Goal: Task Accomplishment & Management: Manage account settings

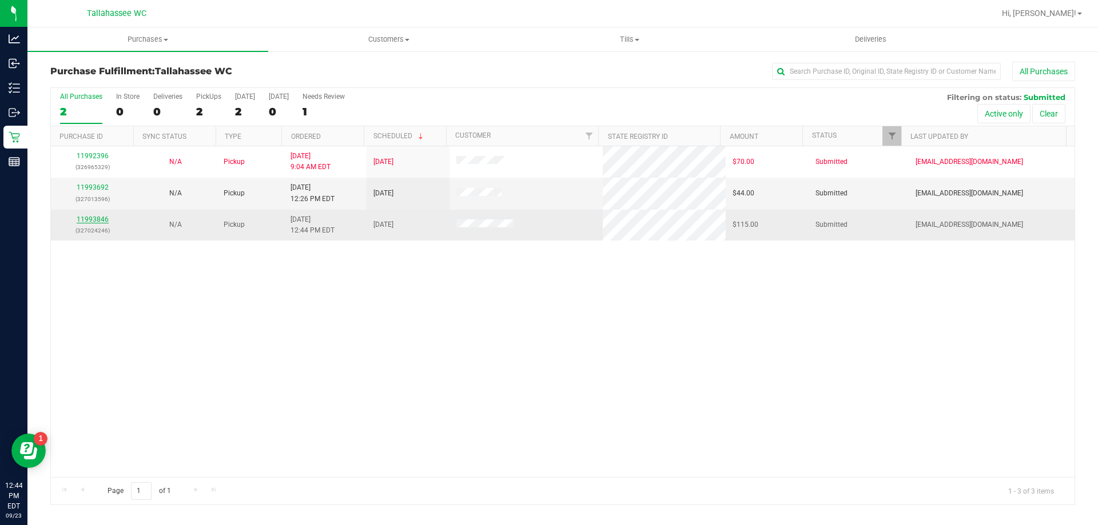
click at [90, 220] on link "11993846" at bounding box center [93, 220] width 32 height 8
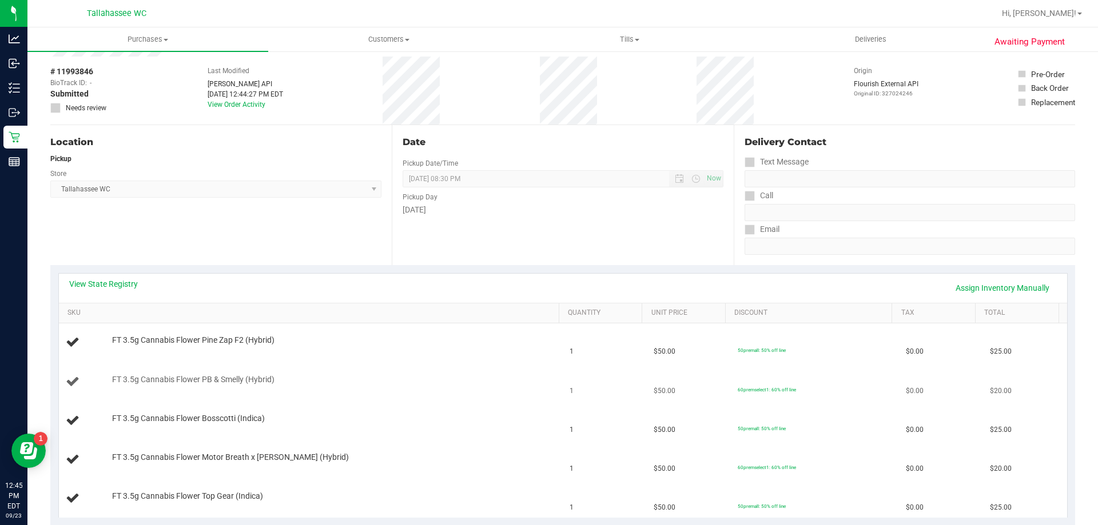
scroll to position [114, 0]
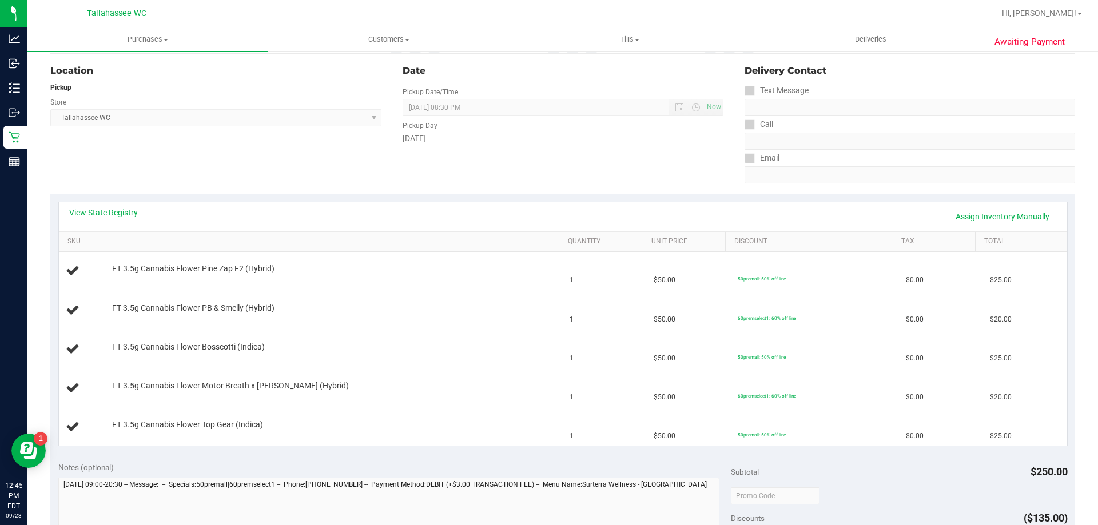
click at [127, 211] on link "View State Registry" at bounding box center [103, 212] width 69 height 11
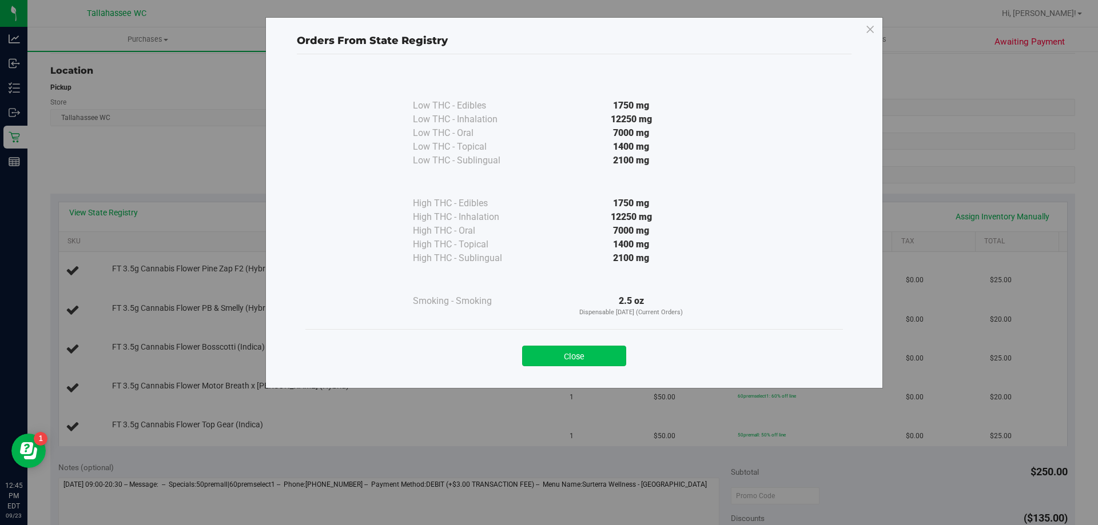
click at [604, 361] on button "Close" at bounding box center [574, 356] width 104 height 21
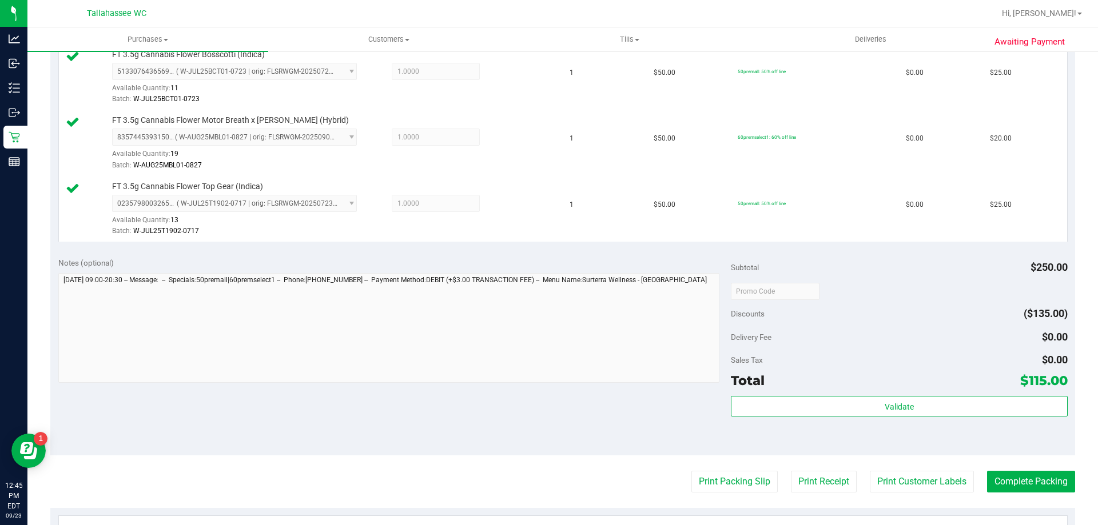
scroll to position [514, 0]
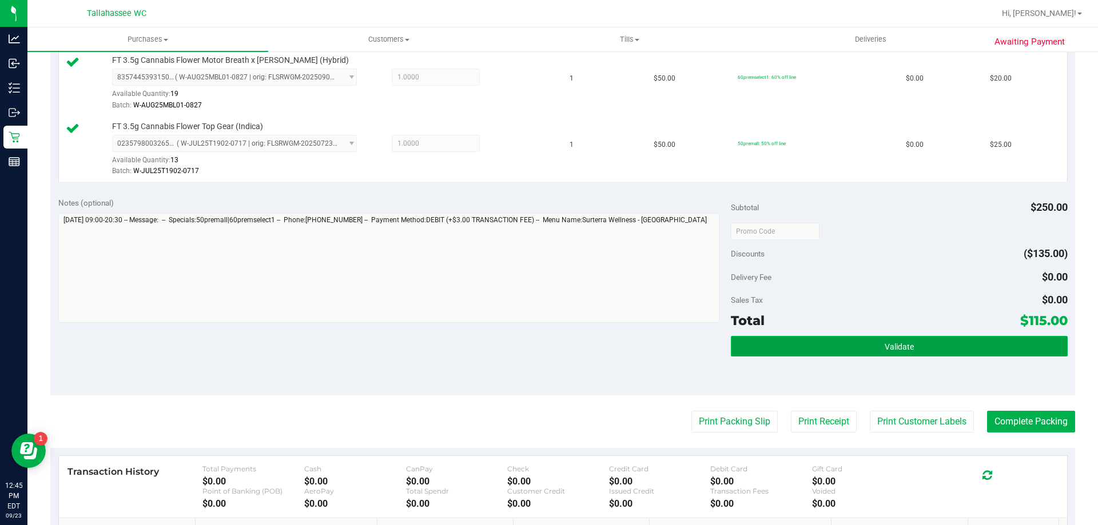
click at [767, 350] on button "Validate" at bounding box center [899, 346] width 336 height 21
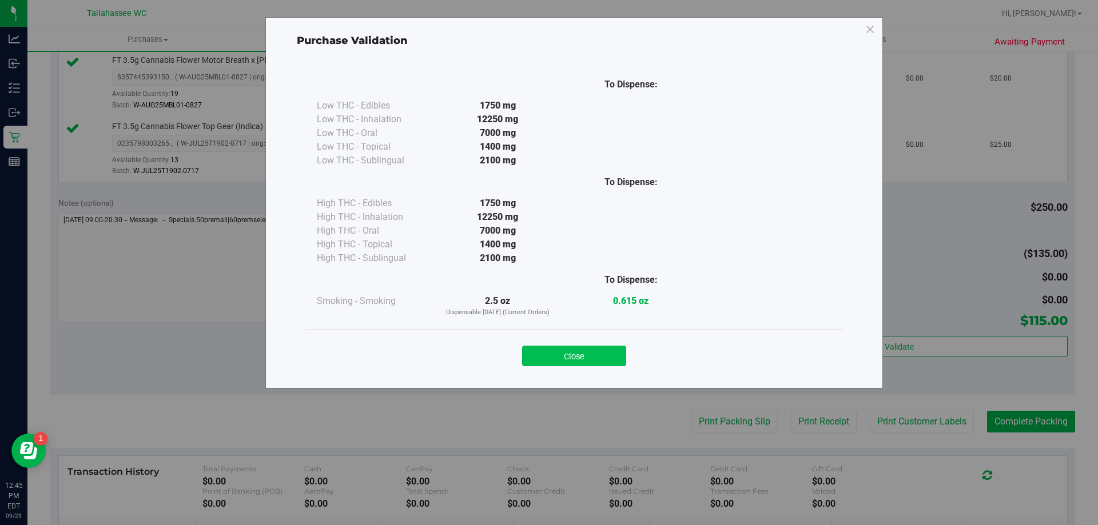
click at [585, 355] on button "Close" at bounding box center [574, 356] width 104 height 21
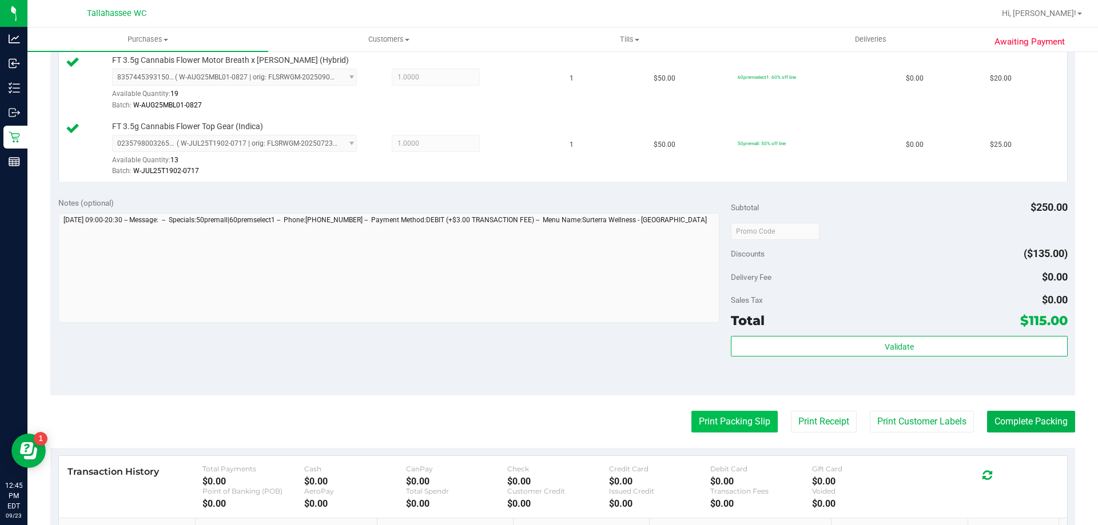
click at [724, 427] on button "Print Packing Slip" at bounding box center [734, 422] width 86 height 22
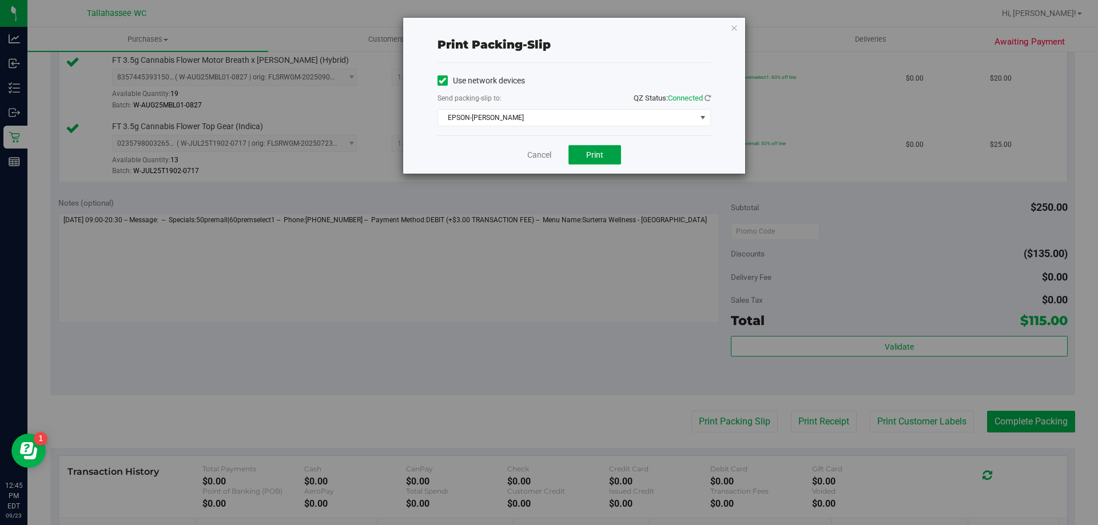
click at [596, 153] on span "Print" at bounding box center [594, 154] width 17 height 9
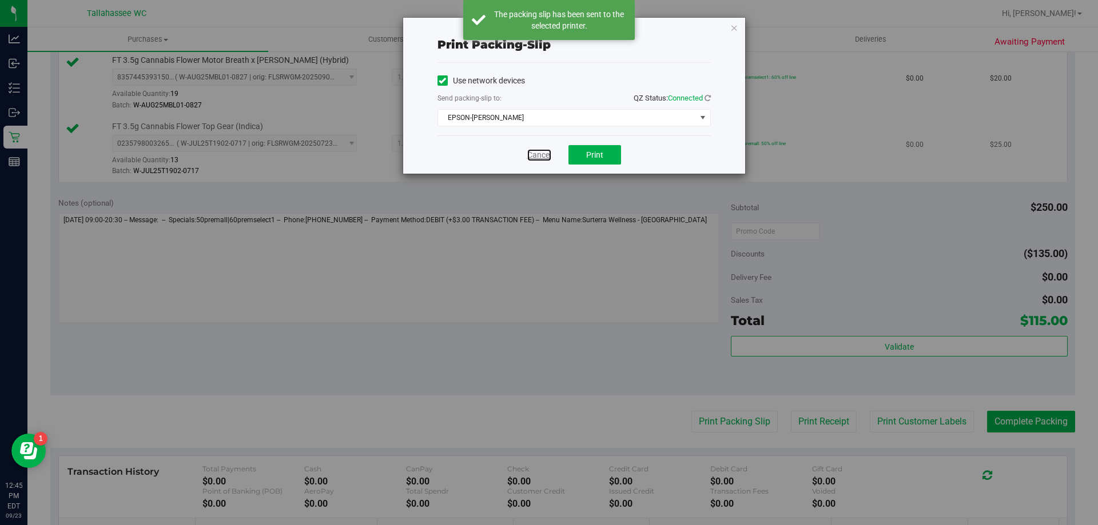
click at [542, 153] on link "Cancel" at bounding box center [539, 155] width 24 height 12
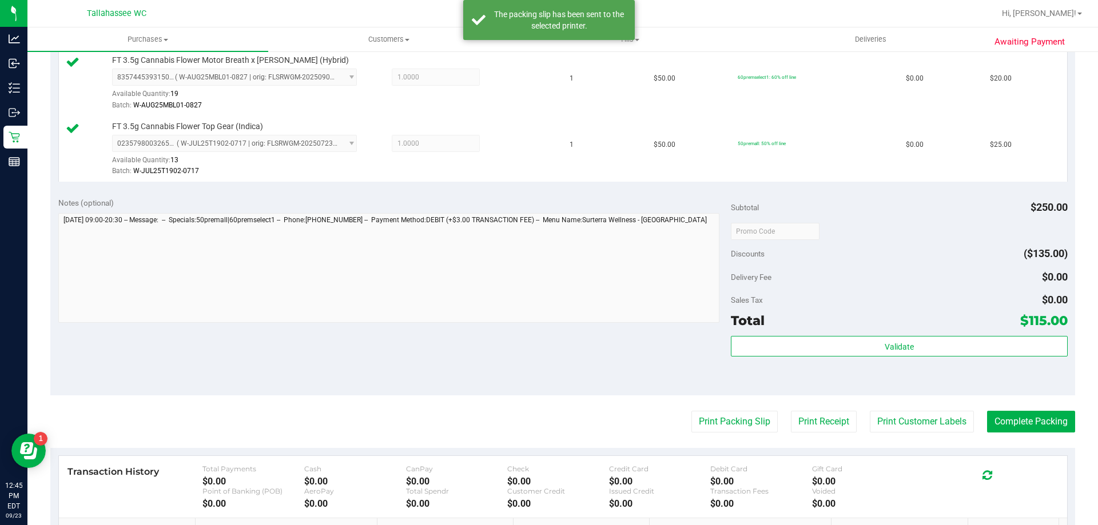
click at [1001, 408] on purchase-details "Back Edit Purchase Cancel Purchase View Profile # 11993846 BioTrack ID: - Submi…" at bounding box center [562, 104] width 1024 height 1115
click at [990, 414] on button "Complete Packing" at bounding box center [1031, 422] width 88 height 22
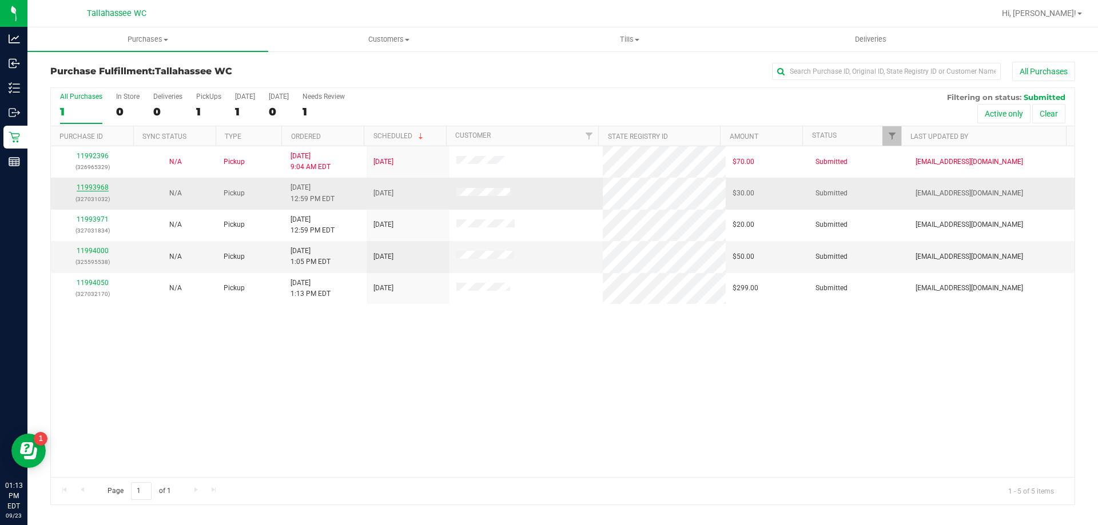
click at [103, 189] on link "11993968" at bounding box center [93, 187] width 32 height 8
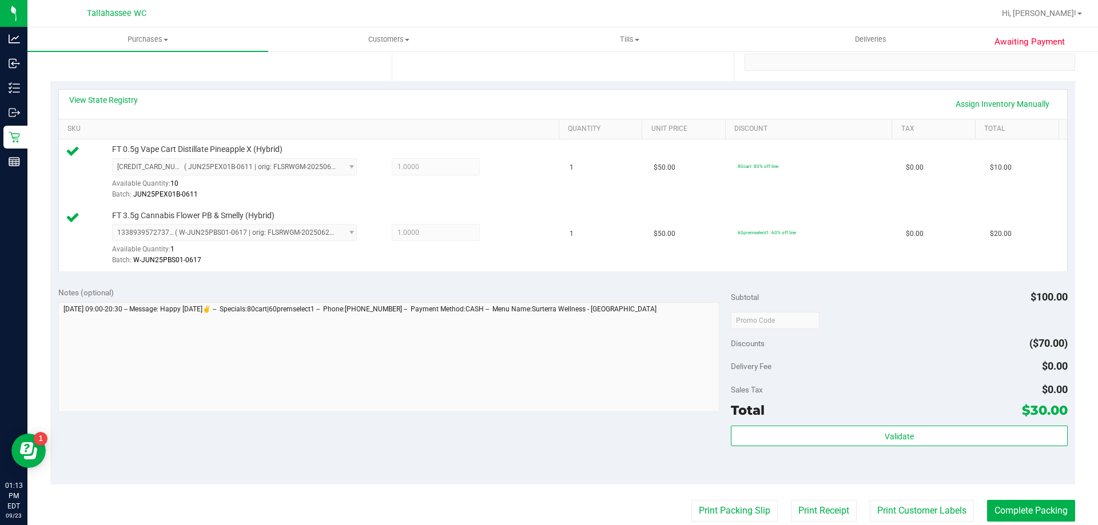
scroll to position [229, 0]
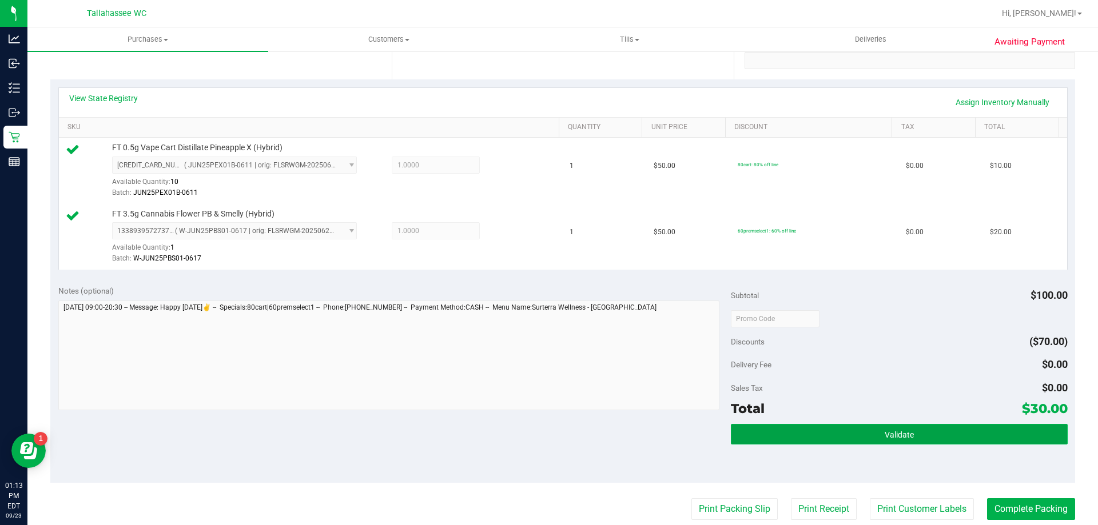
click at [768, 429] on button "Validate" at bounding box center [899, 434] width 336 height 21
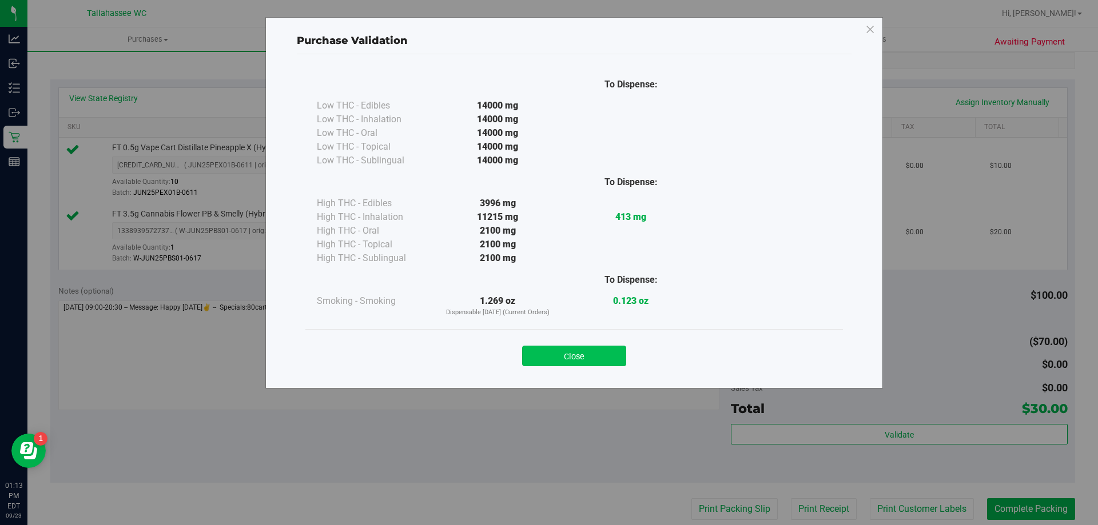
click at [577, 354] on button "Close" at bounding box center [574, 356] width 104 height 21
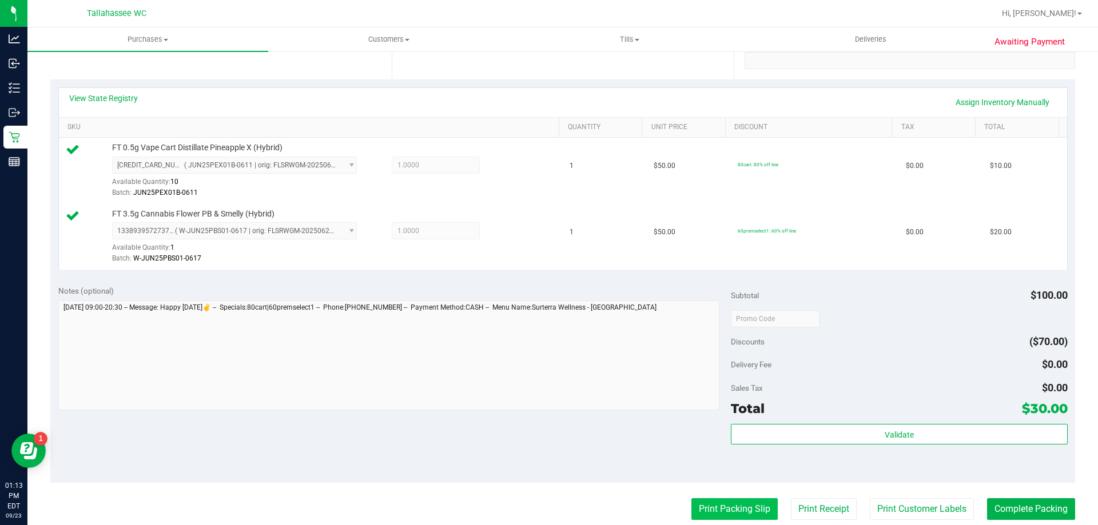
click at [746, 509] on button "Print Packing Slip" at bounding box center [734, 509] width 86 height 22
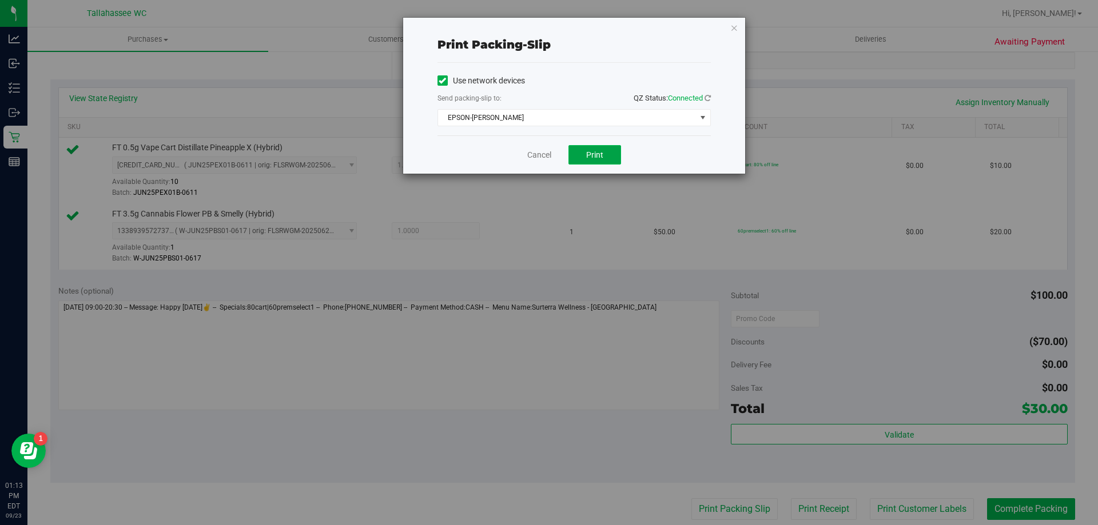
click at [582, 160] on button "Print" at bounding box center [594, 154] width 53 height 19
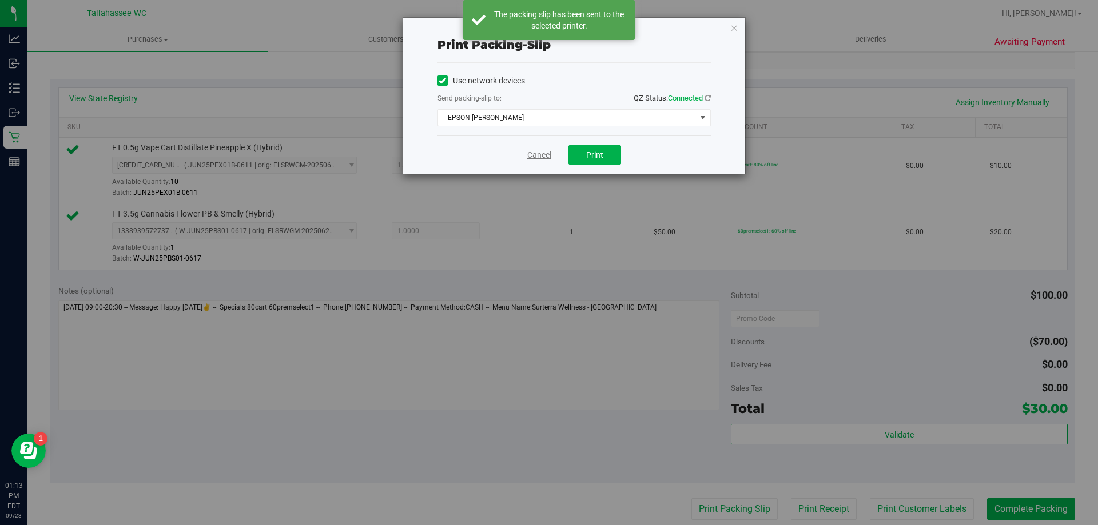
click at [536, 155] on link "Cancel" at bounding box center [539, 155] width 24 height 12
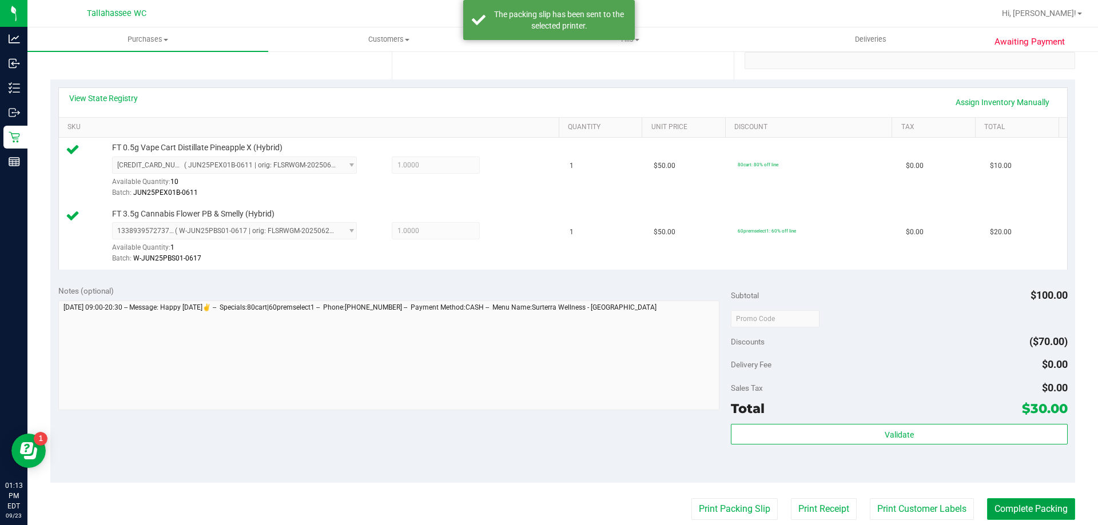
click at [1040, 504] on button "Complete Packing" at bounding box center [1031, 509] width 88 height 22
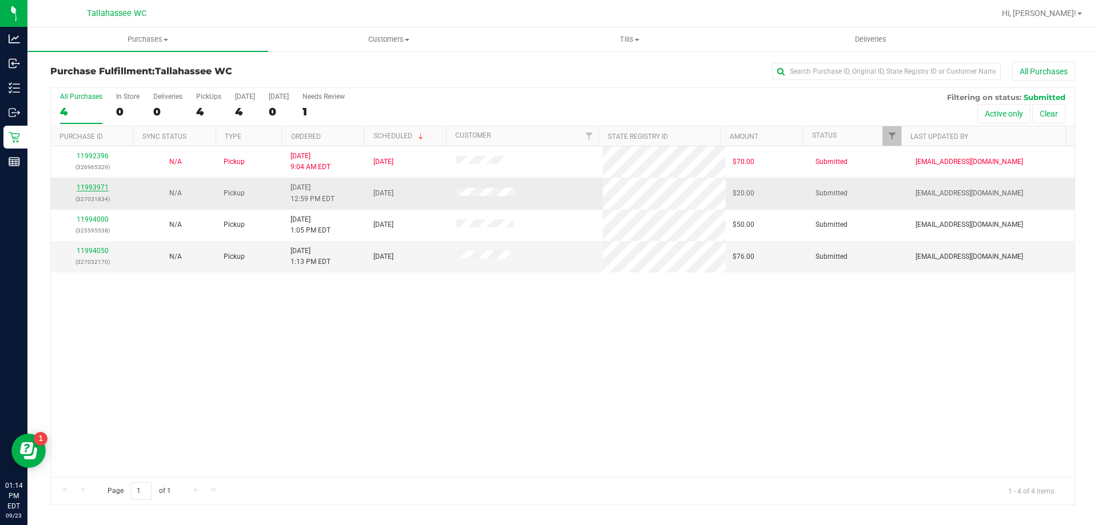
click at [96, 191] on link "11993971" at bounding box center [93, 187] width 32 height 8
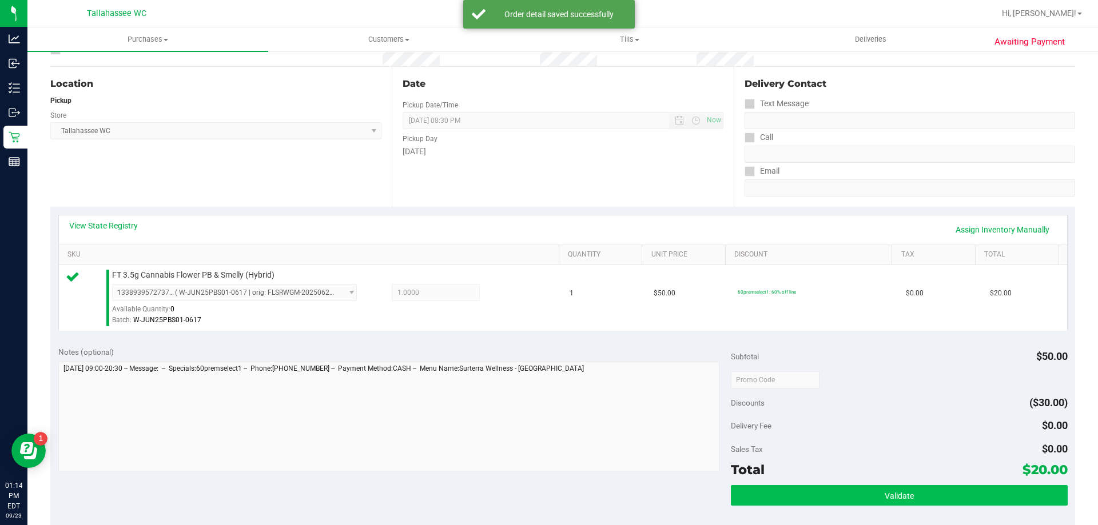
scroll to position [229, 0]
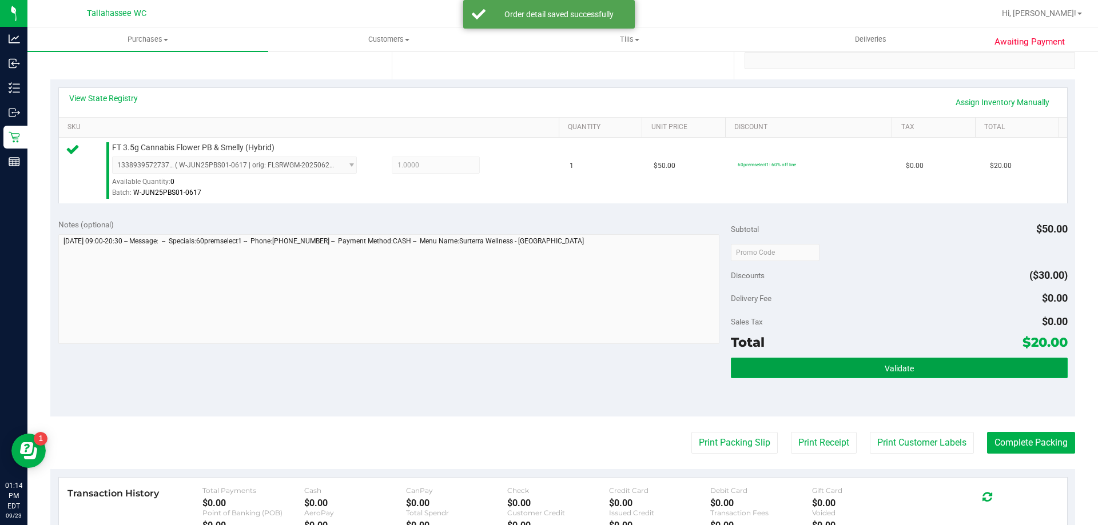
click at [876, 359] on button "Validate" at bounding box center [899, 368] width 336 height 21
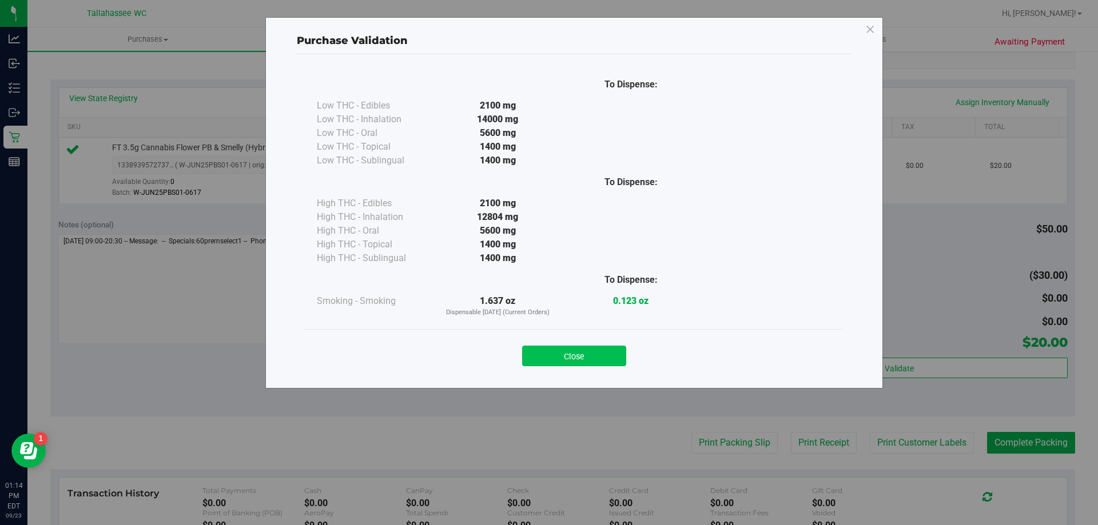
click at [621, 360] on button "Close" at bounding box center [574, 356] width 104 height 21
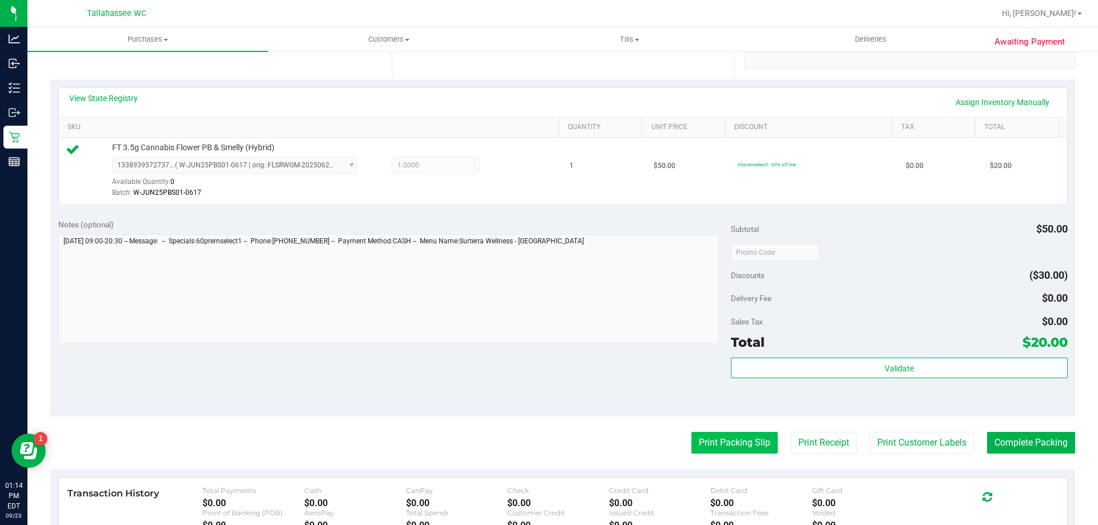
click at [691, 451] on button "Print Packing Slip" at bounding box center [734, 443] width 86 height 22
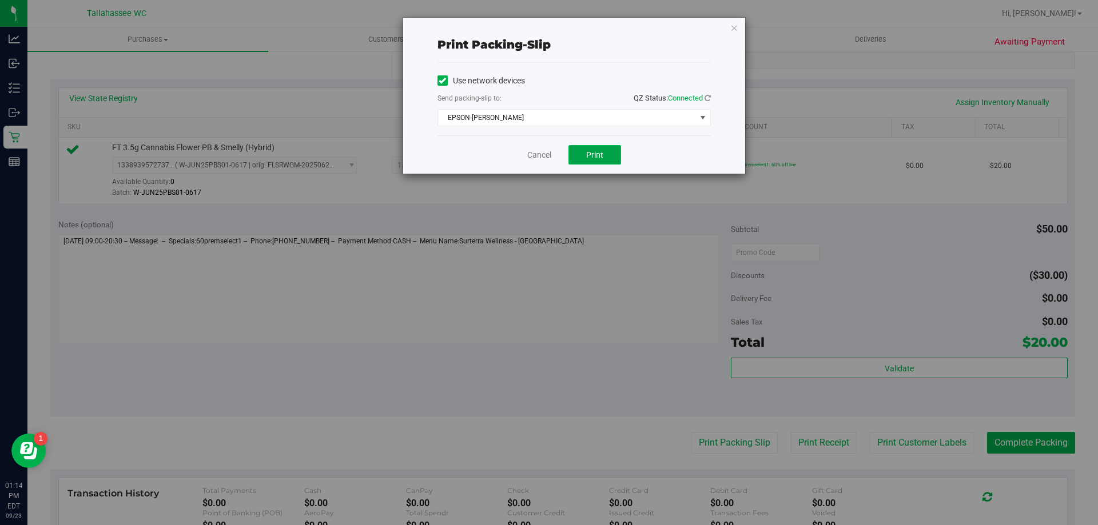
click at [594, 146] on button "Print" at bounding box center [594, 154] width 53 height 19
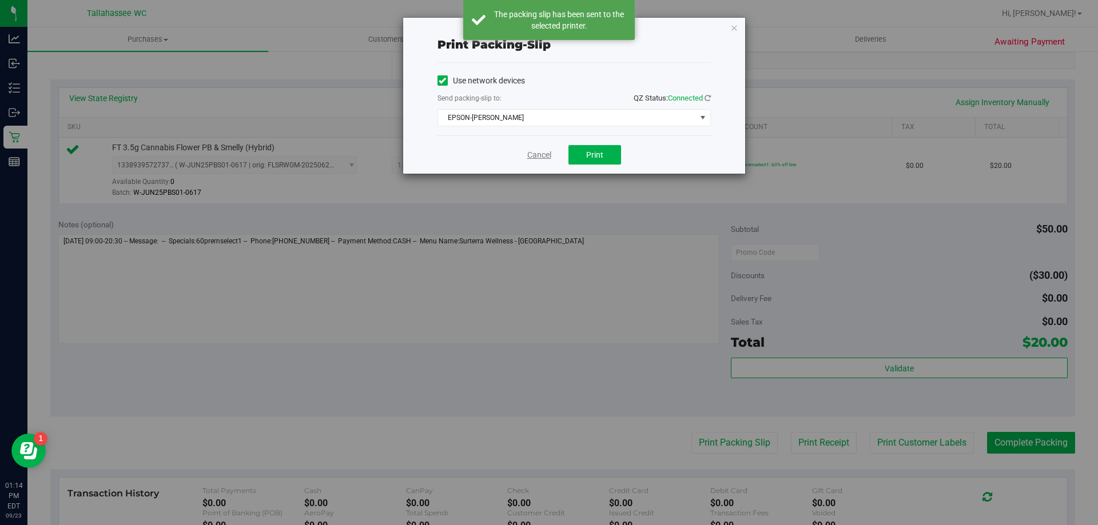
click at [541, 155] on link "Cancel" at bounding box center [539, 155] width 24 height 12
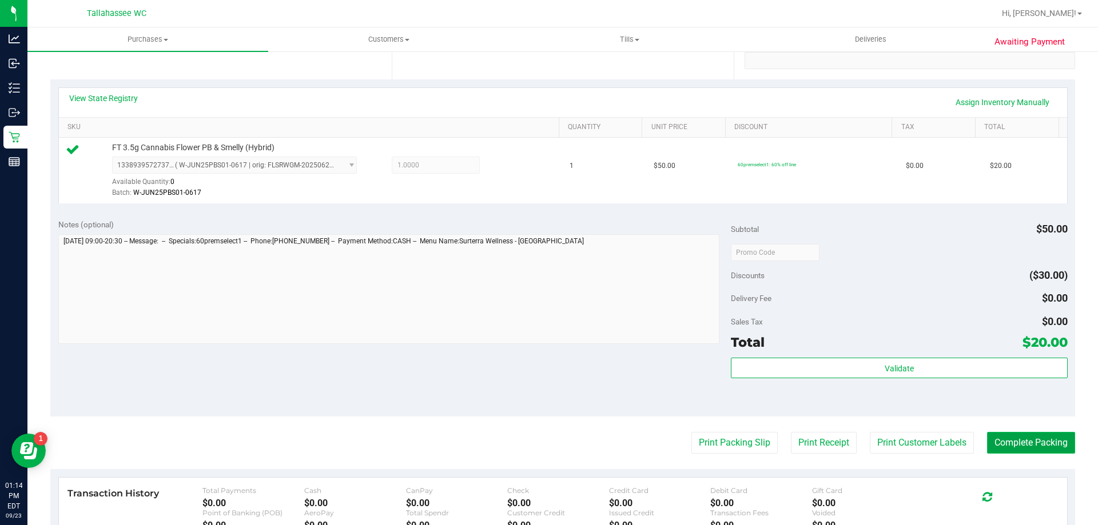
click at [993, 452] on button "Complete Packing" at bounding box center [1031, 443] width 88 height 22
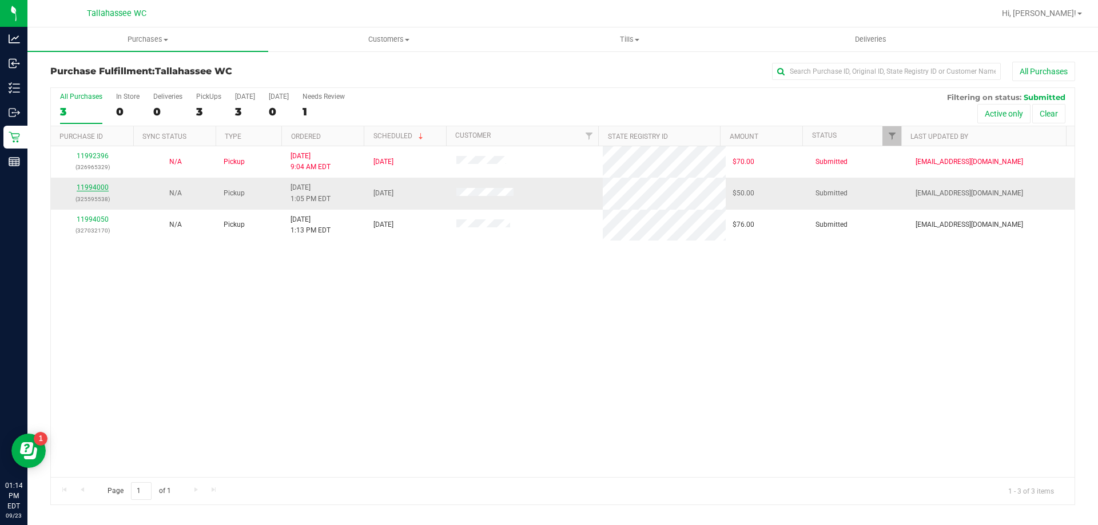
click at [103, 185] on link "11994000" at bounding box center [93, 187] width 32 height 8
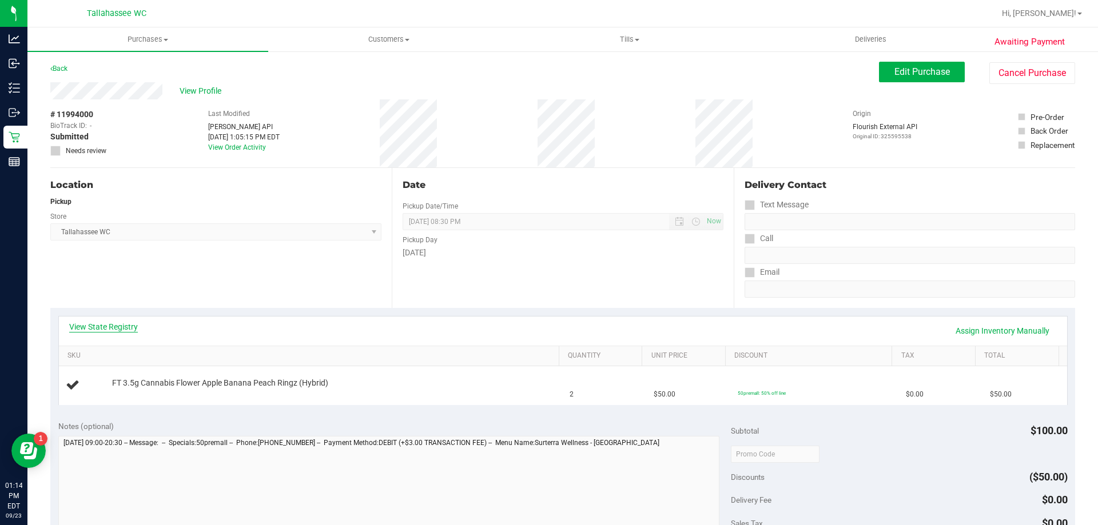
click at [130, 324] on link "View State Registry" at bounding box center [103, 326] width 69 height 11
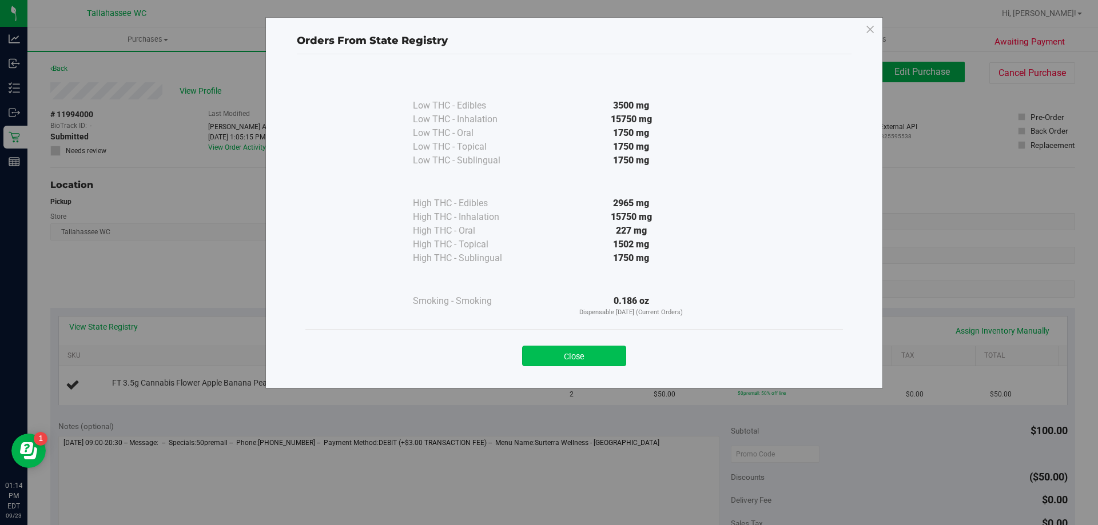
click at [568, 352] on button "Close" at bounding box center [574, 356] width 104 height 21
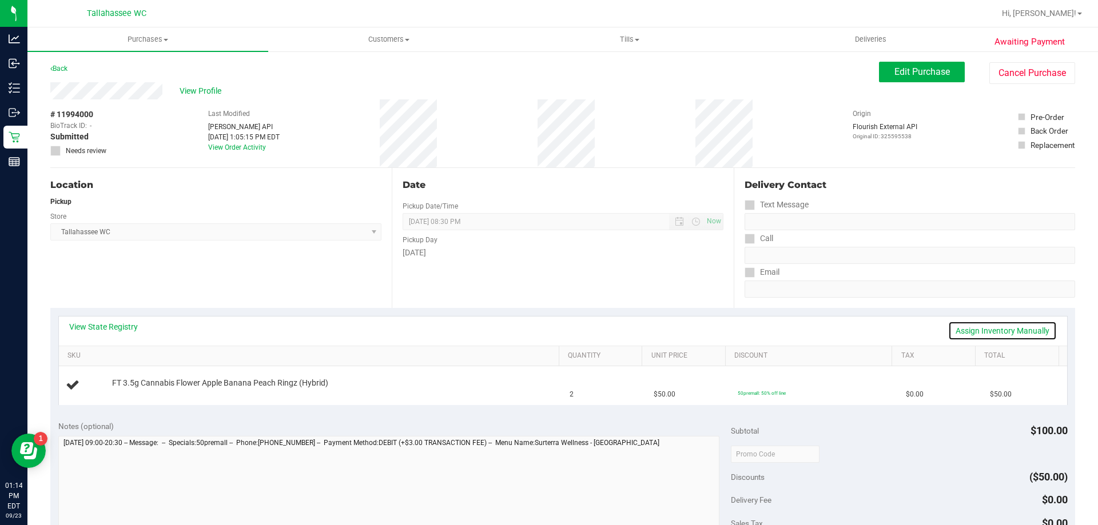
click at [1029, 328] on link "Assign Inventory Manually" at bounding box center [1002, 330] width 109 height 19
click at [1031, 333] on link "Save & Exit" at bounding box center [1030, 330] width 54 height 19
click at [894, 73] on span "Edit Purchase" at bounding box center [921, 71] width 55 height 11
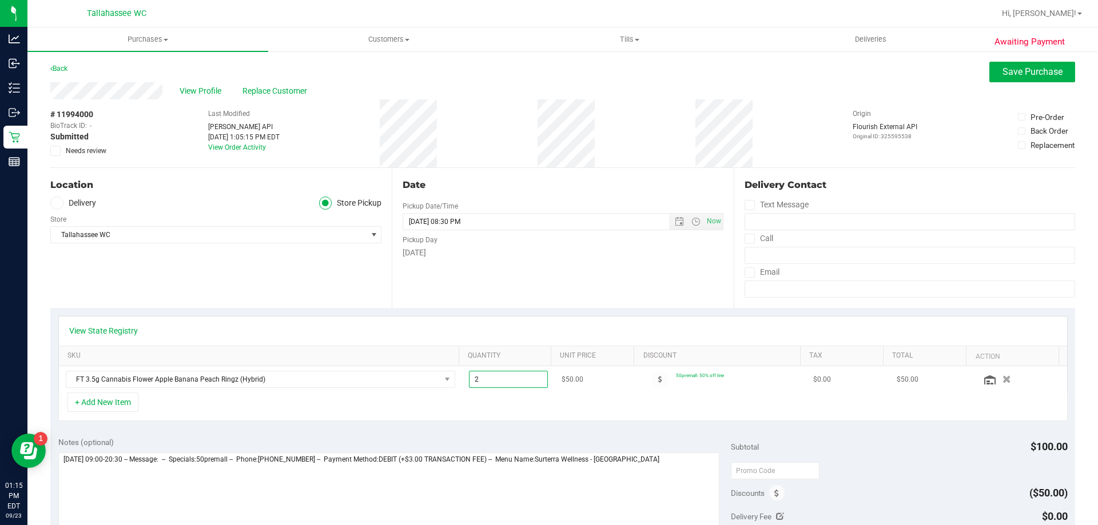
click at [504, 385] on span "2.00 2" at bounding box center [508, 379] width 79 height 17
type input "1"
type input "1.00"
click at [565, 404] on div "+ Add New Item" at bounding box center [562, 407] width 1009 height 29
click at [1037, 67] on span "Save Purchase" at bounding box center [1032, 71] width 60 height 11
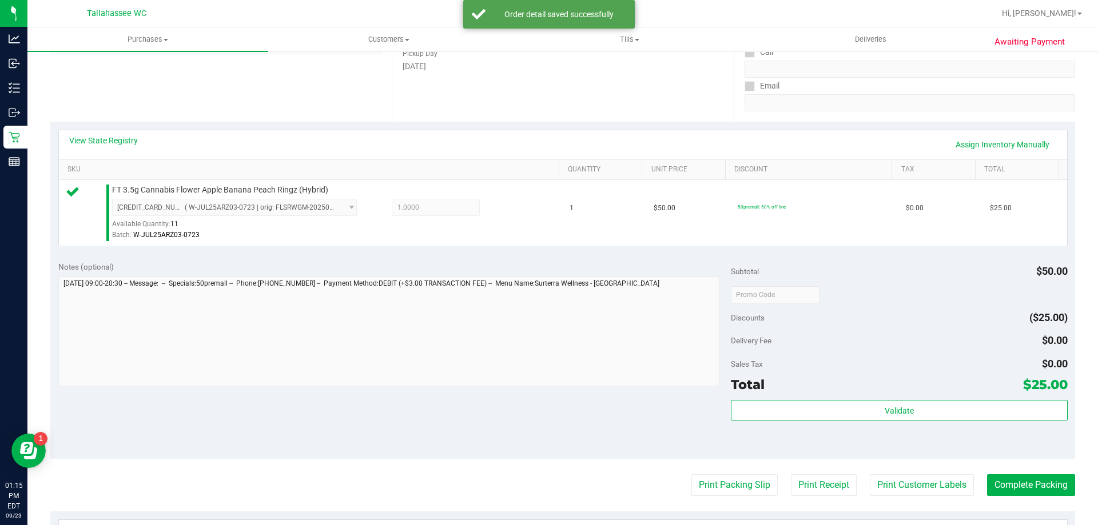
scroll to position [229, 0]
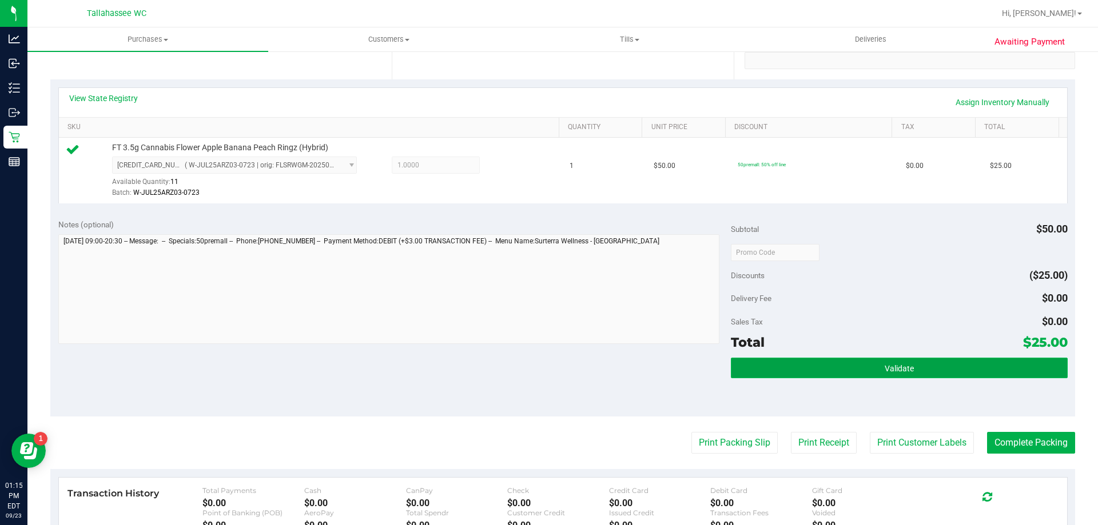
click at [829, 374] on button "Validate" at bounding box center [899, 368] width 336 height 21
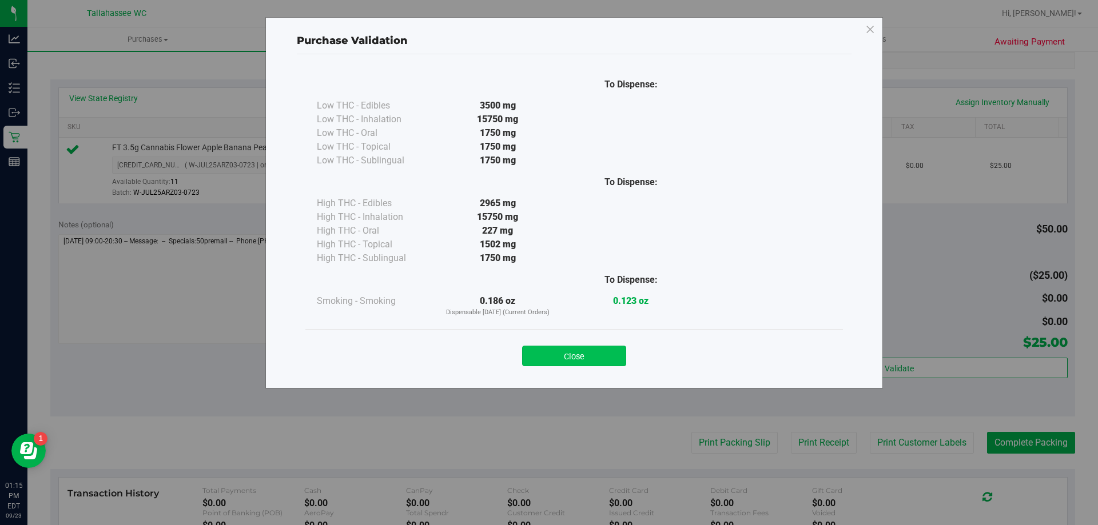
click at [554, 353] on button "Close" at bounding box center [574, 356] width 104 height 21
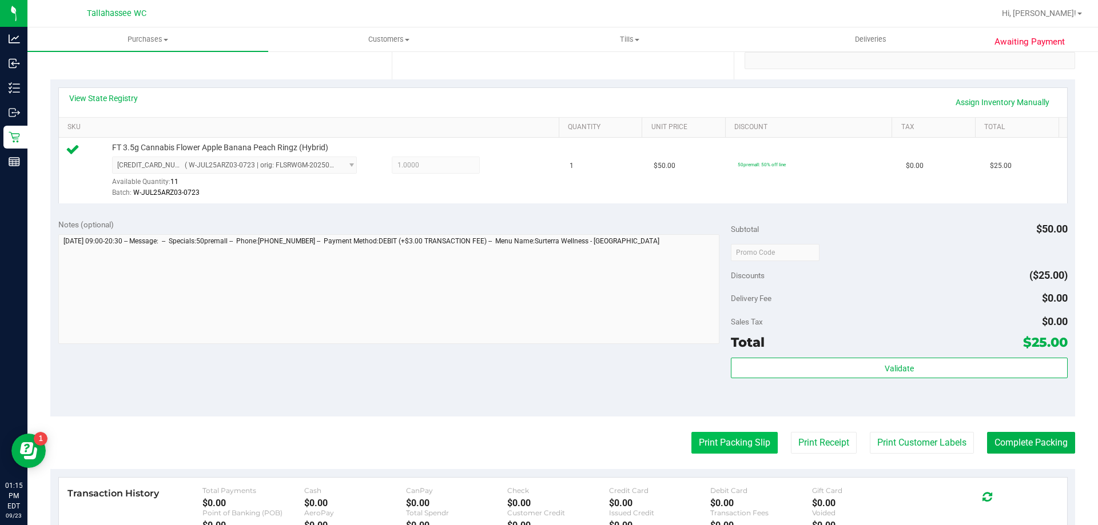
click at [704, 434] on button "Print Packing Slip" at bounding box center [734, 443] width 86 height 22
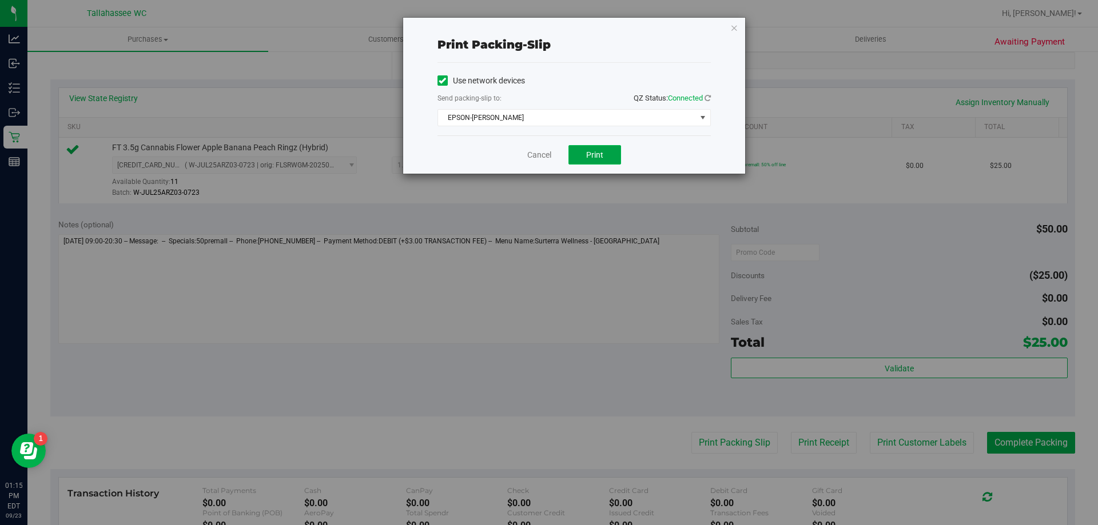
click at [604, 160] on button "Print" at bounding box center [594, 154] width 53 height 19
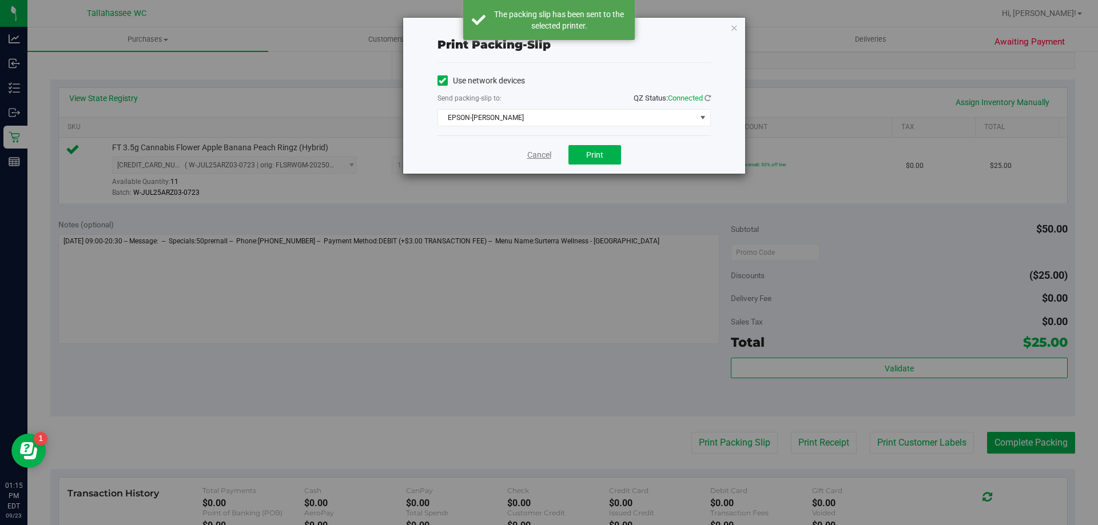
click at [540, 158] on link "Cancel" at bounding box center [539, 155] width 24 height 12
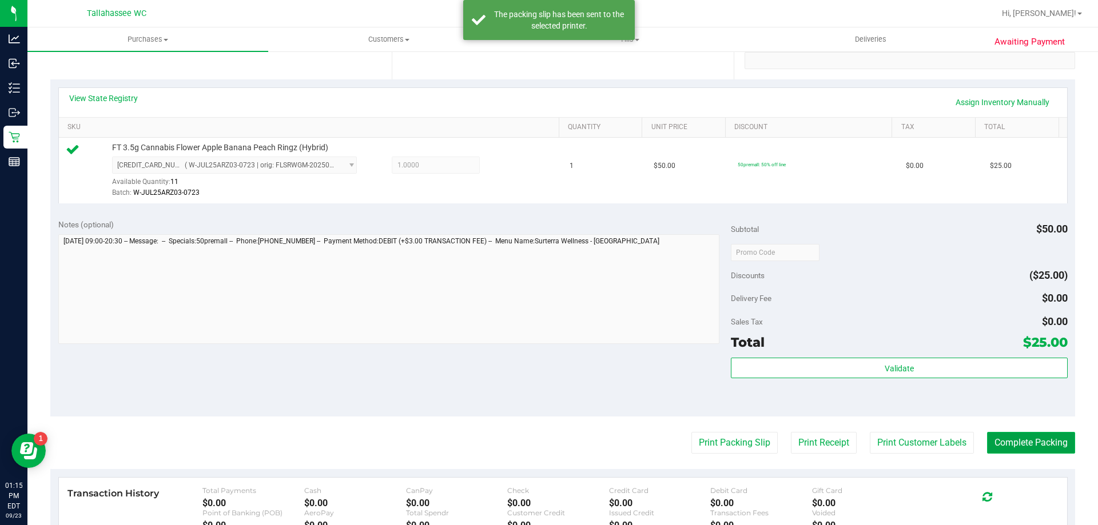
click at [1025, 444] on button "Complete Packing" at bounding box center [1031, 443] width 88 height 22
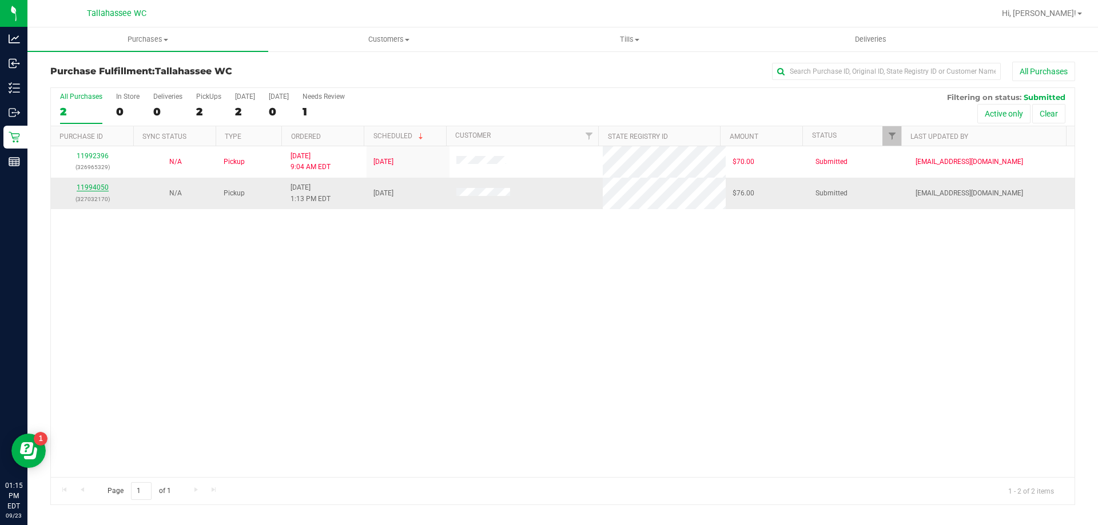
click at [101, 187] on link "11994050" at bounding box center [93, 187] width 32 height 8
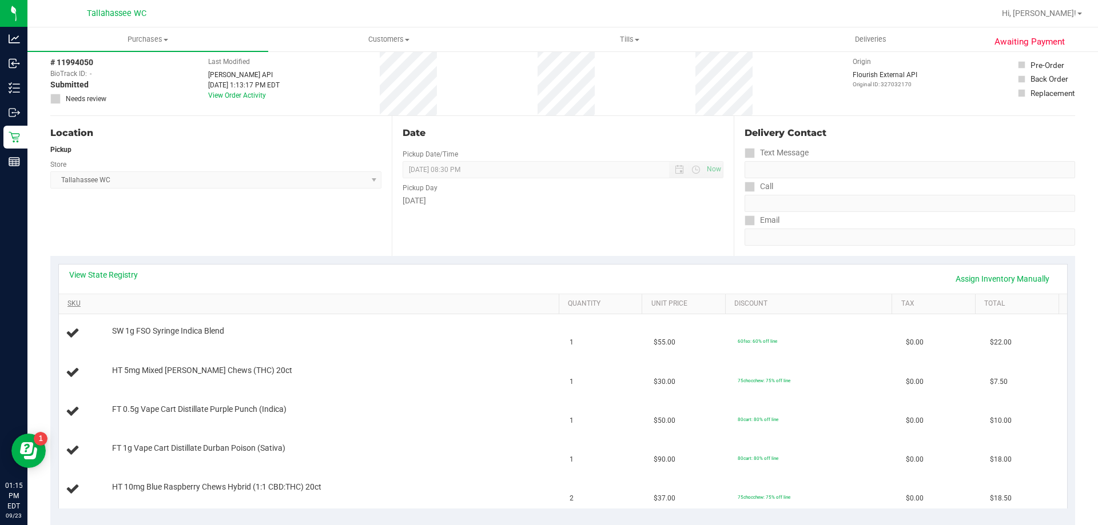
scroll to position [114, 0]
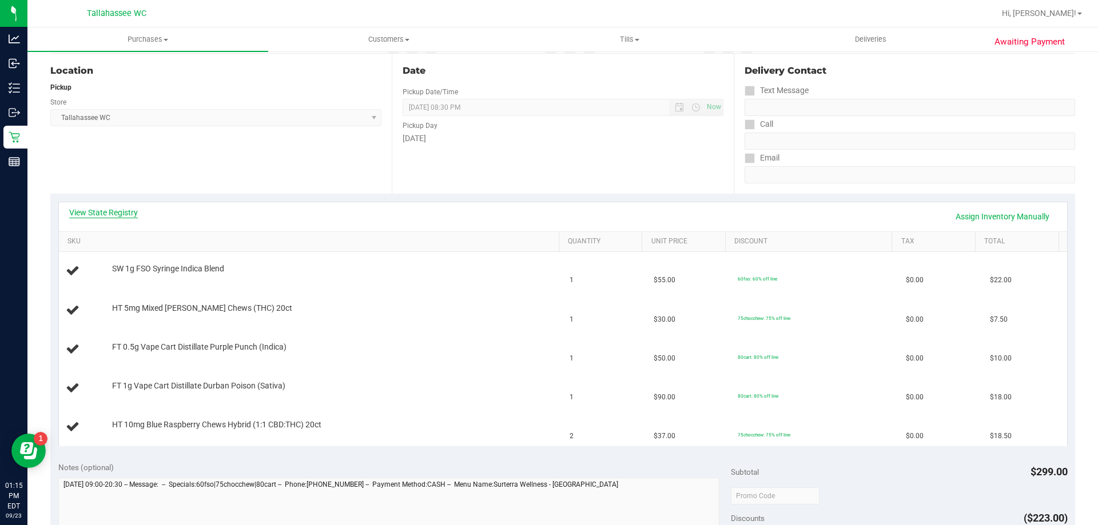
click at [112, 213] on link "View State Registry" at bounding box center [103, 212] width 69 height 11
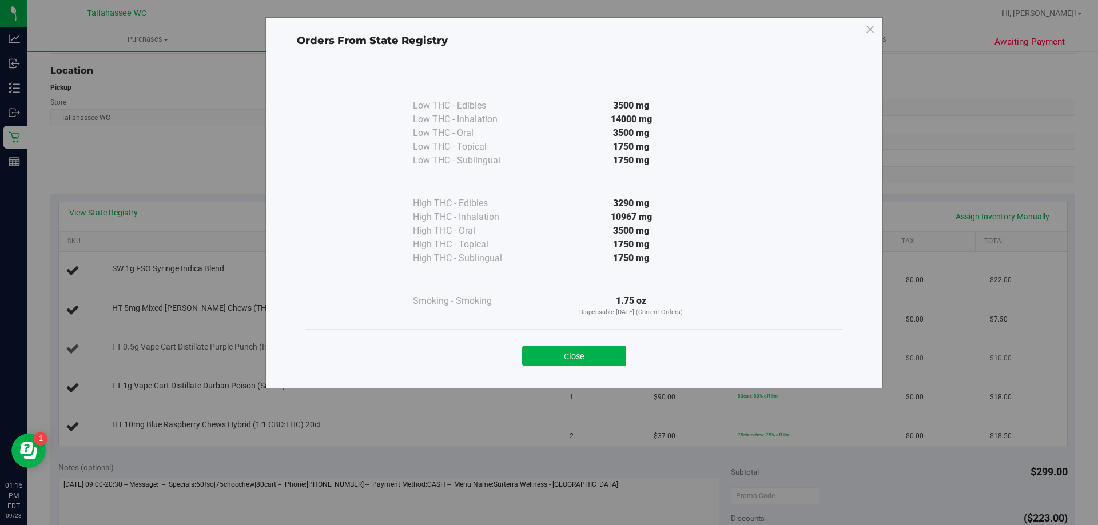
click at [601, 358] on button "Close" at bounding box center [574, 356] width 104 height 21
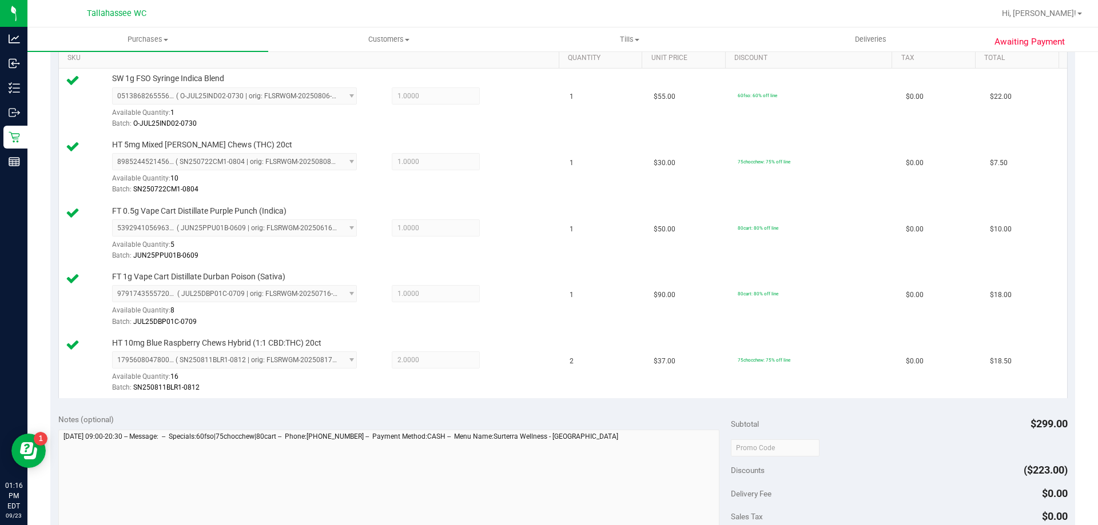
scroll to position [400, 0]
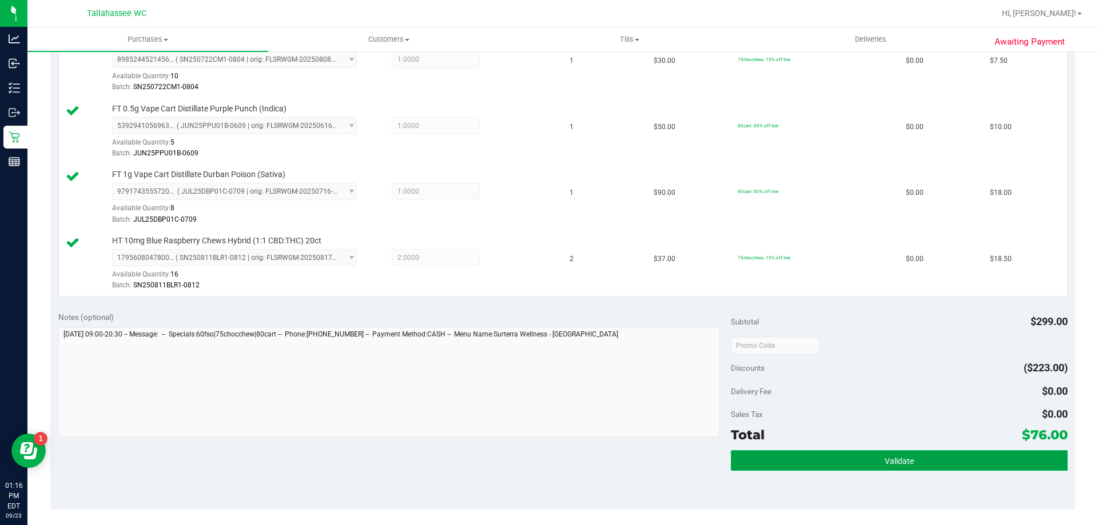
click at [747, 462] on button "Validate" at bounding box center [899, 460] width 336 height 21
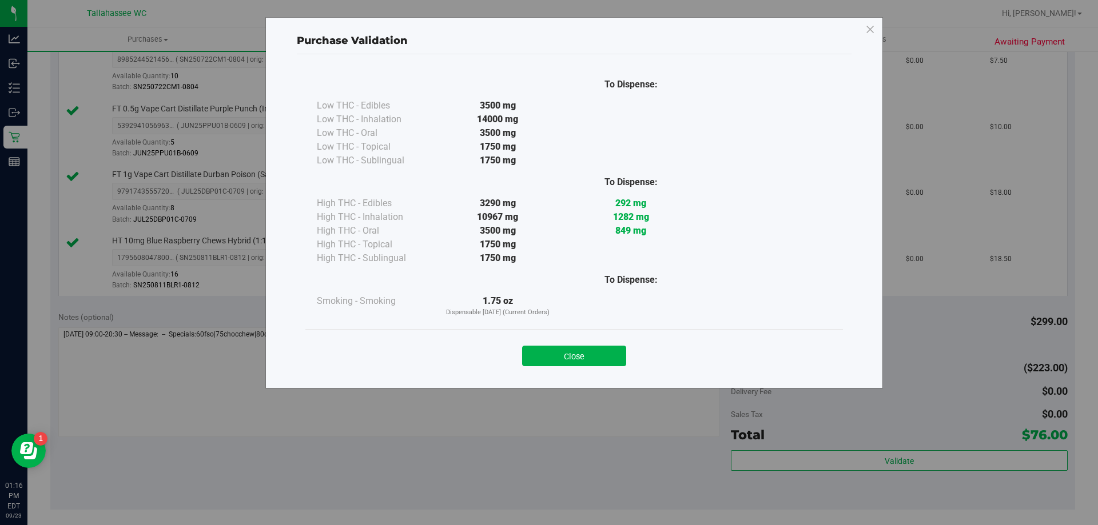
drag, startPoint x: 560, startPoint y: 358, endPoint x: 722, endPoint y: 460, distance: 190.8
click at [561, 358] on button "Close" at bounding box center [574, 356] width 104 height 21
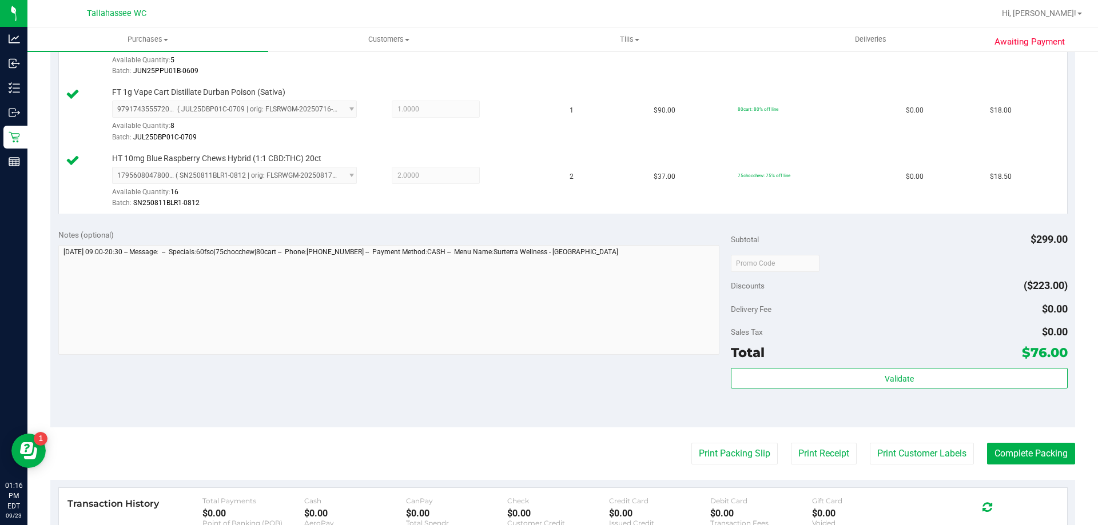
scroll to position [572, 0]
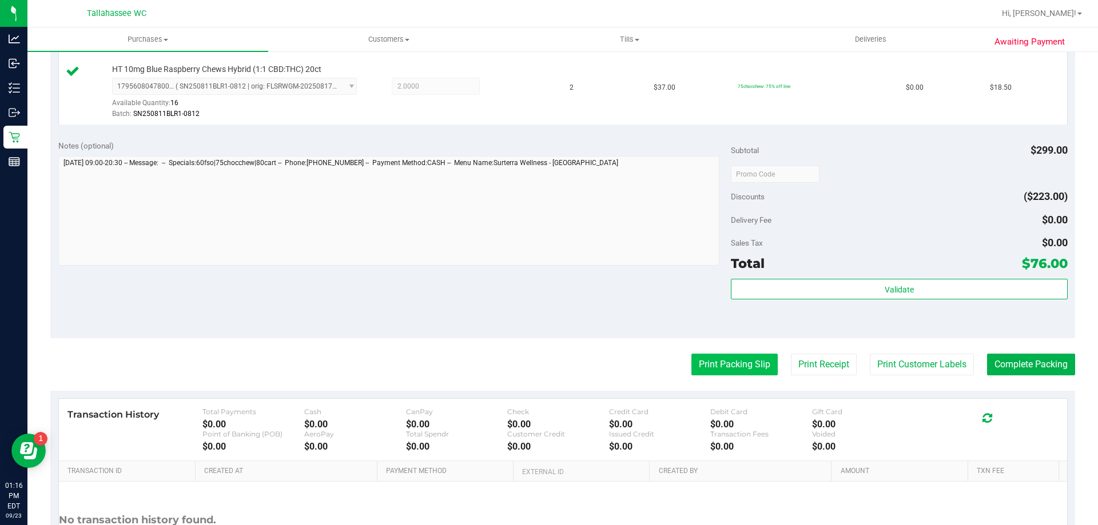
click at [721, 370] on button "Print Packing Slip" at bounding box center [734, 365] width 86 height 22
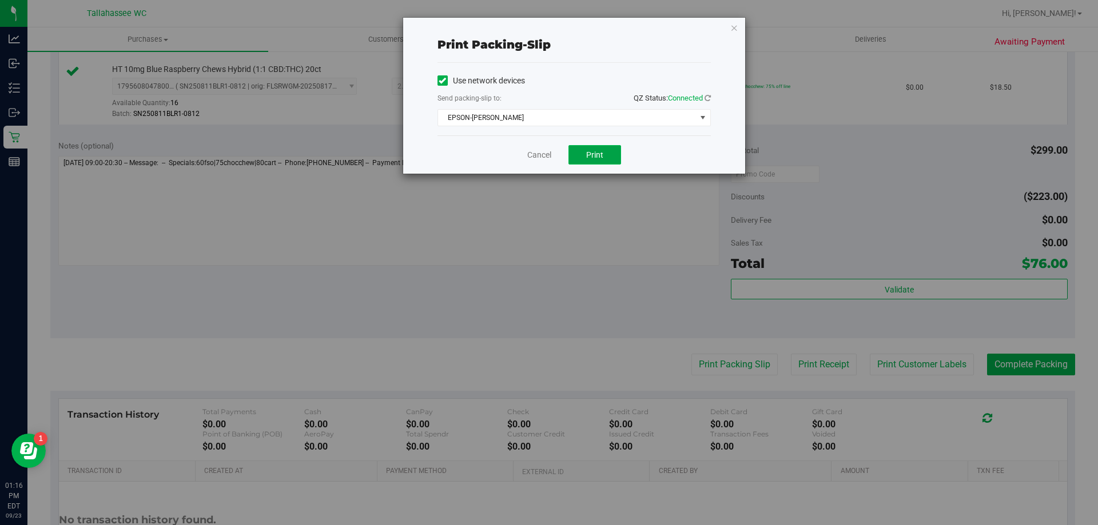
click at [581, 159] on button "Print" at bounding box center [594, 154] width 53 height 19
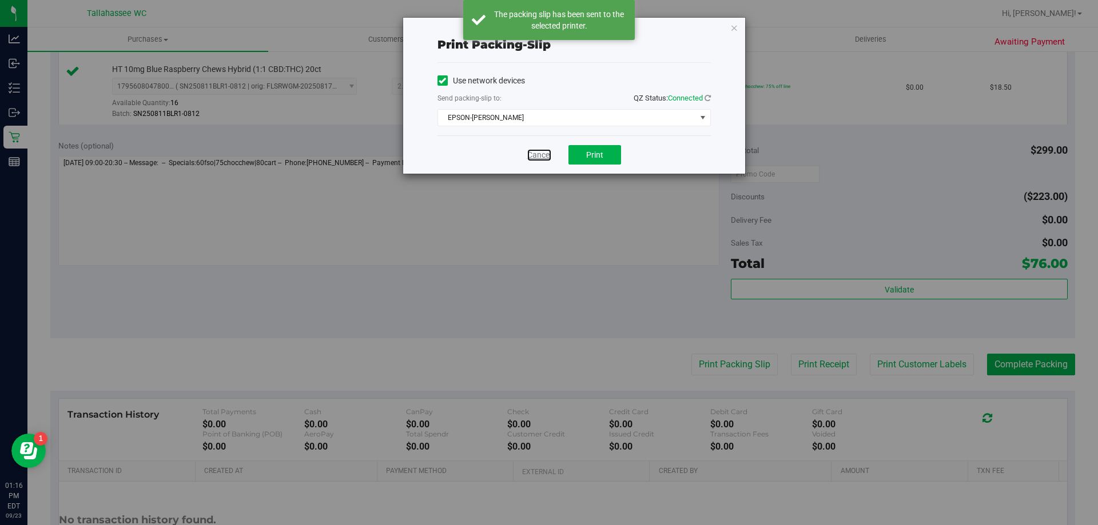
click at [540, 151] on link "Cancel" at bounding box center [539, 155] width 24 height 12
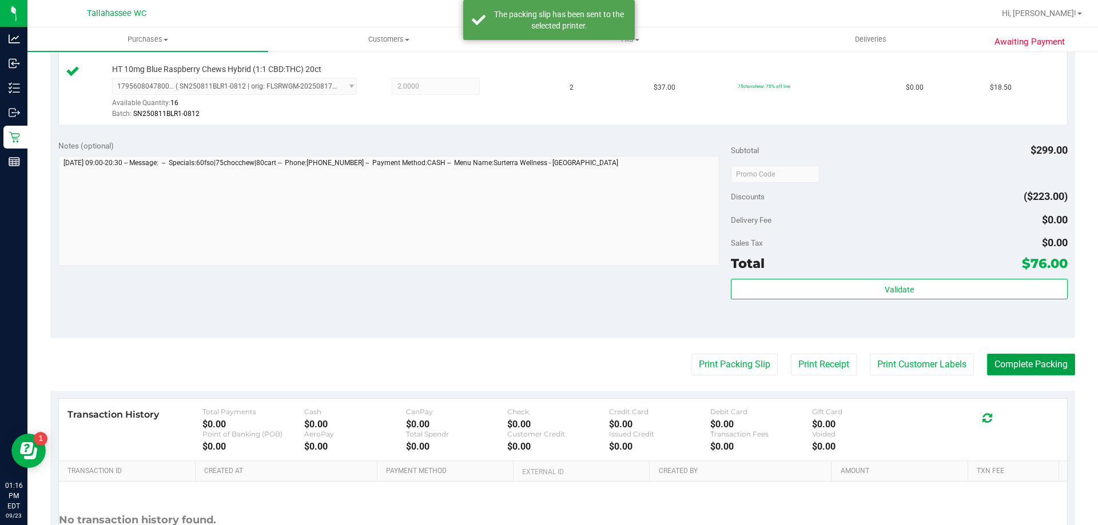
click at [1012, 362] on button "Complete Packing" at bounding box center [1031, 365] width 88 height 22
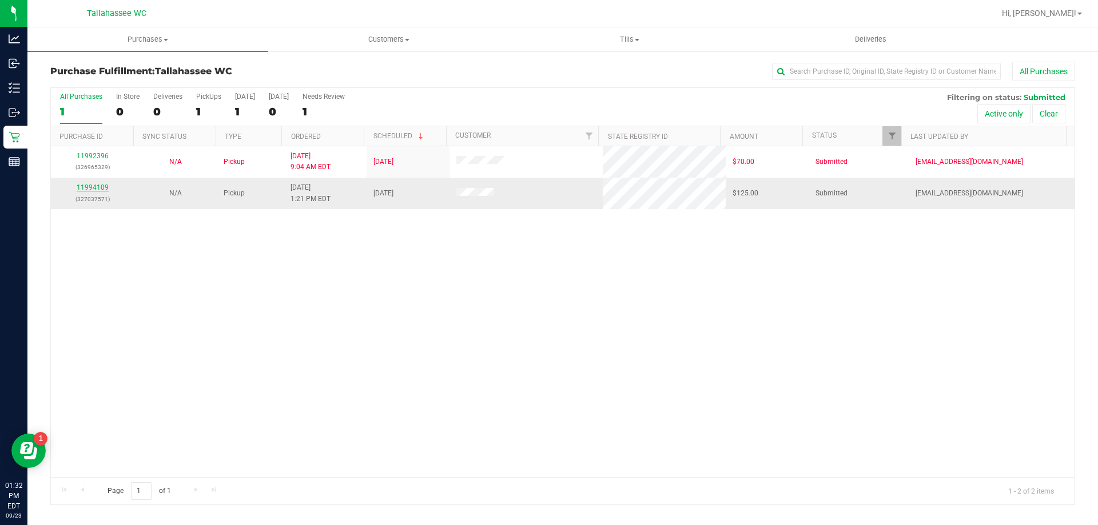
click at [100, 189] on link "11994109" at bounding box center [93, 187] width 32 height 8
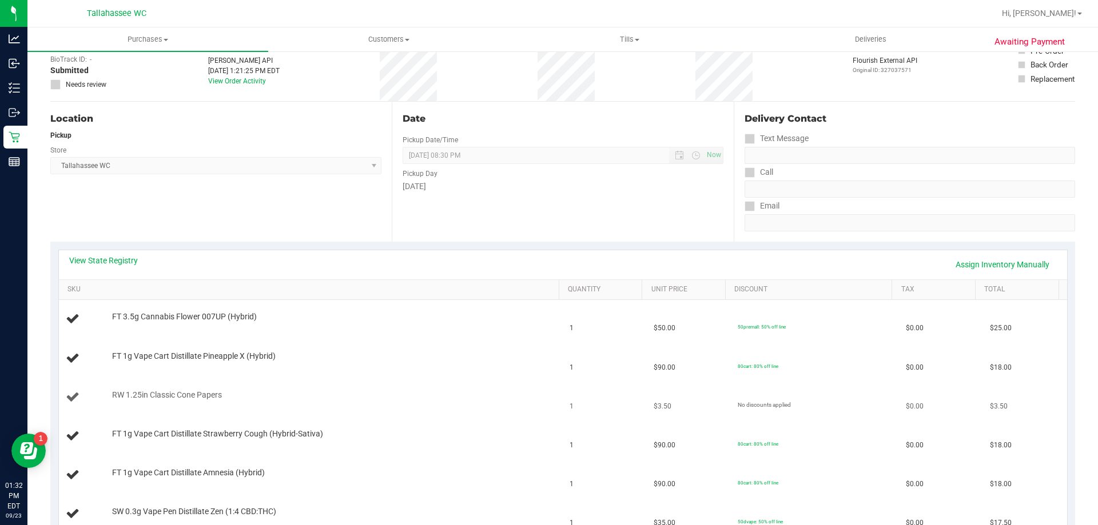
scroll to position [171, 0]
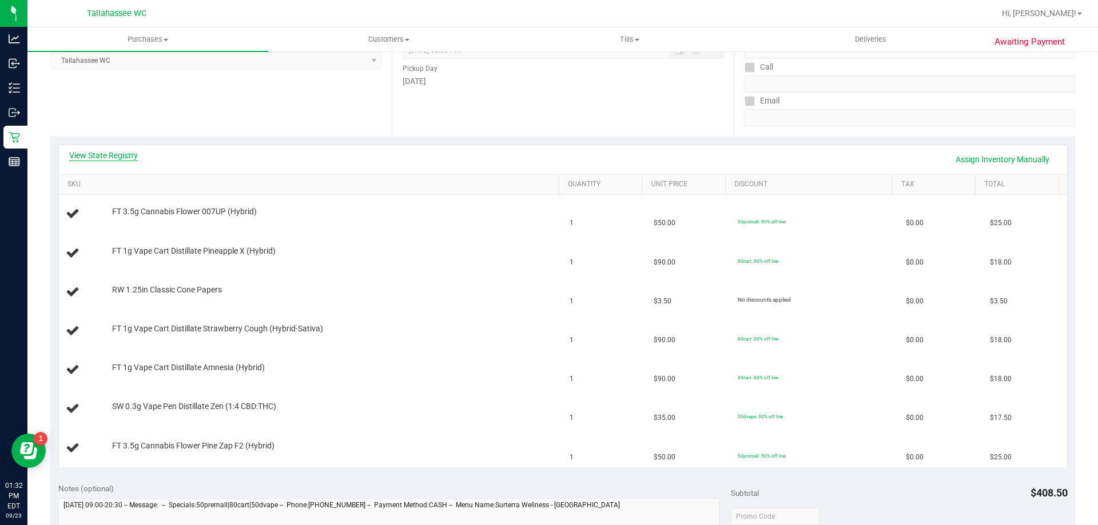
click at [129, 158] on link "View State Registry" at bounding box center [103, 155] width 69 height 11
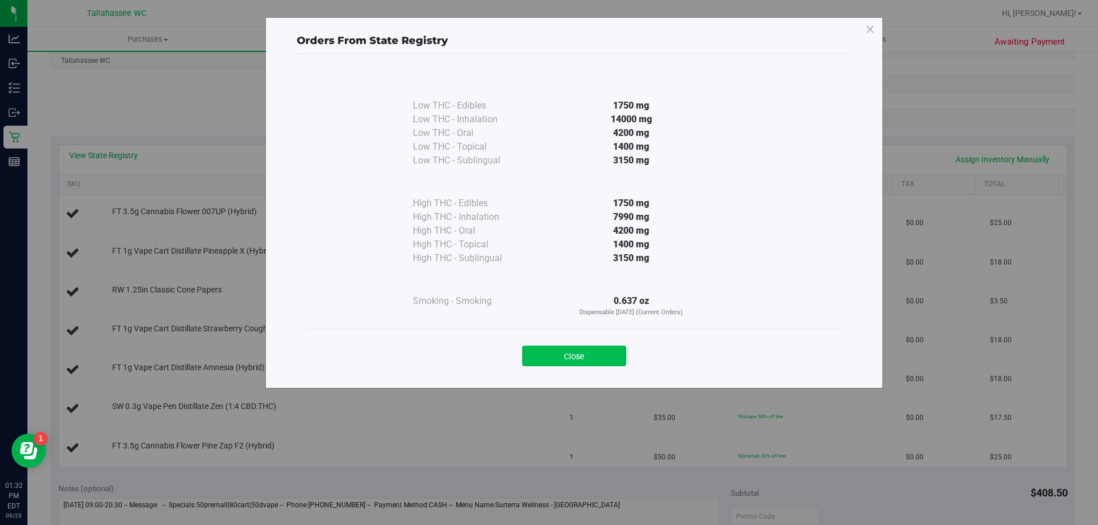
click at [597, 358] on button "Close" at bounding box center [574, 356] width 104 height 21
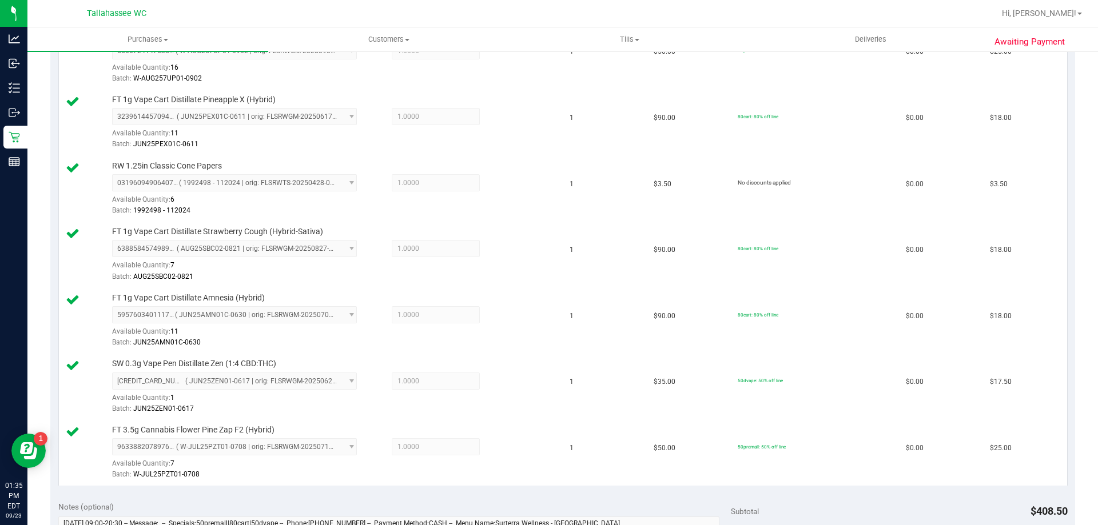
scroll to position [572, 0]
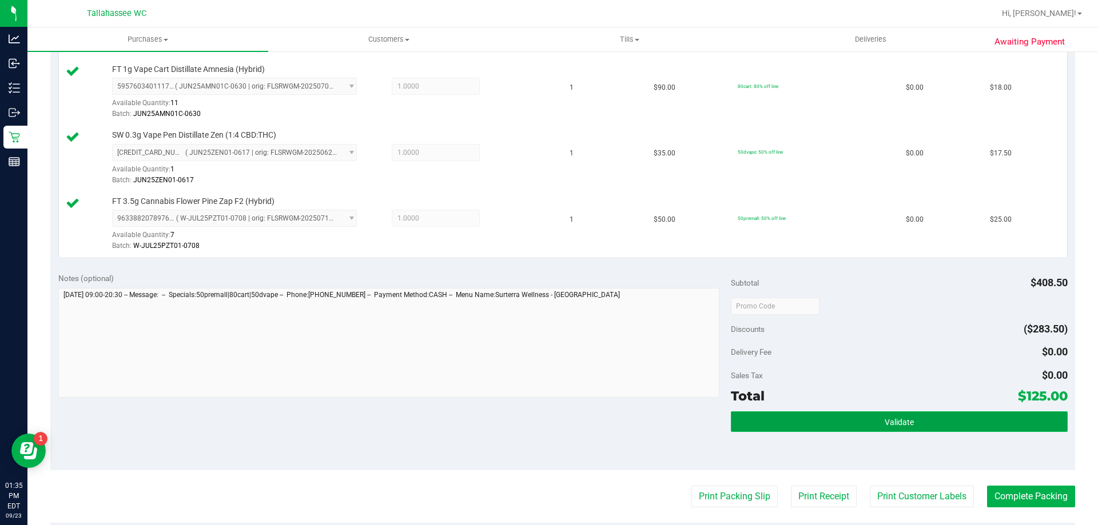
click at [744, 418] on button "Validate" at bounding box center [899, 422] width 336 height 21
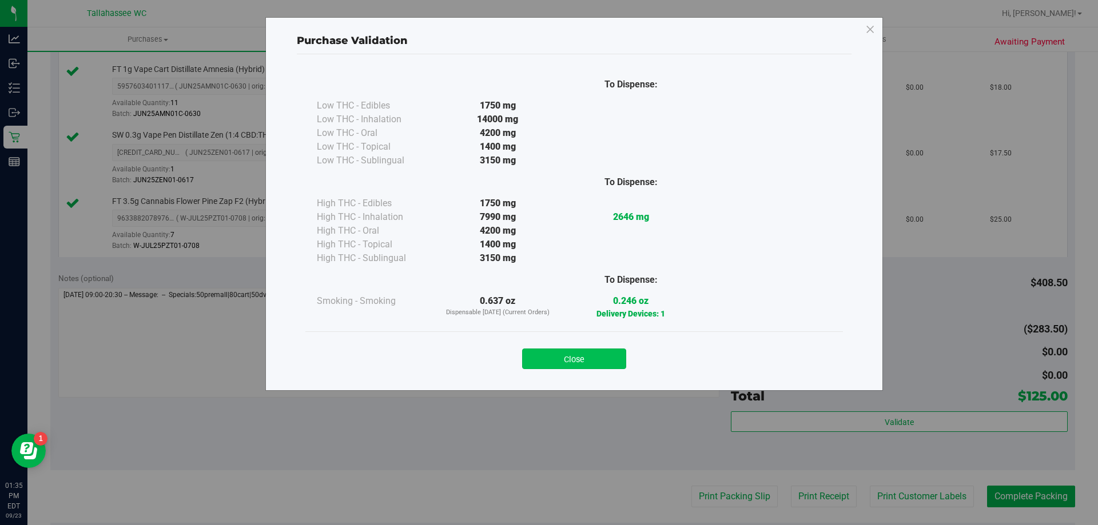
click at [550, 356] on button "Close" at bounding box center [574, 359] width 104 height 21
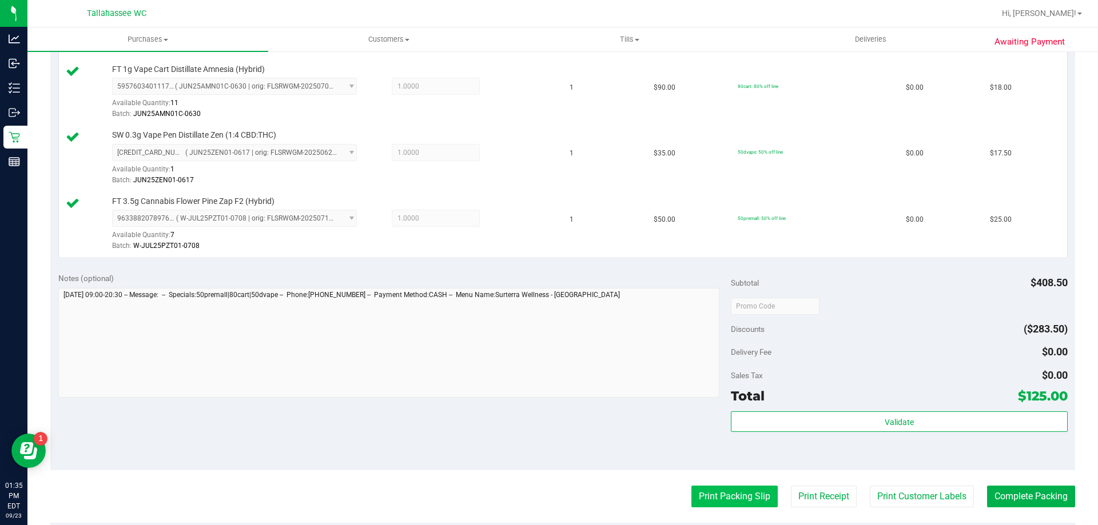
click at [717, 502] on button "Print Packing Slip" at bounding box center [734, 497] width 86 height 22
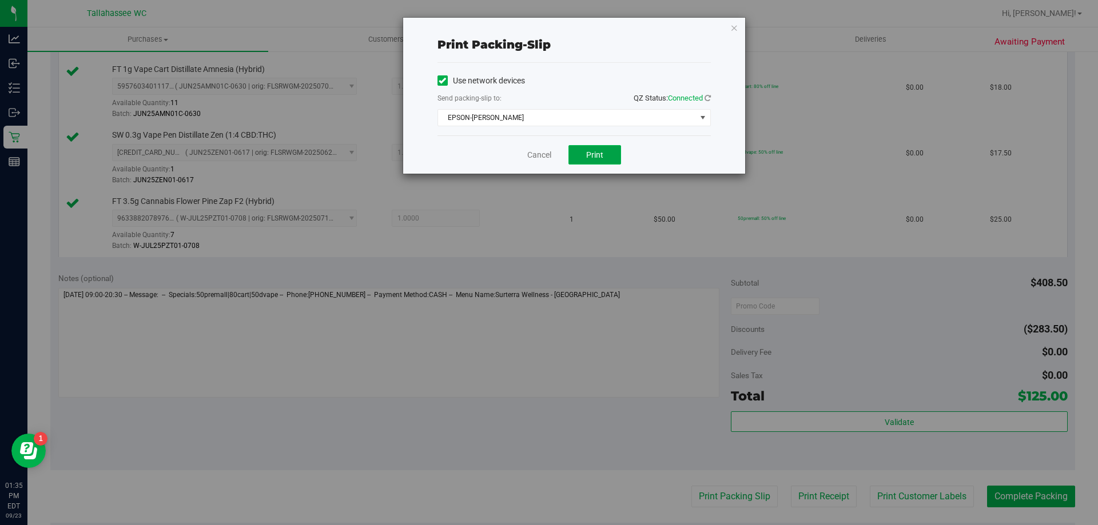
click at [589, 161] on button "Print" at bounding box center [594, 154] width 53 height 19
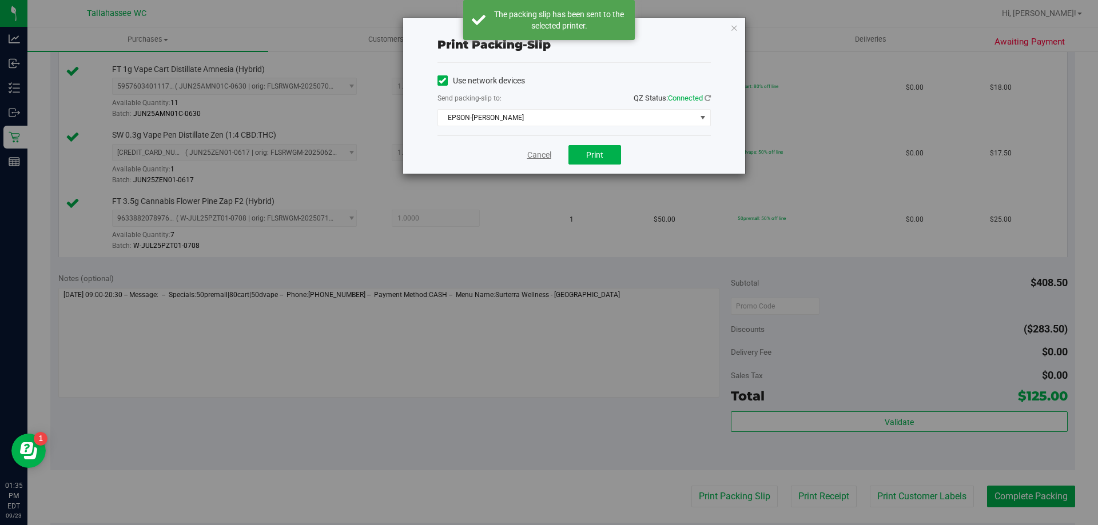
click at [540, 158] on link "Cancel" at bounding box center [539, 155] width 24 height 12
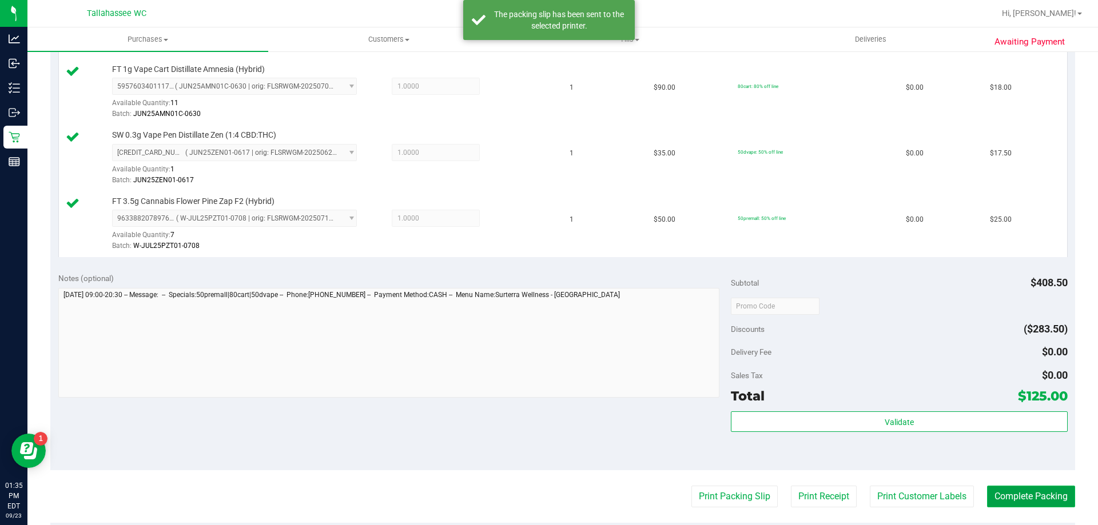
click at [1014, 490] on button "Complete Packing" at bounding box center [1031, 497] width 88 height 22
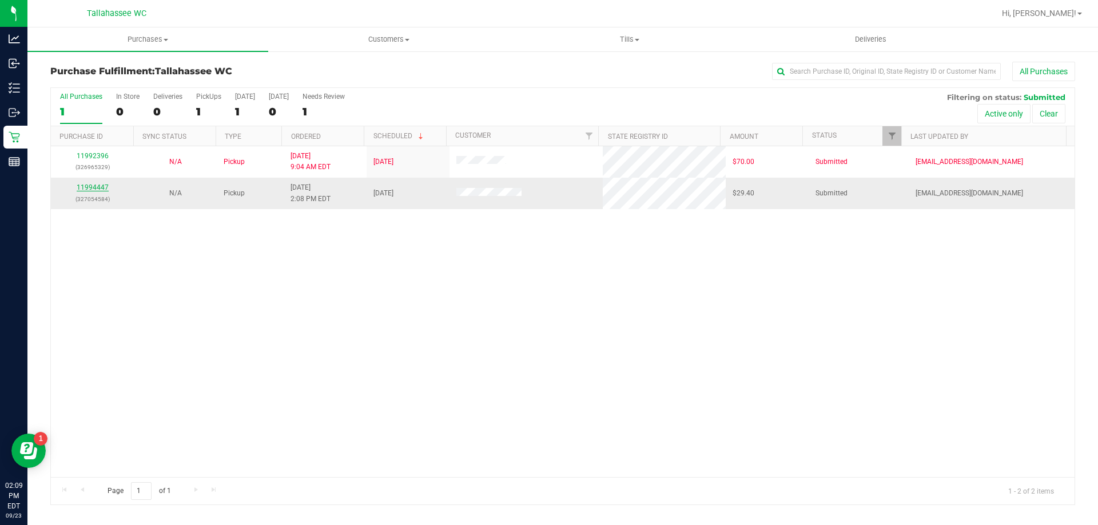
click at [102, 190] on link "11994447" at bounding box center [93, 187] width 32 height 8
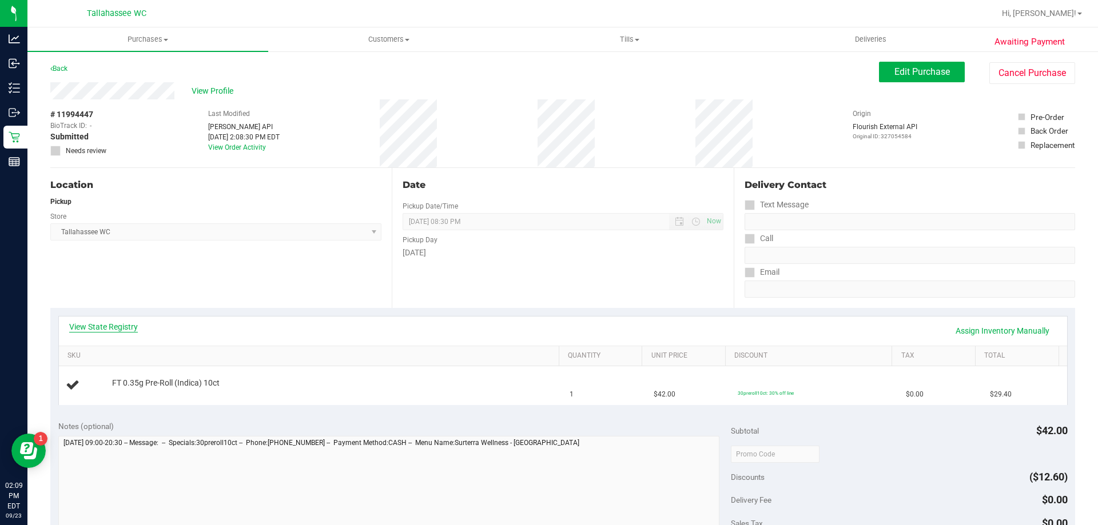
click at [111, 327] on link "View State Registry" at bounding box center [103, 326] width 69 height 11
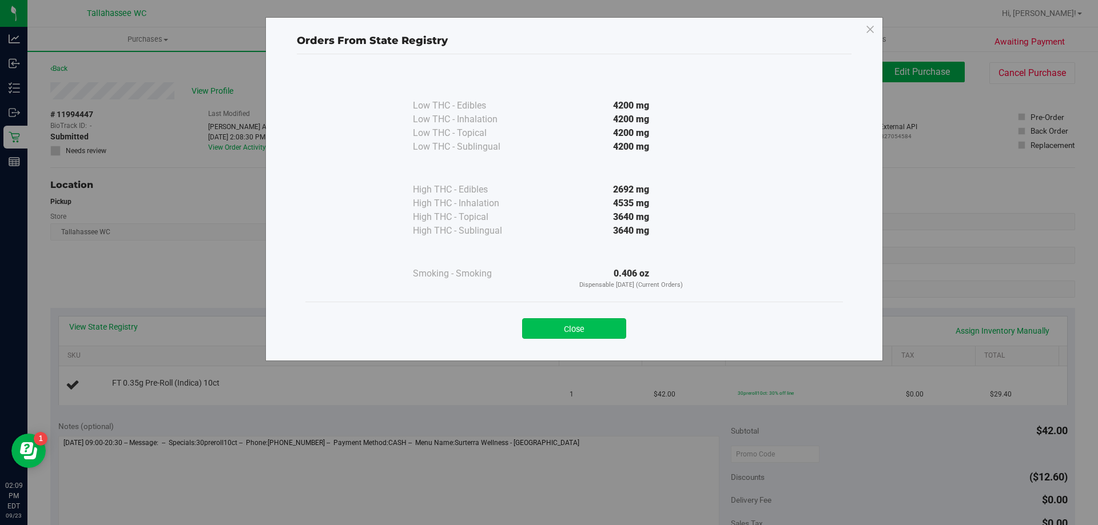
click at [571, 328] on button "Close" at bounding box center [574, 328] width 104 height 21
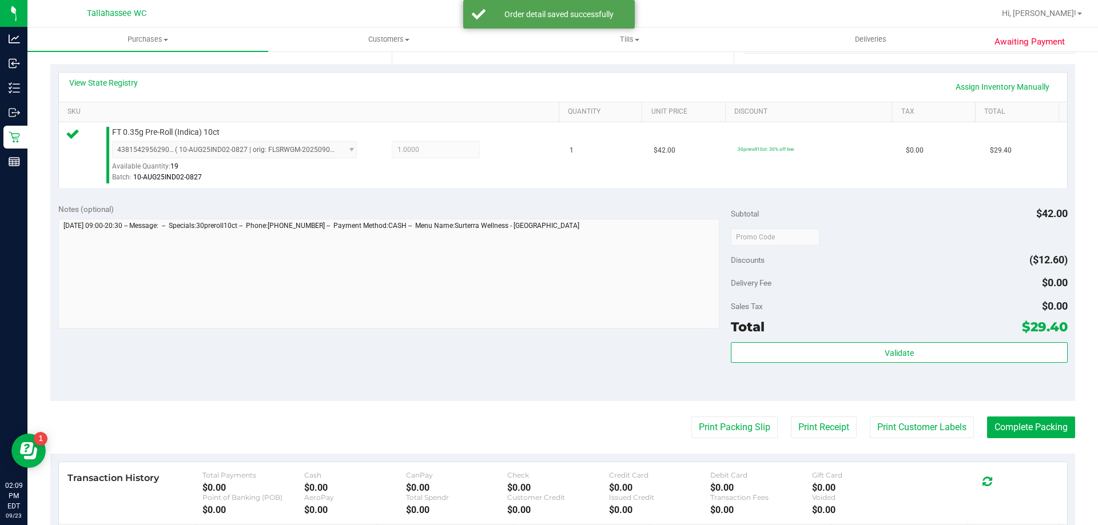
scroll to position [286, 0]
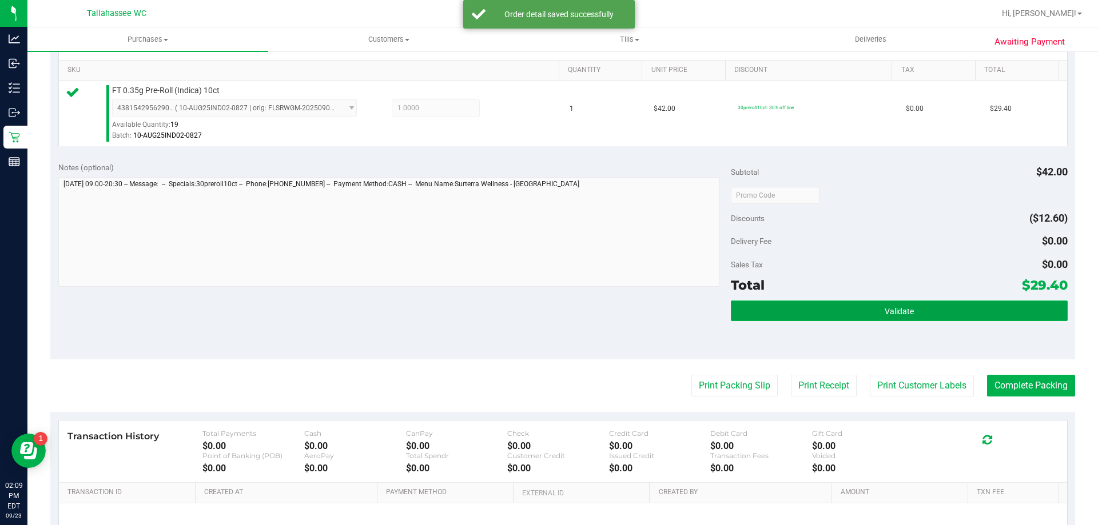
click at [872, 313] on button "Validate" at bounding box center [899, 311] width 336 height 21
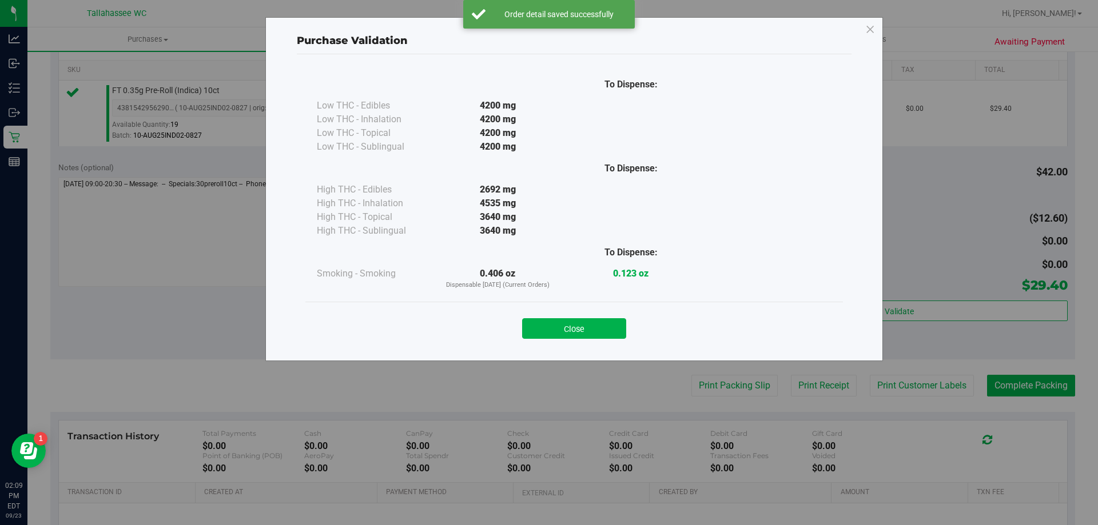
click at [593, 332] on button "Close" at bounding box center [574, 328] width 104 height 21
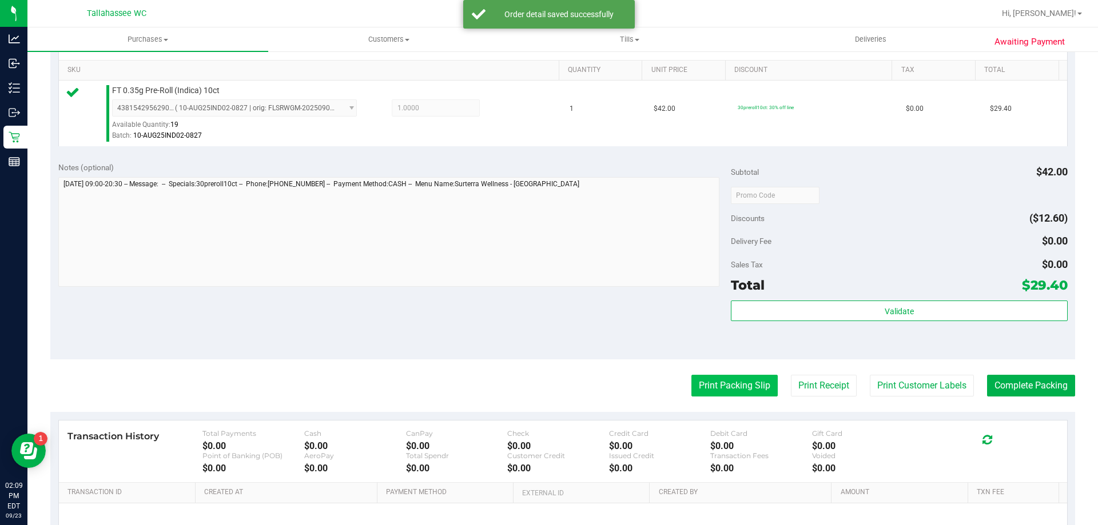
click at [725, 393] on button "Print Packing Slip" at bounding box center [734, 386] width 86 height 22
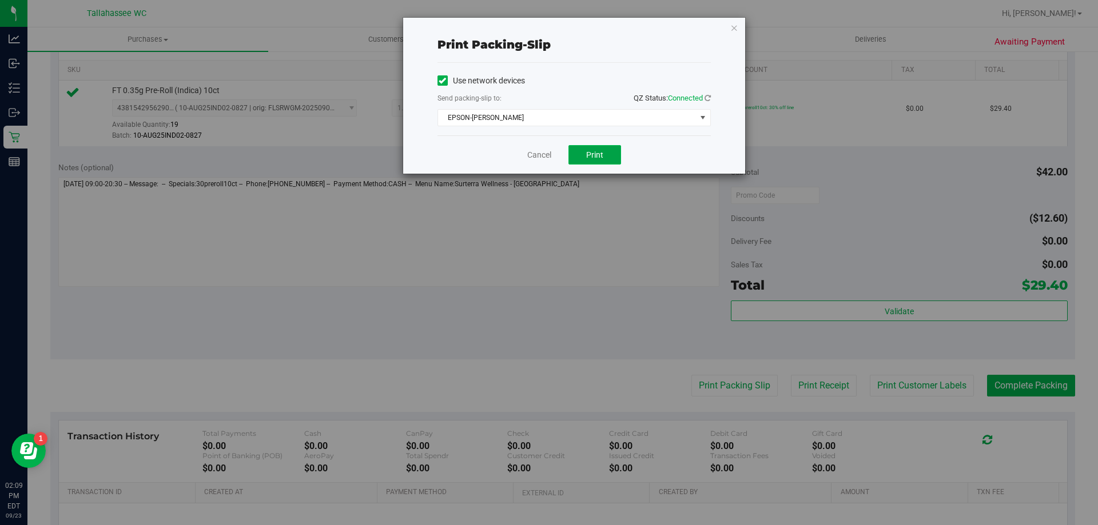
click at [608, 156] on button "Print" at bounding box center [594, 154] width 53 height 19
click at [545, 154] on link "Cancel" at bounding box center [539, 155] width 24 height 12
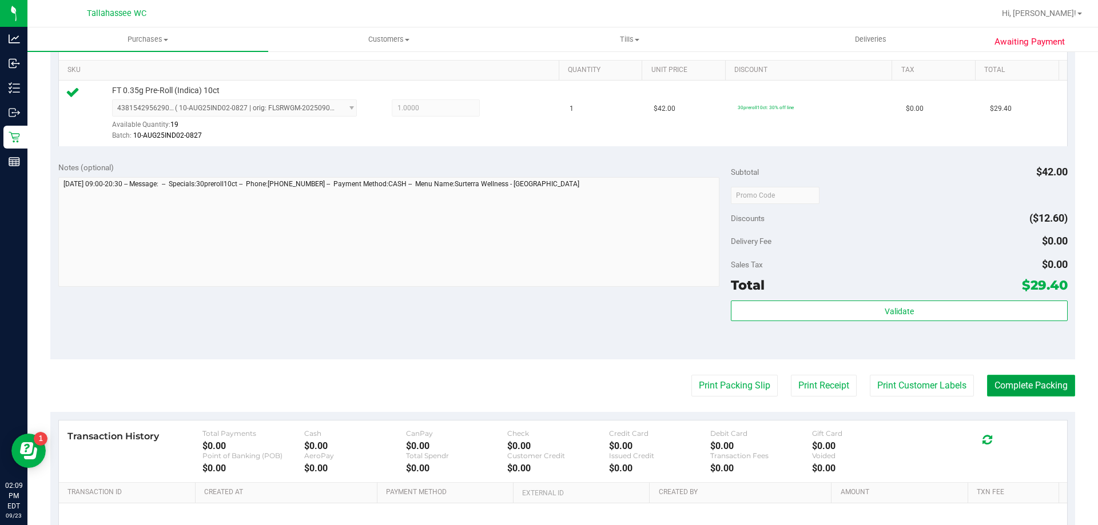
click at [1000, 382] on button "Complete Packing" at bounding box center [1031, 386] width 88 height 22
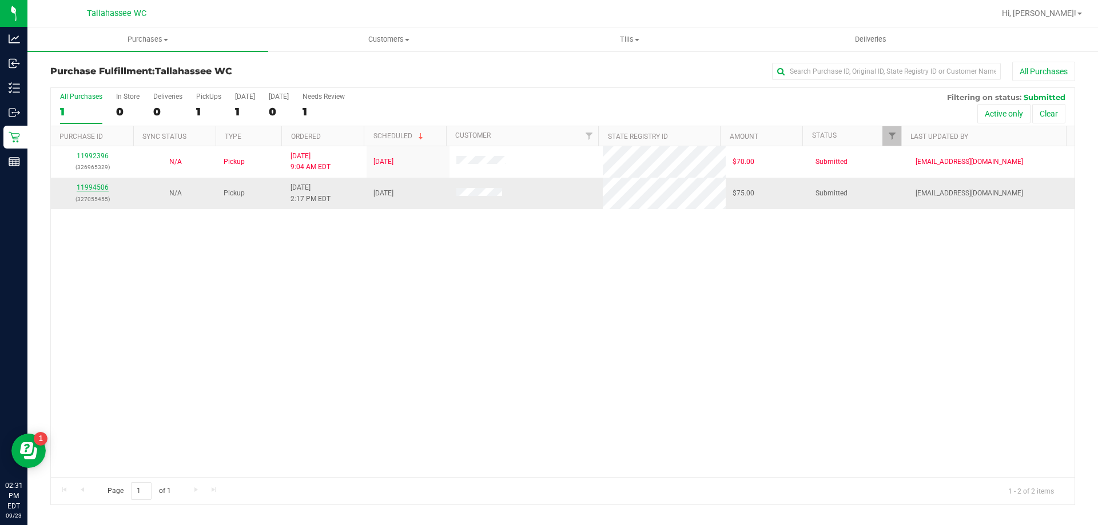
click at [99, 188] on link "11994506" at bounding box center [93, 187] width 32 height 8
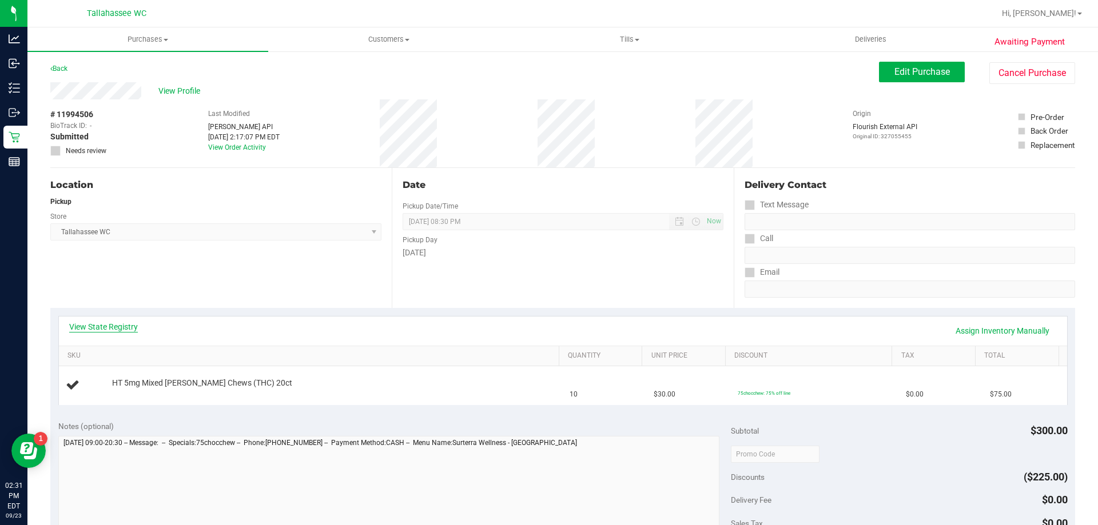
click at [119, 329] on link "View State Registry" at bounding box center [103, 326] width 69 height 11
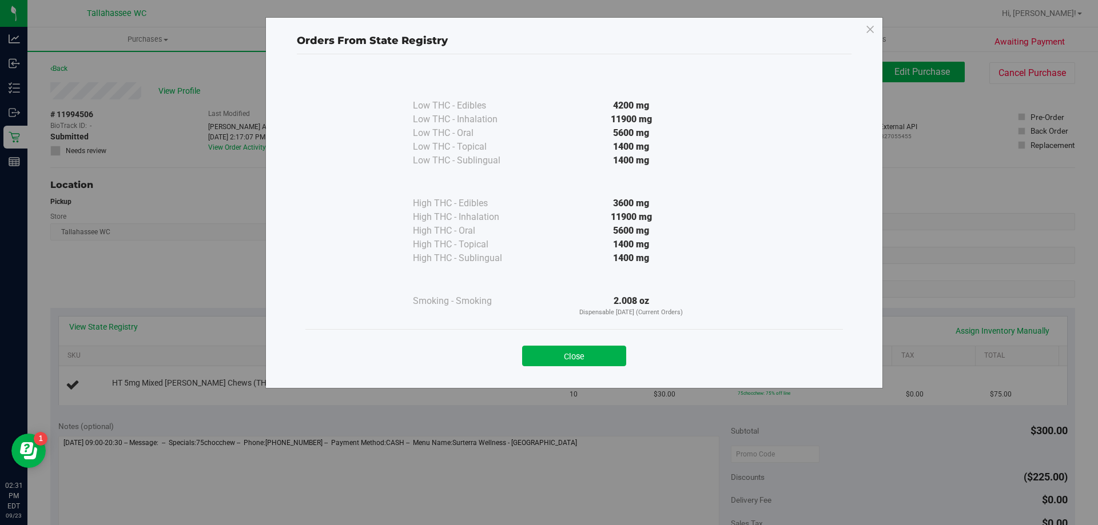
click at [600, 350] on button "Close" at bounding box center [574, 356] width 104 height 21
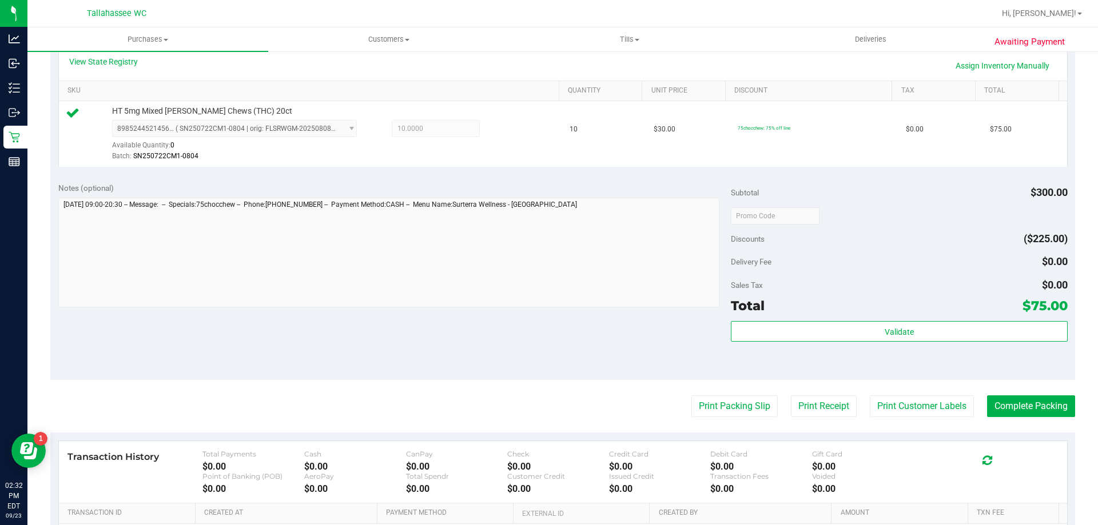
scroll to position [286, 0]
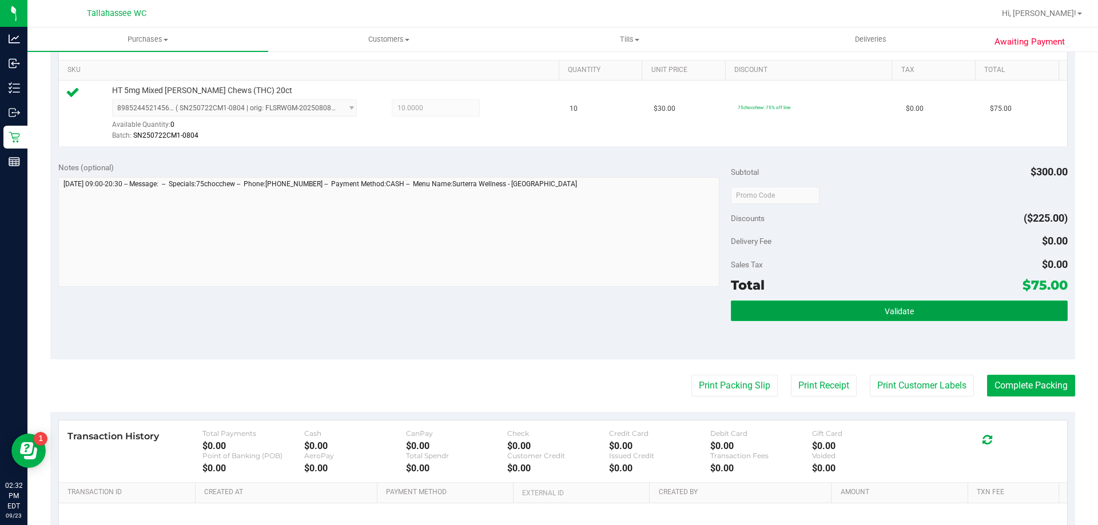
click at [775, 316] on button "Validate" at bounding box center [899, 311] width 336 height 21
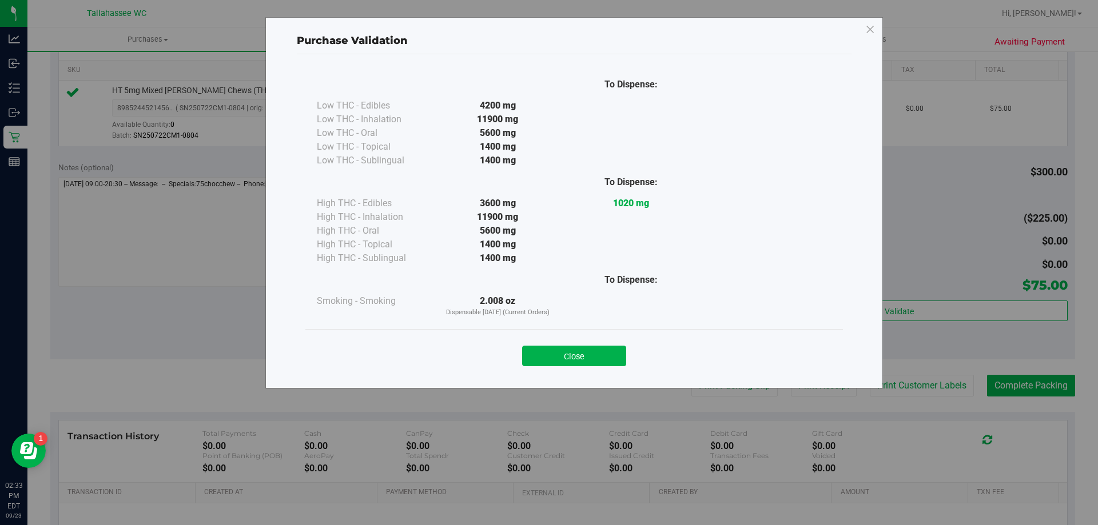
drag, startPoint x: 589, startPoint y: 350, endPoint x: 909, endPoint y: 399, distance: 324.3
click at [590, 350] on button "Close" at bounding box center [574, 356] width 104 height 21
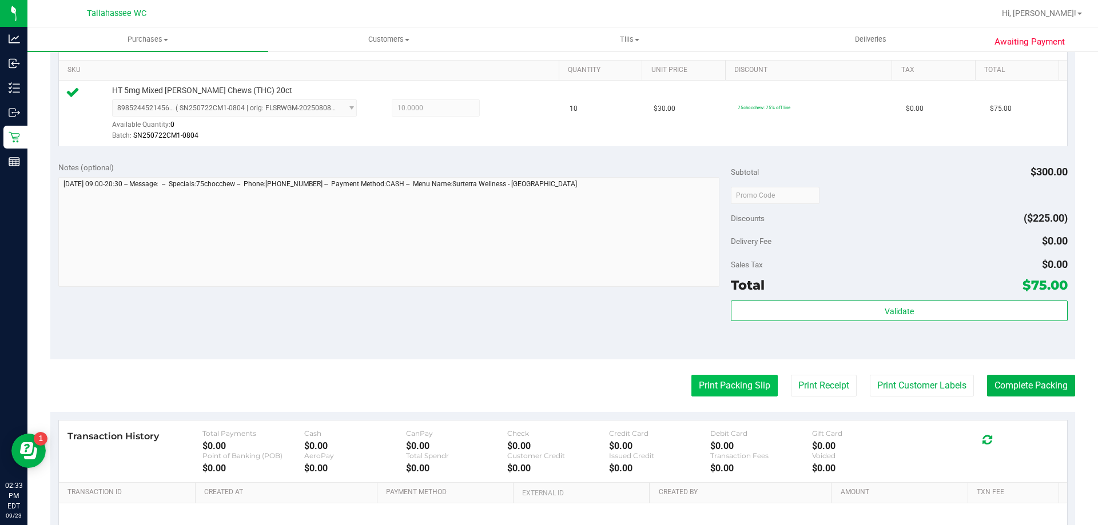
click at [756, 395] on button "Print Packing Slip" at bounding box center [734, 386] width 86 height 22
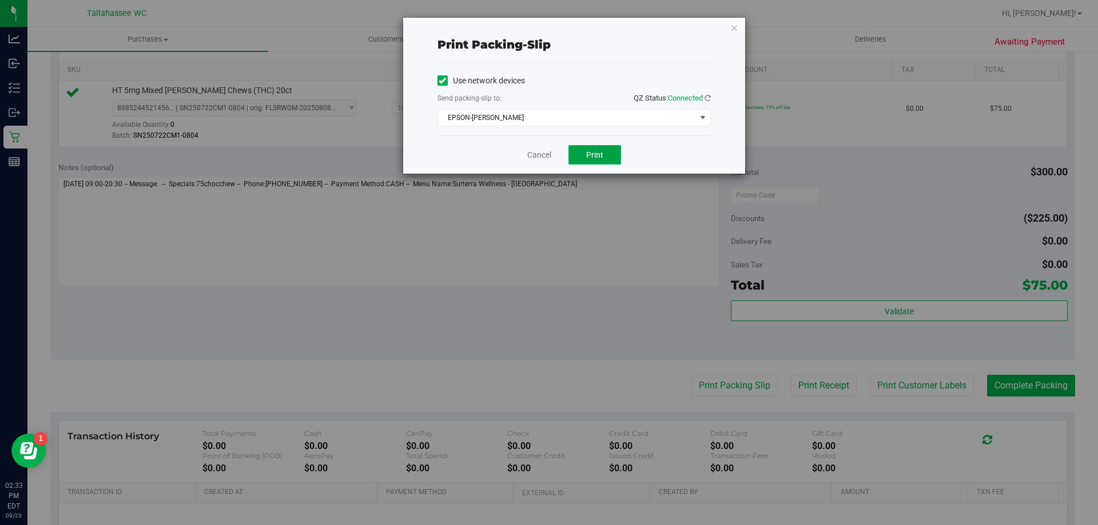
click at [602, 161] on button "Print" at bounding box center [594, 154] width 53 height 19
click at [546, 149] on link "Cancel" at bounding box center [539, 155] width 24 height 12
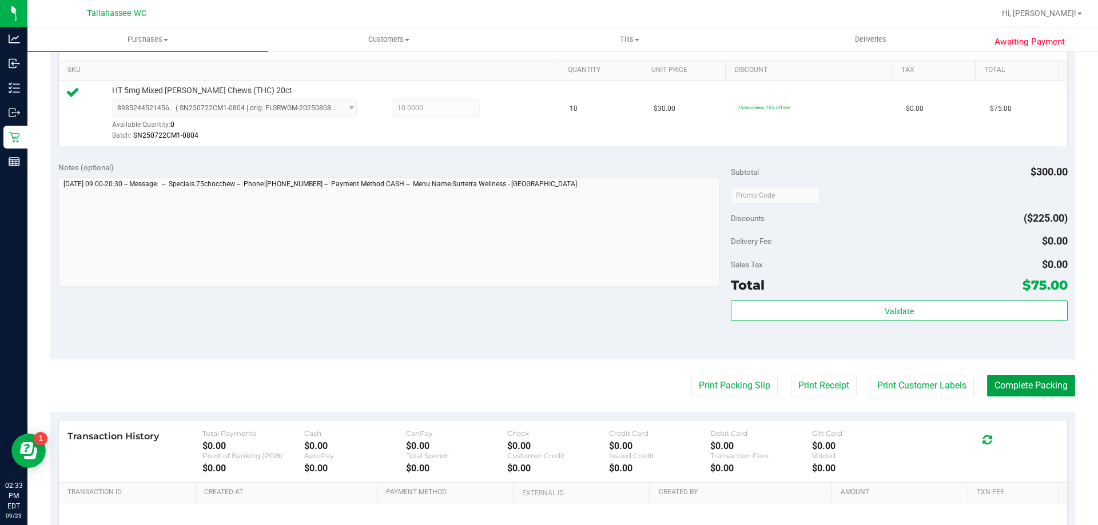
click at [1017, 392] on button "Complete Packing" at bounding box center [1031, 386] width 88 height 22
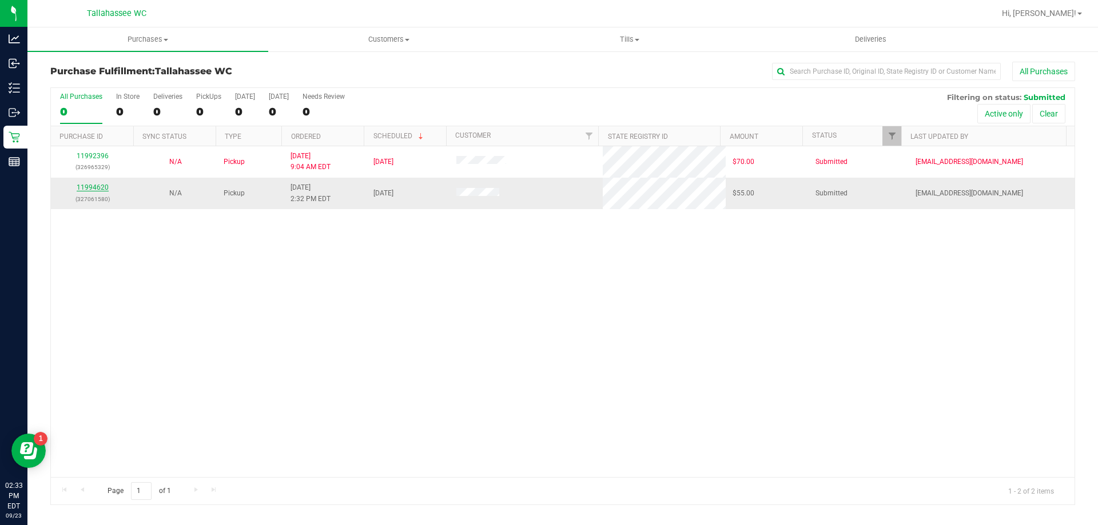
click at [101, 190] on link "11994620" at bounding box center [93, 187] width 32 height 8
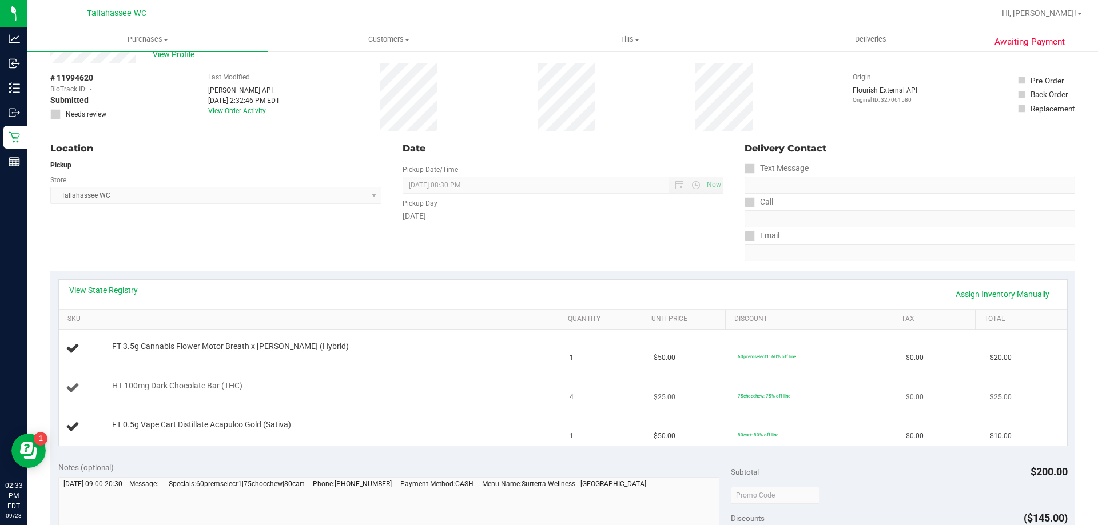
scroll to position [57, 0]
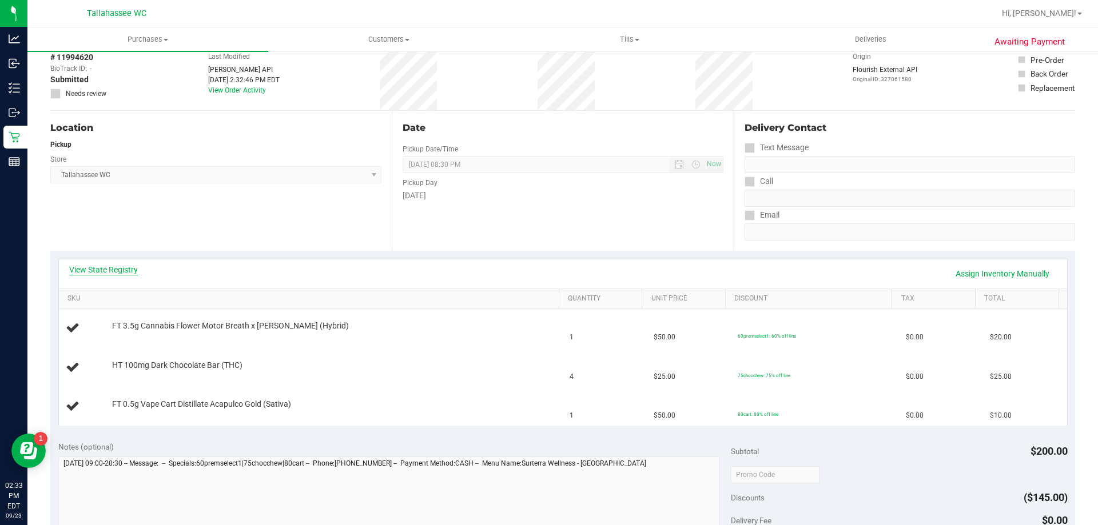
click at [103, 275] on link "View State Registry" at bounding box center [103, 269] width 69 height 11
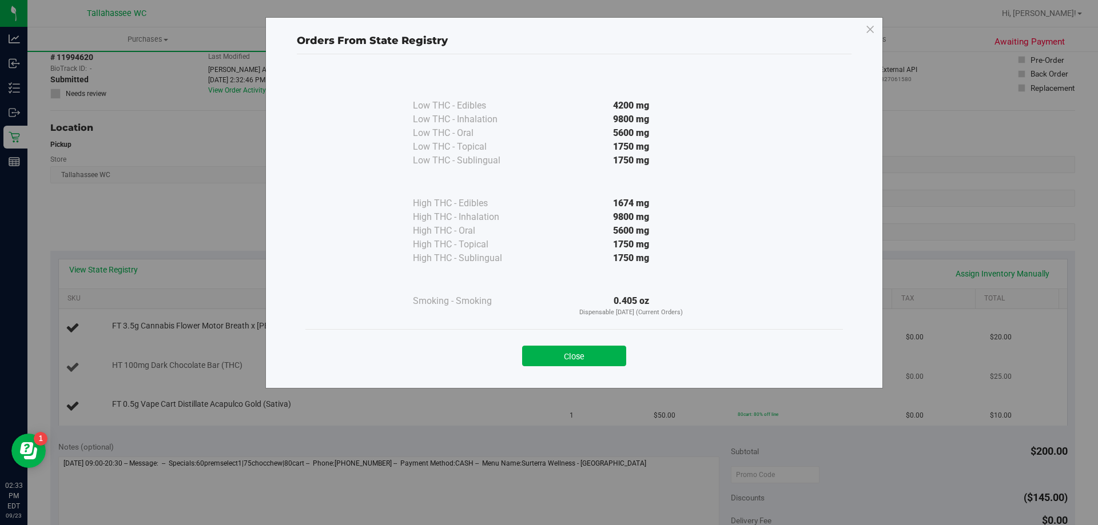
click at [600, 354] on button "Close" at bounding box center [574, 356] width 104 height 21
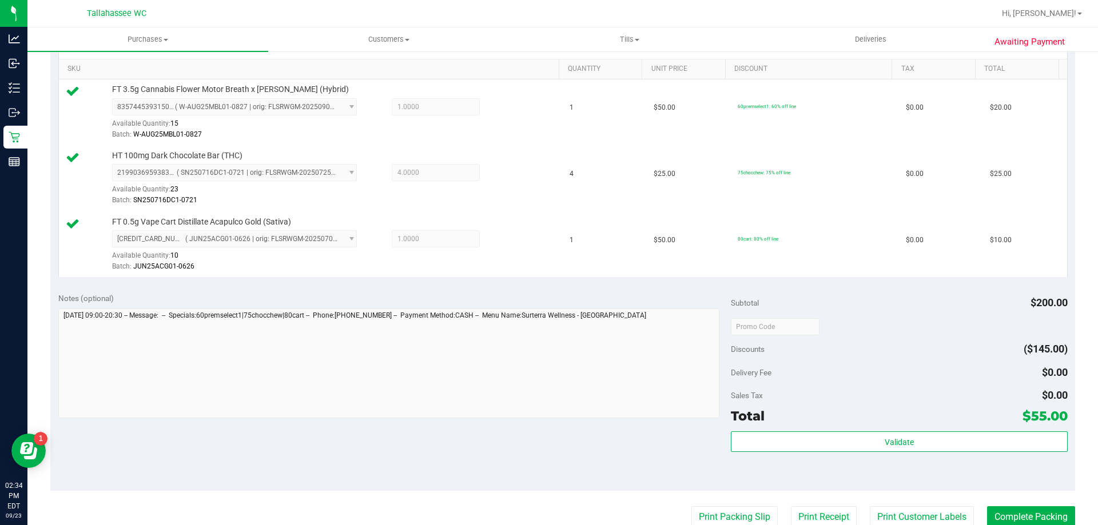
scroll to position [343, 0]
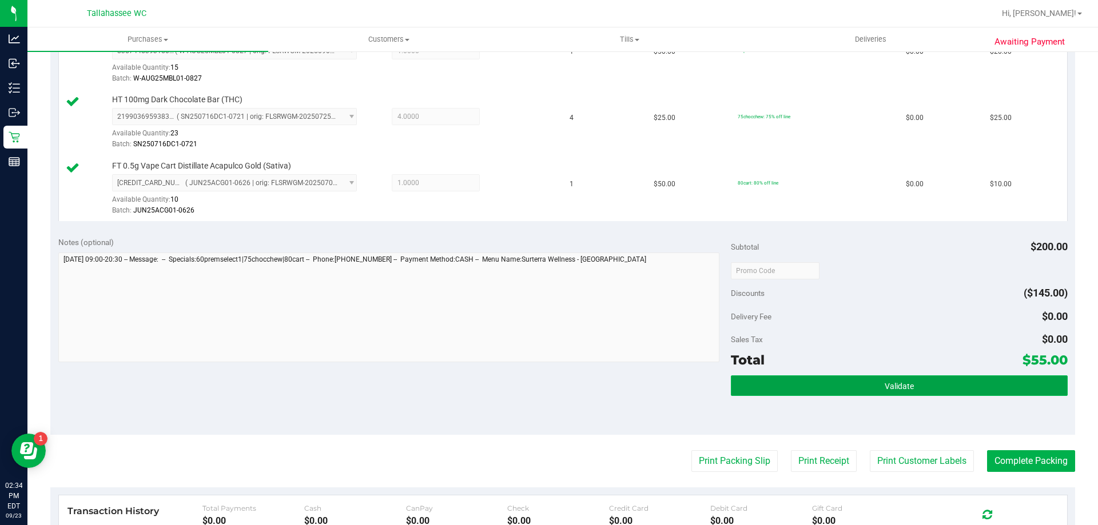
click at [743, 384] on button "Validate" at bounding box center [899, 386] width 336 height 21
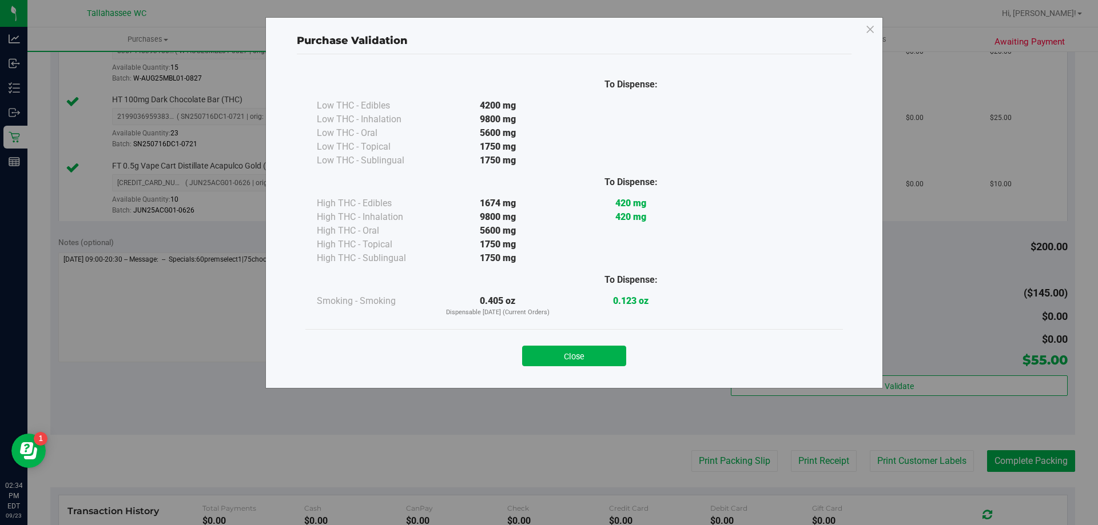
click at [599, 362] on button "Close" at bounding box center [574, 356] width 104 height 21
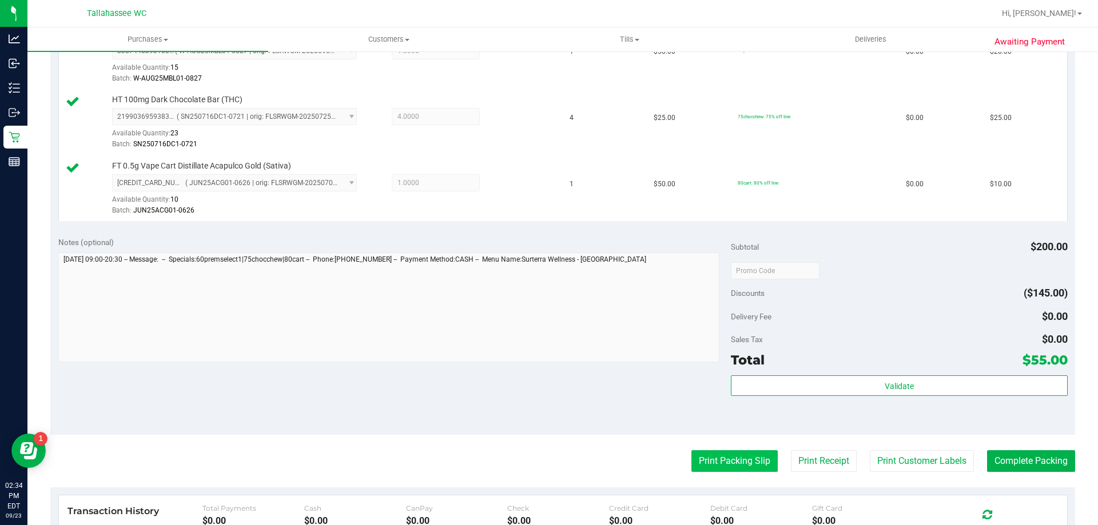
click at [691, 465] on button "Print Packing Slip" at bounding box center [734, 461] width 86 height 22
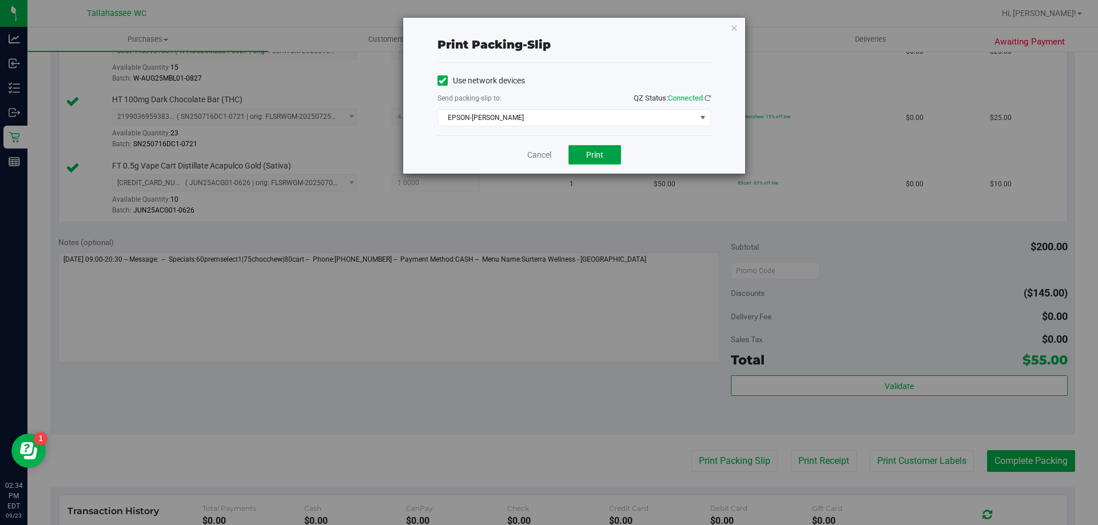
click at [580, 155] on button "Print" at bounding box center [594, 154] width 53 height 19
click at [540, 164] on div "Cancel Print" at bounding box center [573, 154] width 273 height 38
click at [539, 159] on link "Cancel" at bounding box center [539, 155] width 24 height 12
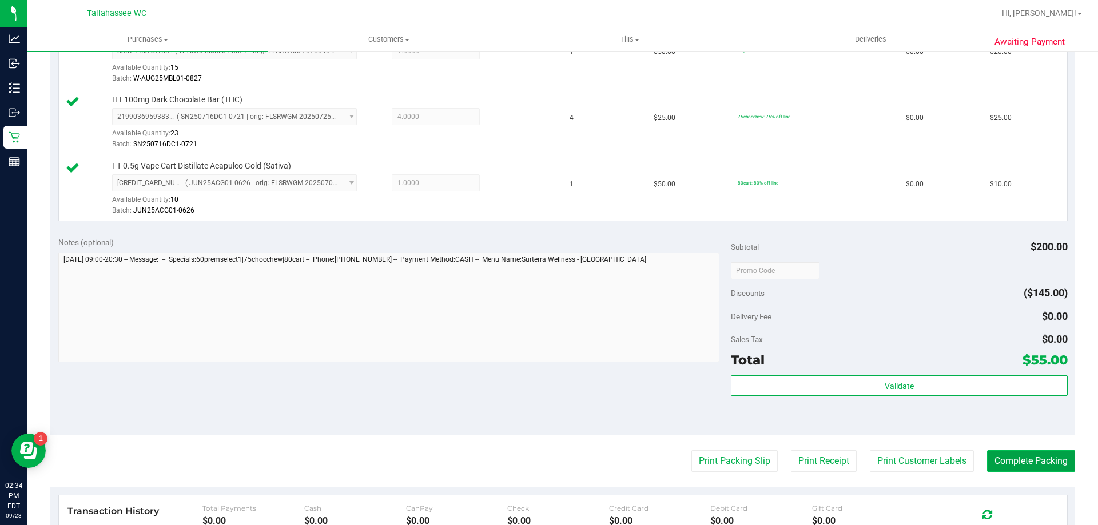
click at [987, 457] on button "Complete Packing" at bounding box center [1031, 461] width 88 height 22
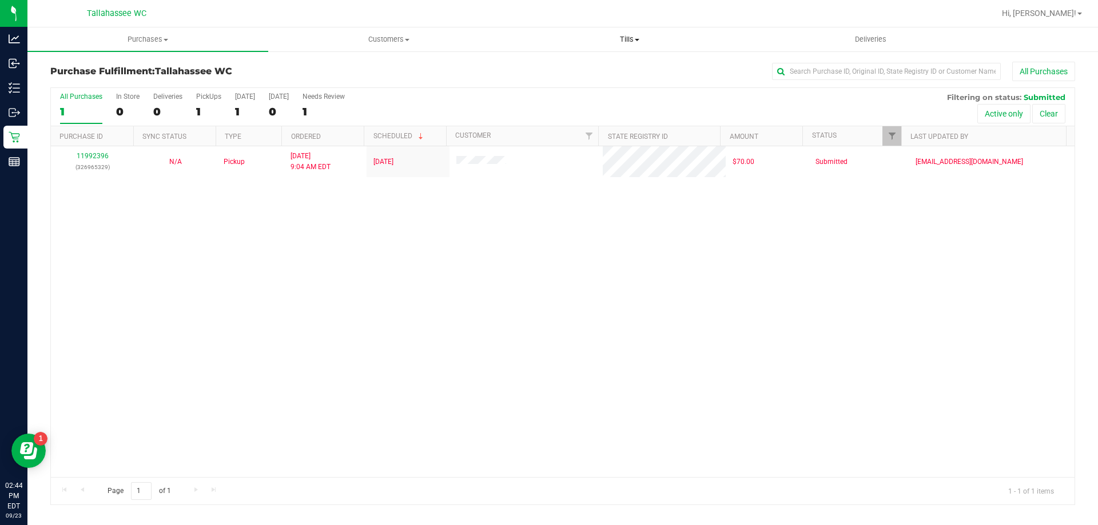
click at [636, 43] on span "Tills" at bounding box center [629, 39] width 240 height 10
click at [575, 70] on span "Manage tills" at bounding box center [547, 69] width 77 height 10
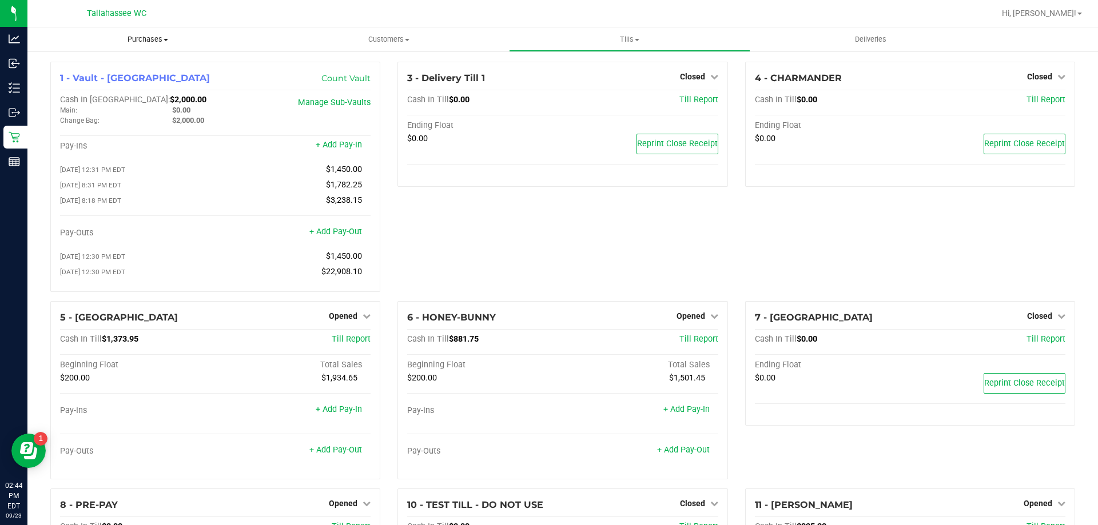
click at [138, 41] on span "Purchases" at bounding box center [147, 39] width 241 height 10
click at [142, 81] on li "Fulfillment" at bounding box center [147, 83] width 241 height 14
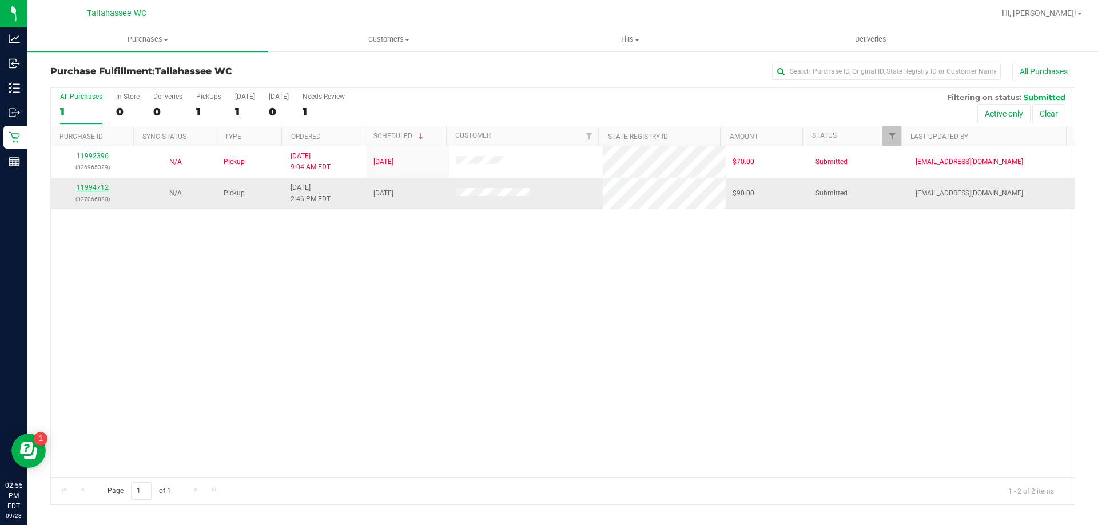
click at [99, 183] on link "11994712" at bounding box center [93, 187] width 32 height 8
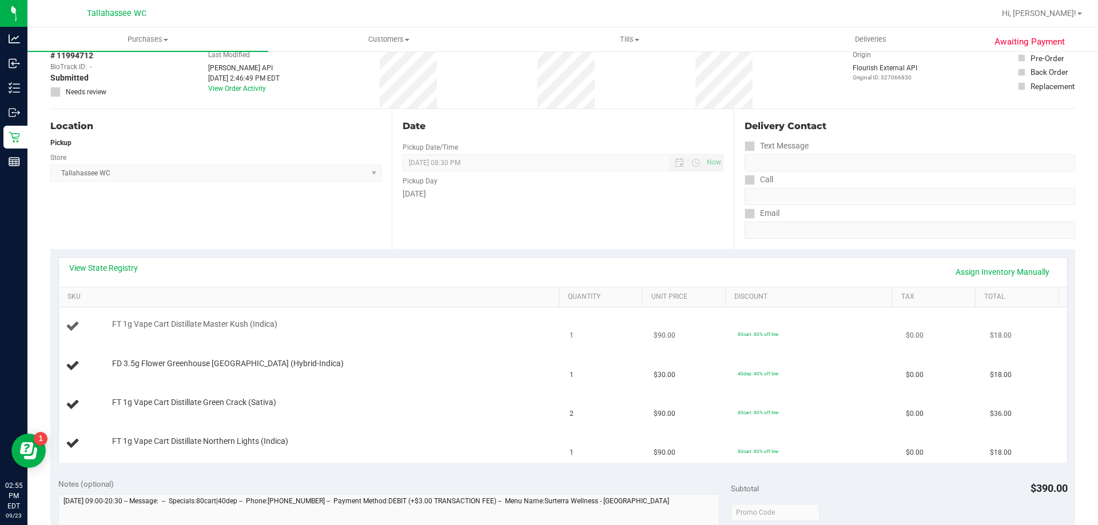
scroll to position [114, 0]
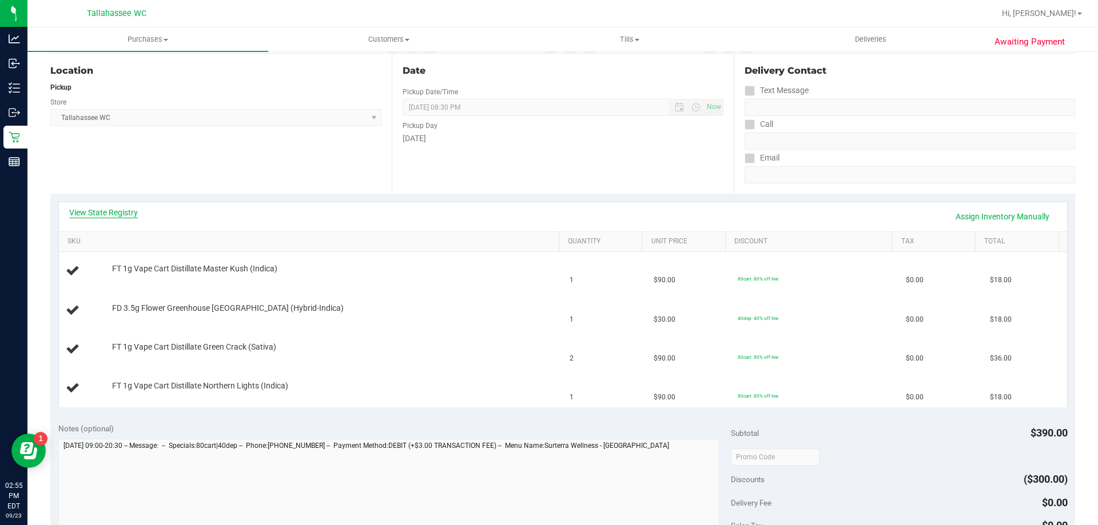
click at [97, 213] on link "View State Registry" at bounding box center [103, 212] width 69 height 11
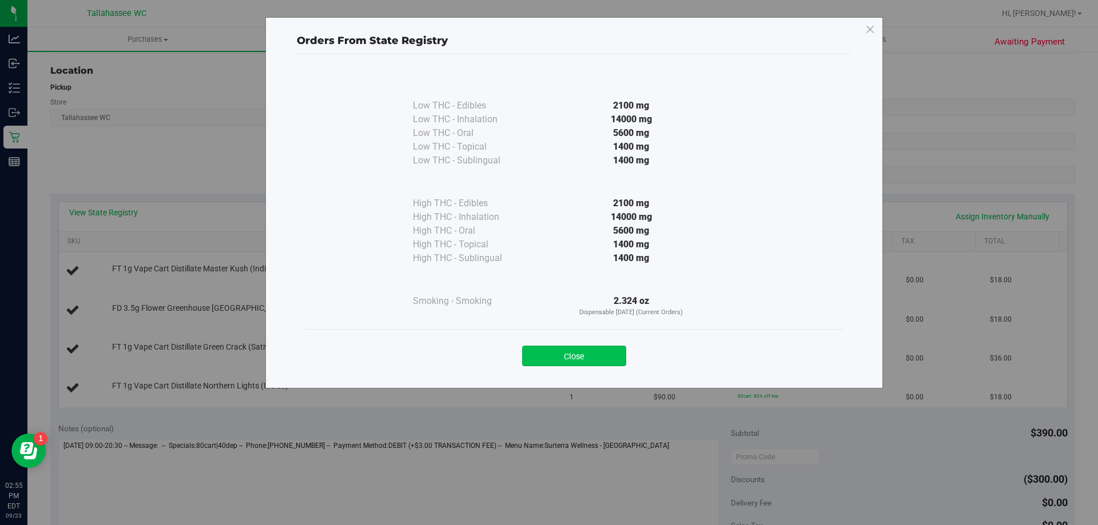
click at [561, 354] on button "Close" at bounding box center [574, 356] width 104 height 21
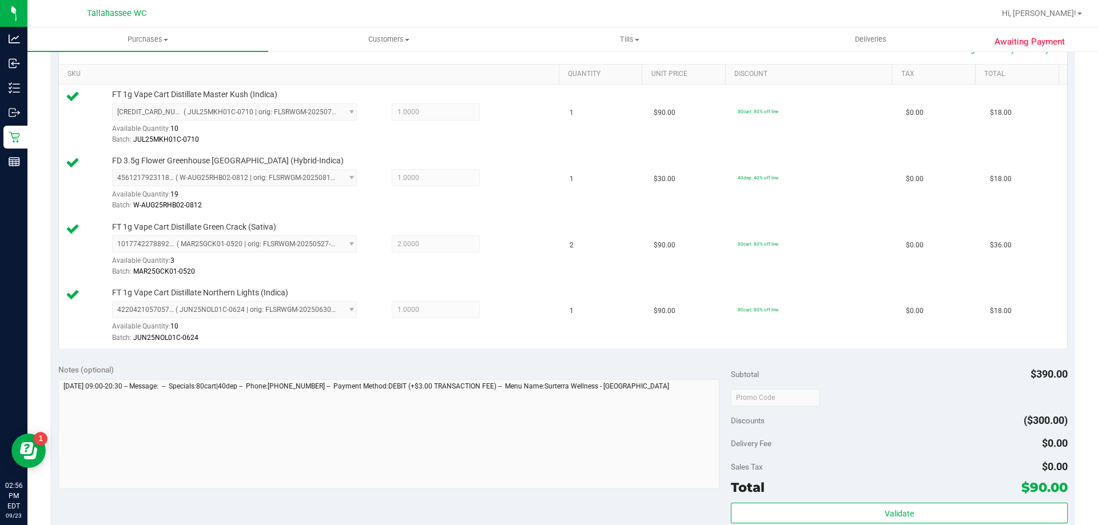
scroll to position [400, 0]
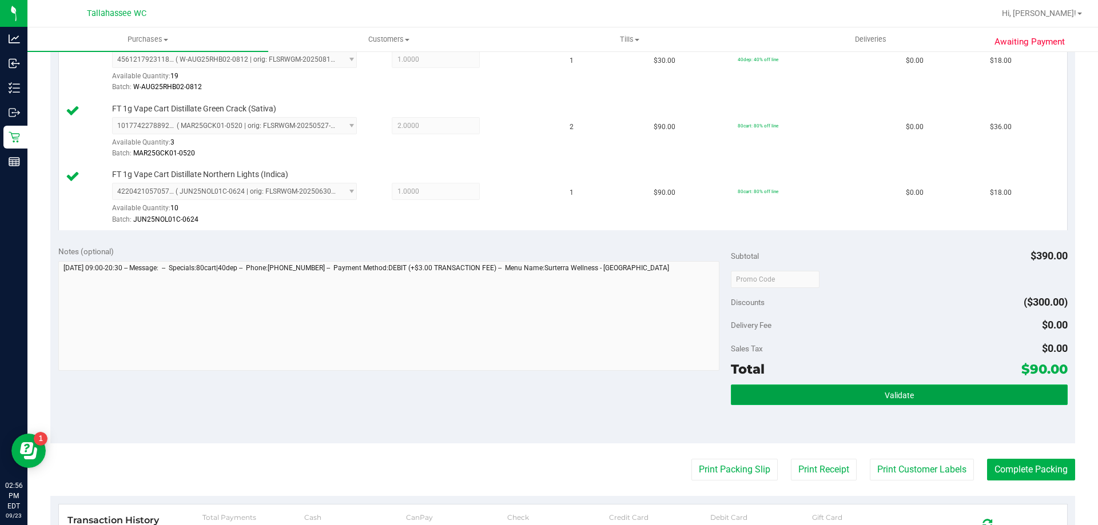
click at [836, 398] on button "Validate" at bounding box center [899, 395] width 336 height 21
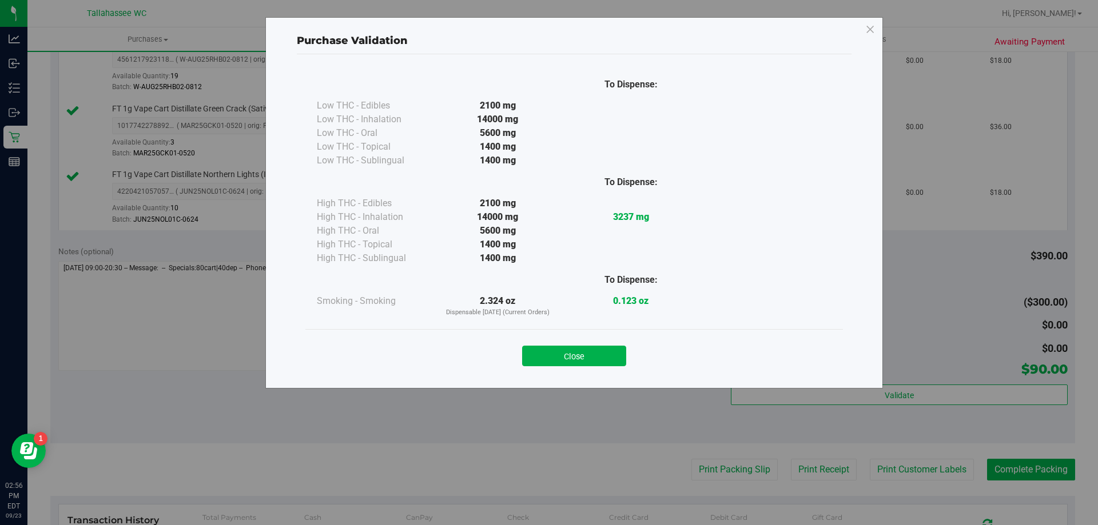
drag, startPoint x: 576, startPoint y: 352, endPoint x: 709, endPoint y: 453, distance: 167.3
click at [576, 352] on button "Close" at bounding box center [574, 356] width 104 height 21
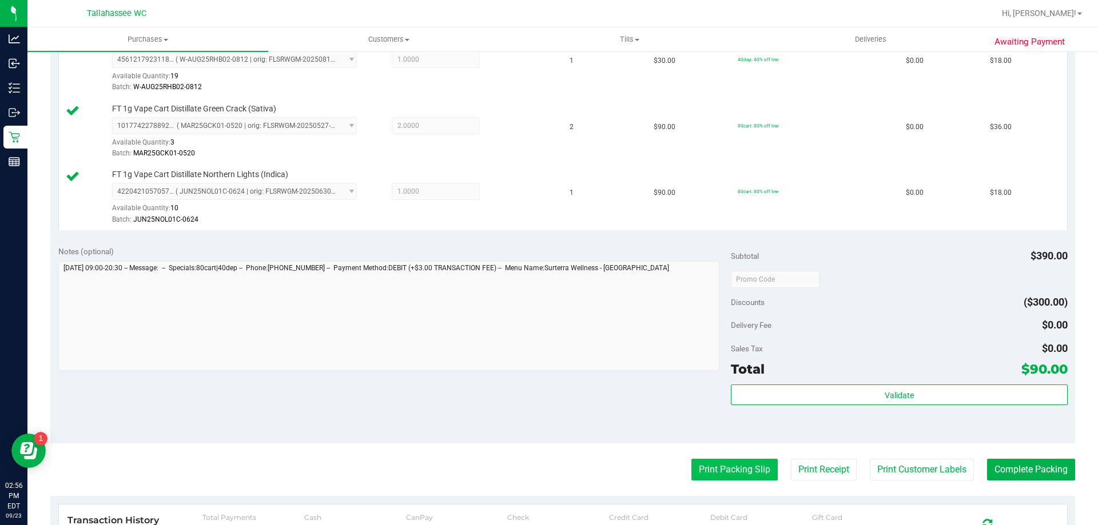
click at [731, 467] on button "Print Packing Slip" at bounding box center [734, 470] width 86 height 22
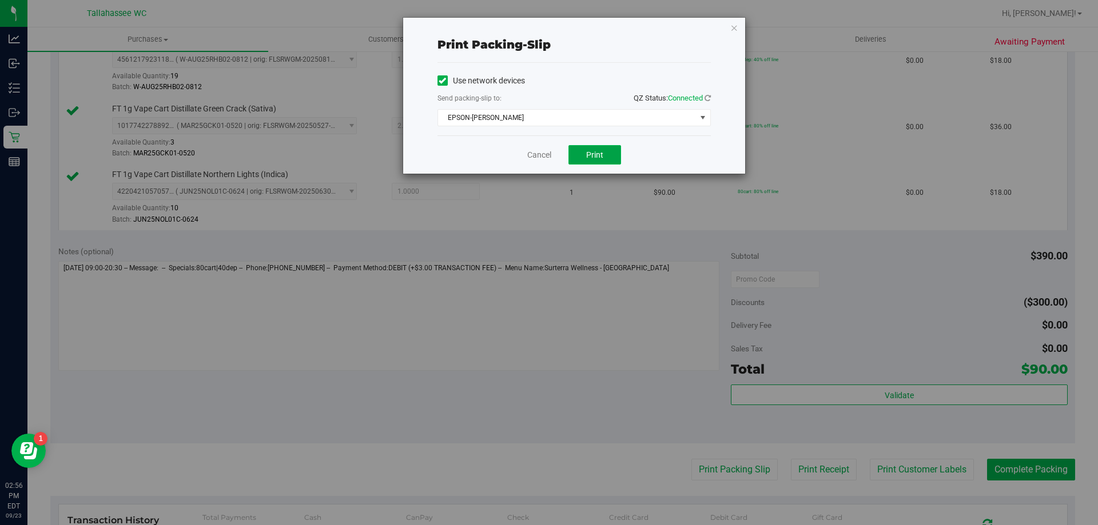
click at [595, 154] on span "Print" at bounding box center [594, 154] width 17 height 9
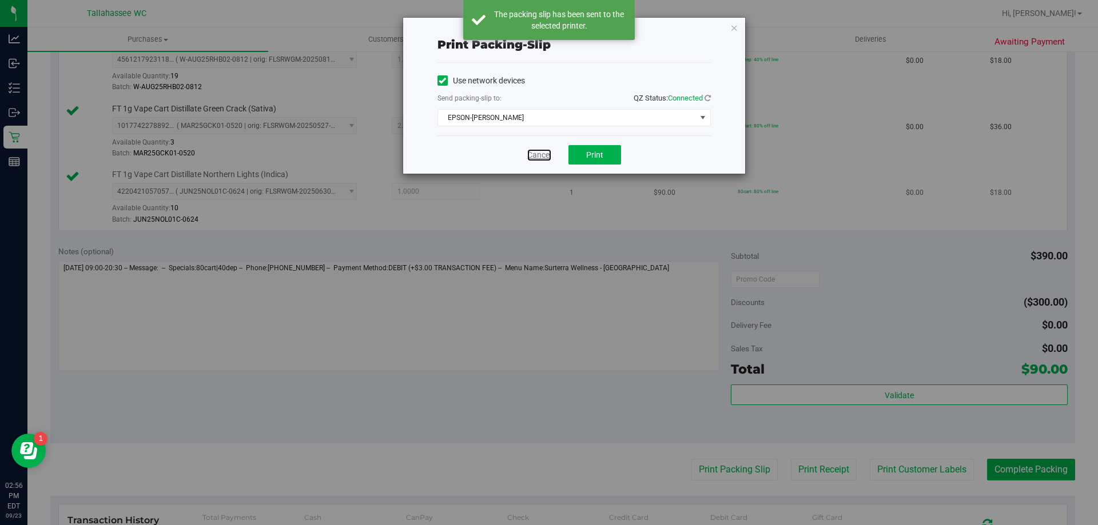
click at [542, 155] on link "Cancel" at bounding box center [539, 155] width 24 height 12
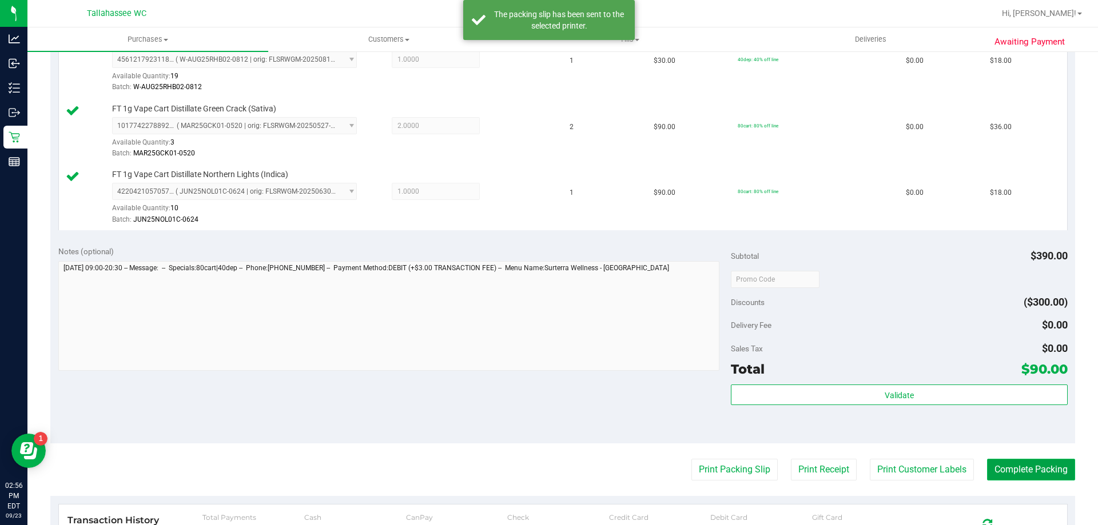
click at [997, 474] on button "Complete Packing" at bounding box center [1031, 470] width 88 height 22
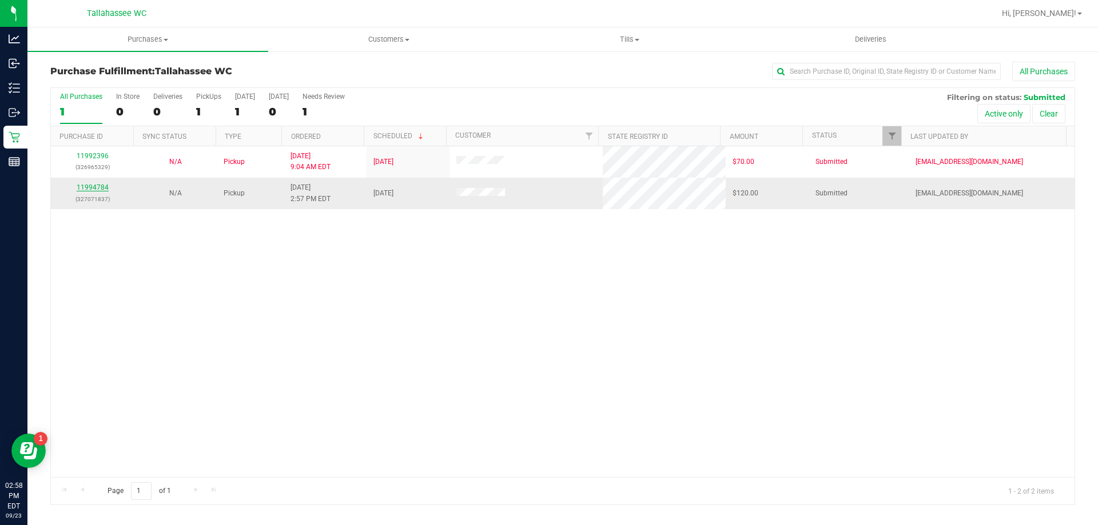
click at [94, 188] on link "11994784" at bounding box center [93, 187] width 32 height 8
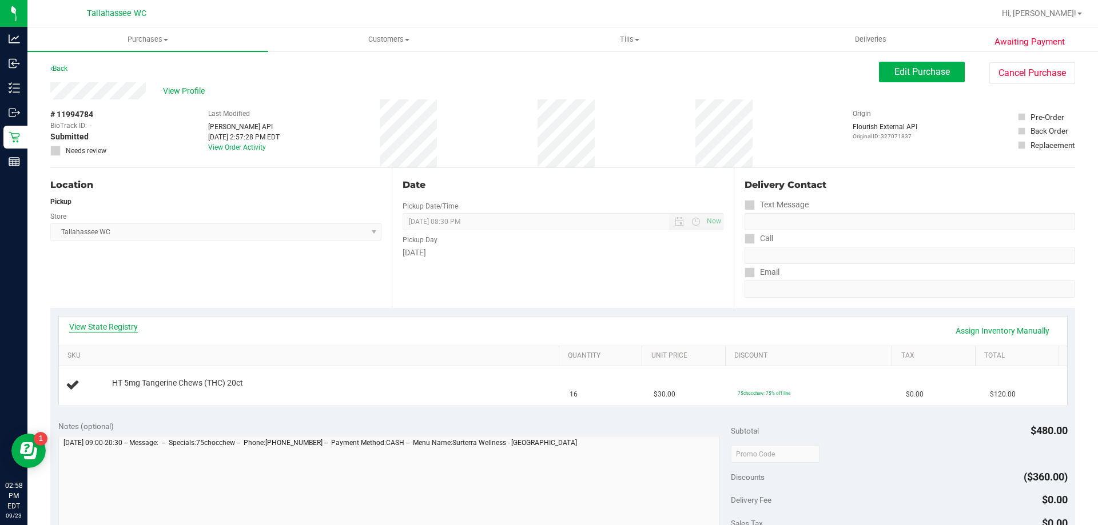
click at [125, 324] on link "View State Registry" at bounding box center [103, 326] width 69 height 11
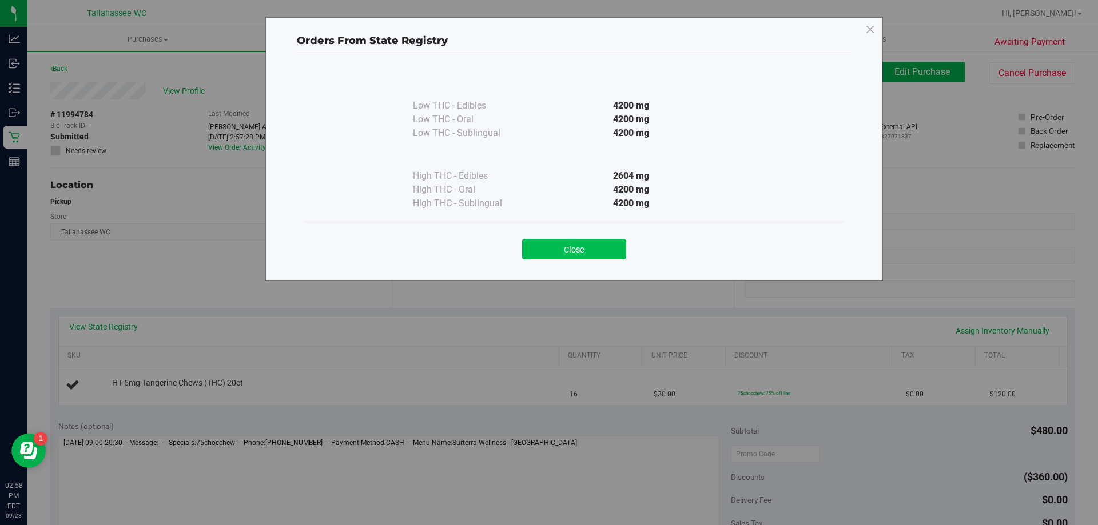
click at [581, 247] on button "Close" at bounding box center [574, 249] width 104 height 21
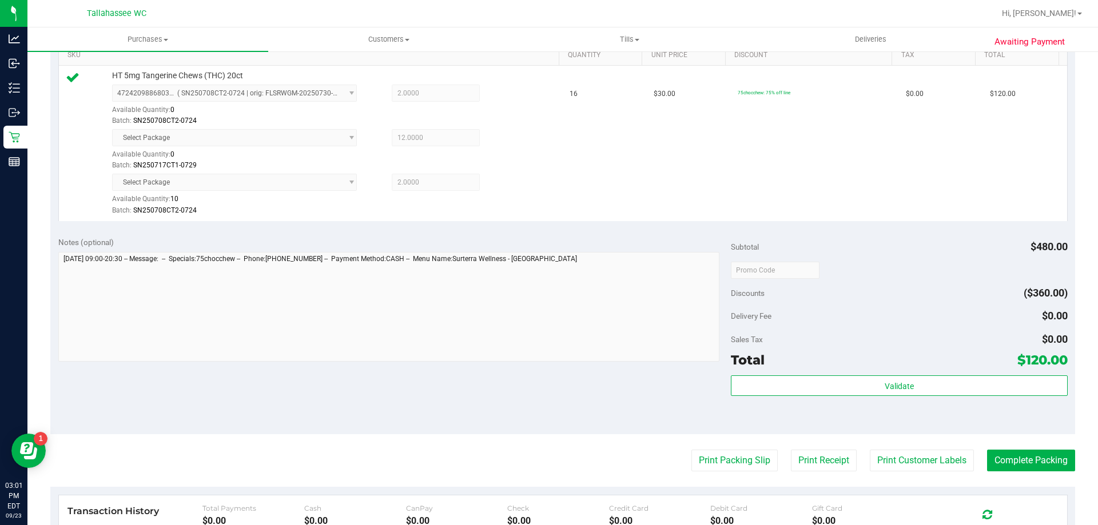
scroll to position [343, 0]
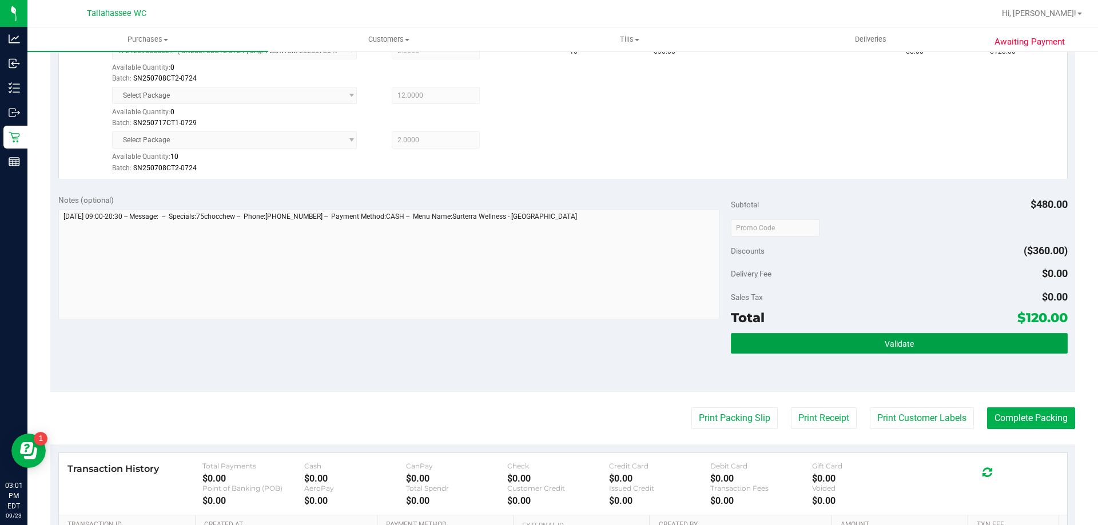
click at [771, 345] on button "Validate" at bounding box center [899, 343] width 336 height 21
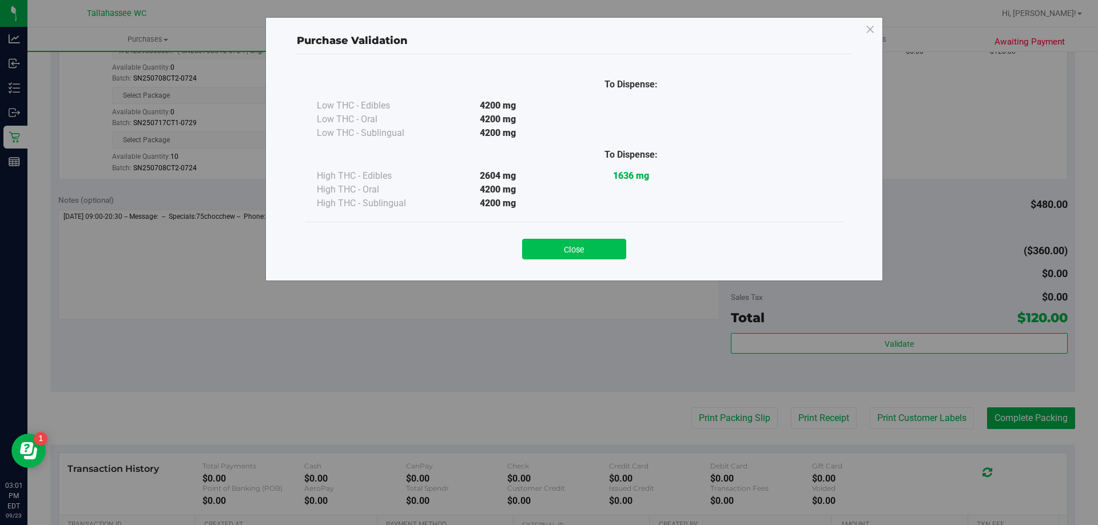
click at [588, 255] on button "Close" at bounding box center [574, 249] width 104 height 21
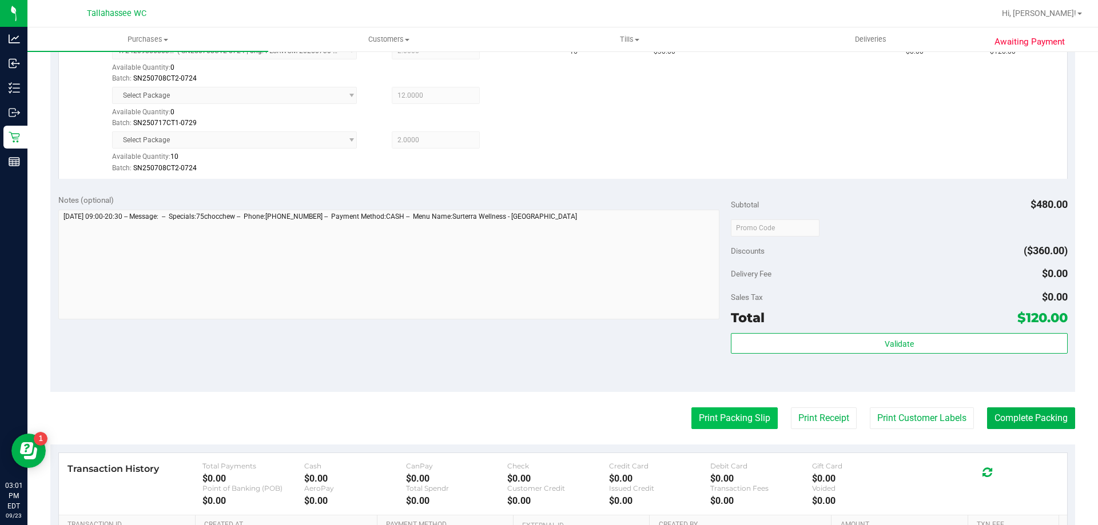
click at [739, 422] on button "Print Packing Slip" at bounding box center [734, 419] width 86 height 22
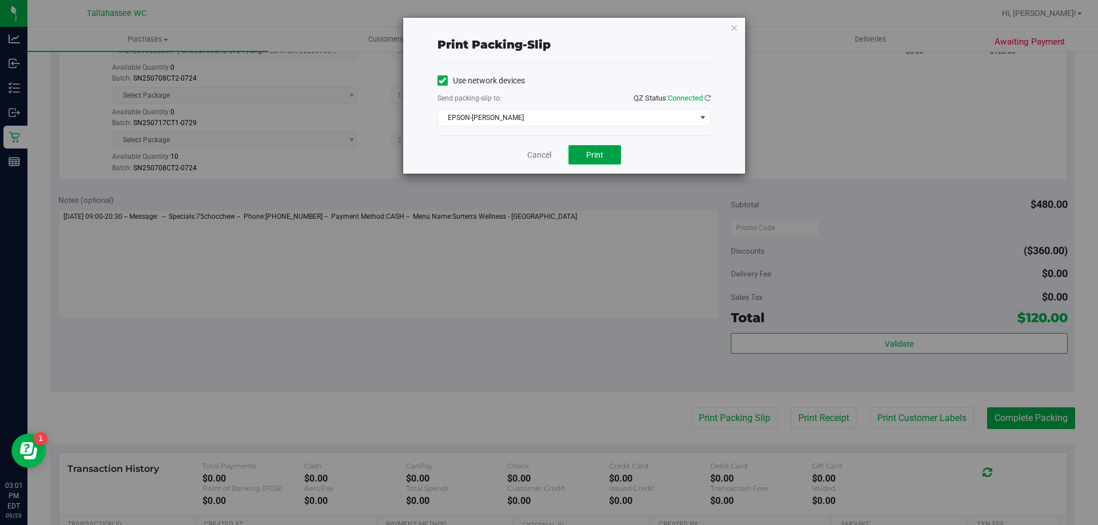
click at [597, 155] on span "Print" at bounding box center [594, 154] width 17 height 9
click at [534, 159] on link "Cancel" at bounding box center [539, 155] width 24 height 12
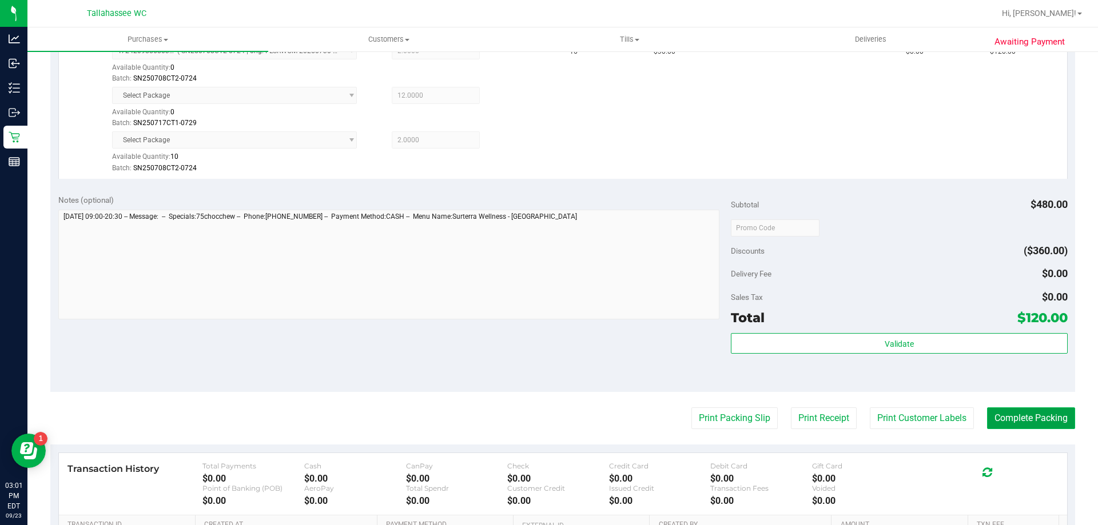
click at [987, 417] on button "Complete Packing" at bounding box center [1031, 419] width 88 height 22
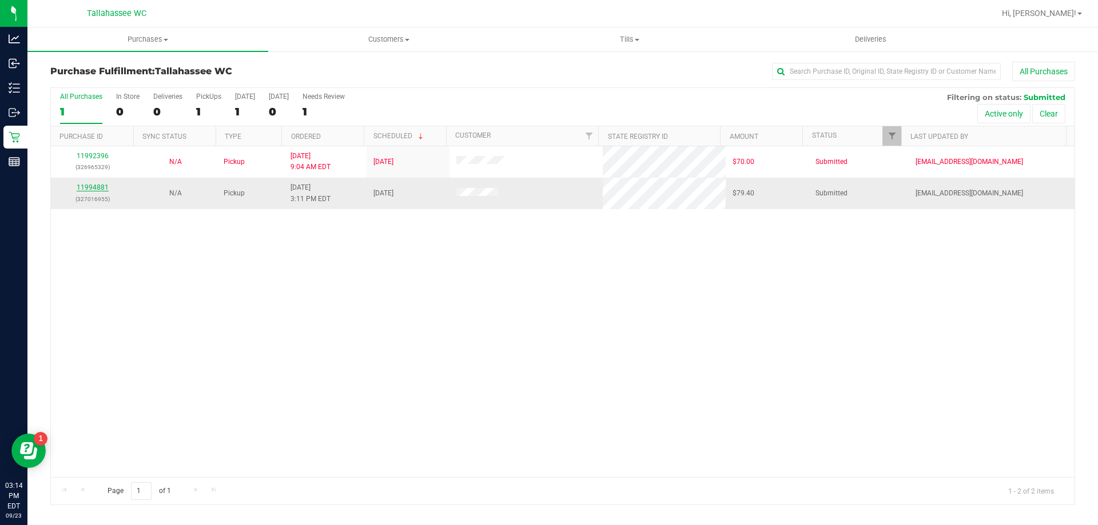
click at [102, 186] on link "11994881" at bounding box center [93, 187] width 32 height 8
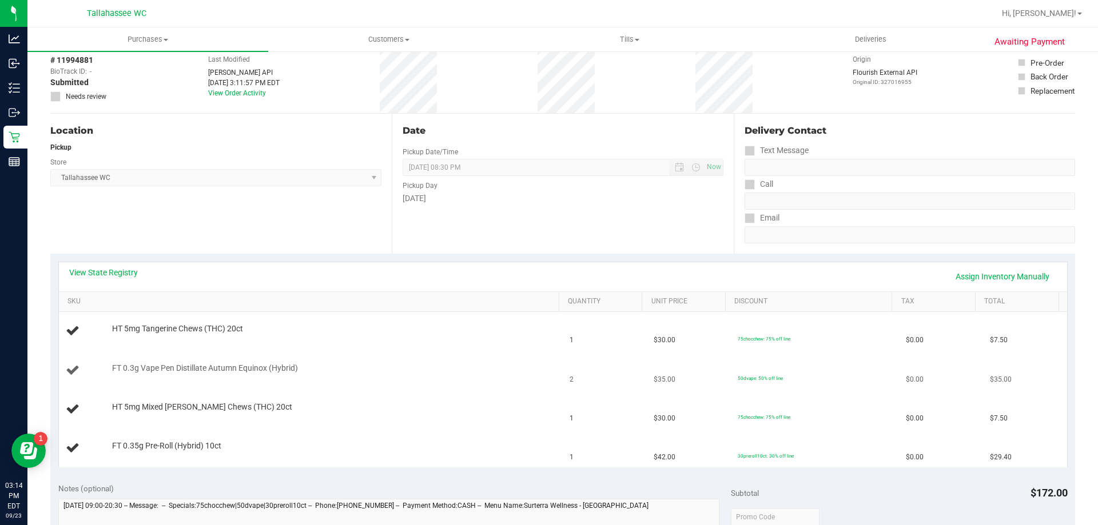
scroll to position [114, 0]
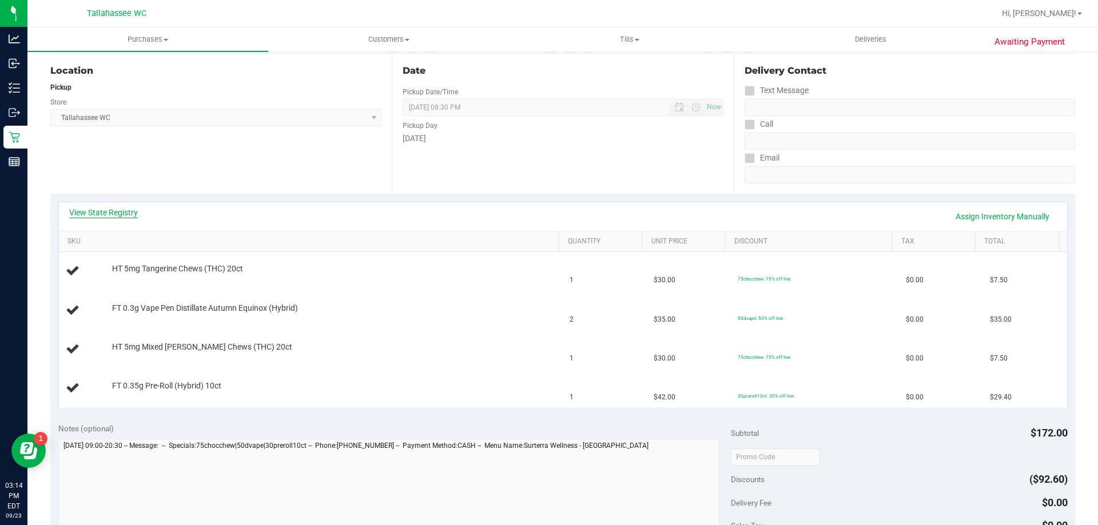
click at [131, 214] on link "View State Registry" at bounding box center [103, 212] width 69 height 11
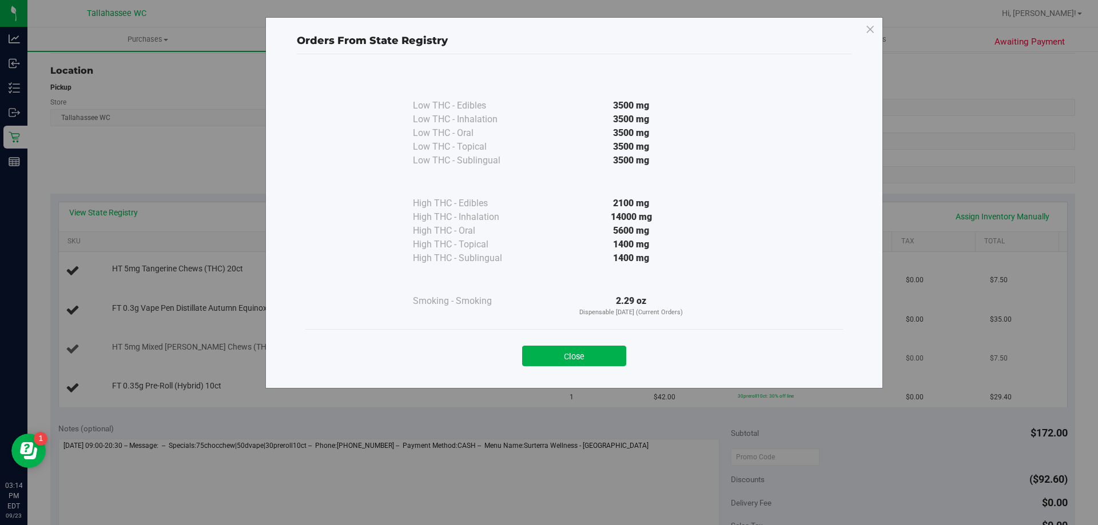
click at [594, 356] on button "Close" at bounding box center [574, 356] width 104 height 21
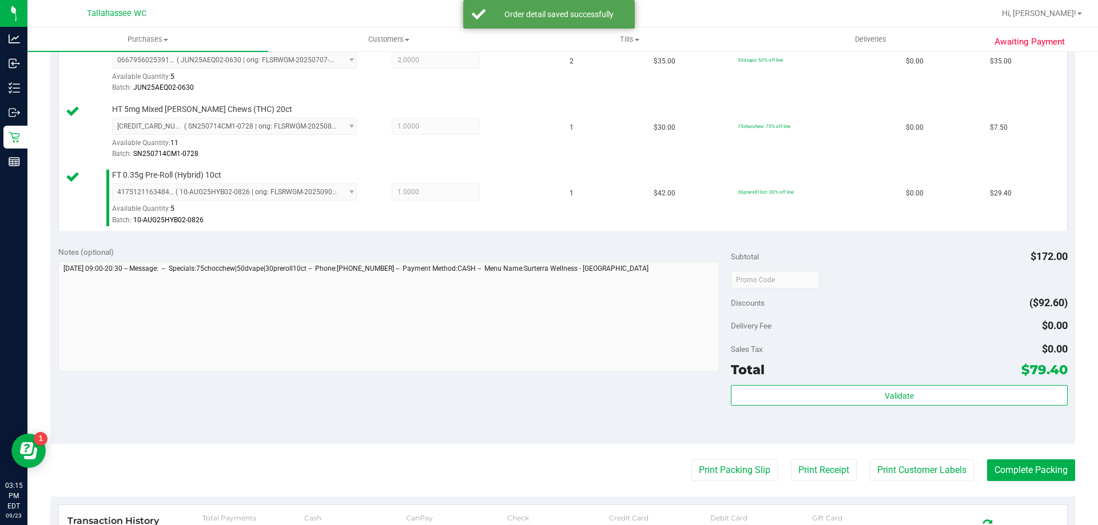
scroll to position [457, 0]
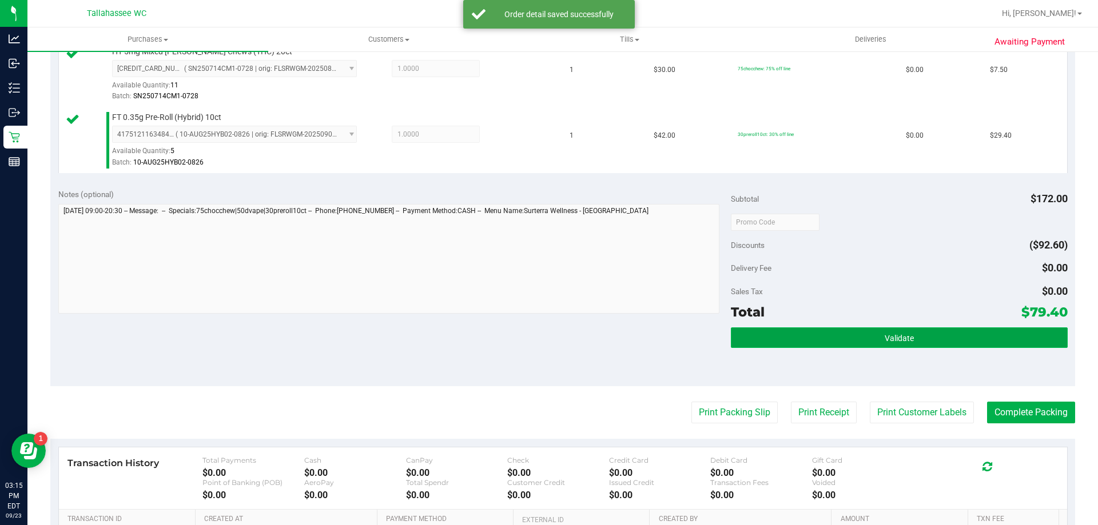
click at [816, 332] on button "Validate" at bounding box center [899, 338] width 336 height 21
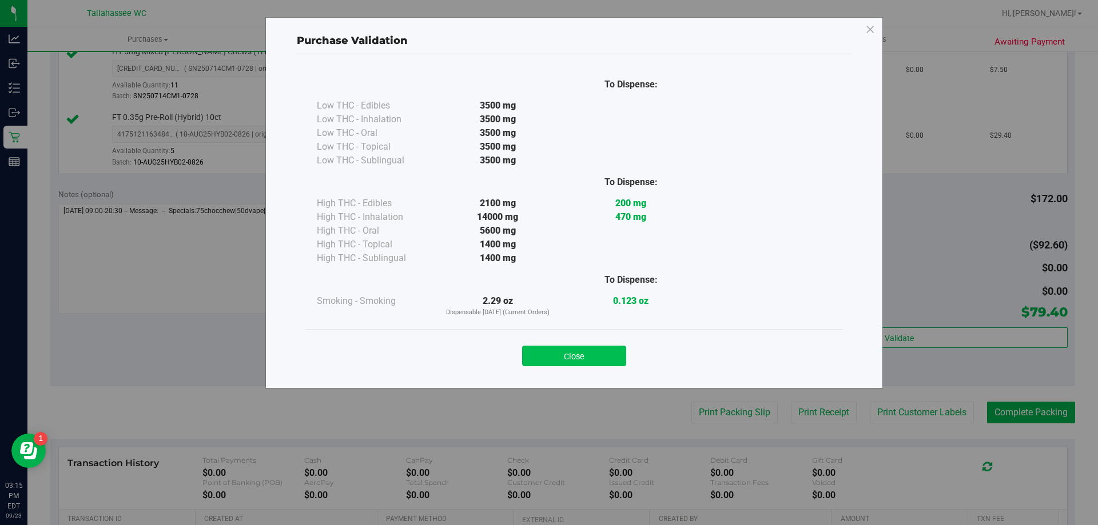
click at [583, 350] on button "Close" at bounding box center [574, 356] width 104 height 21
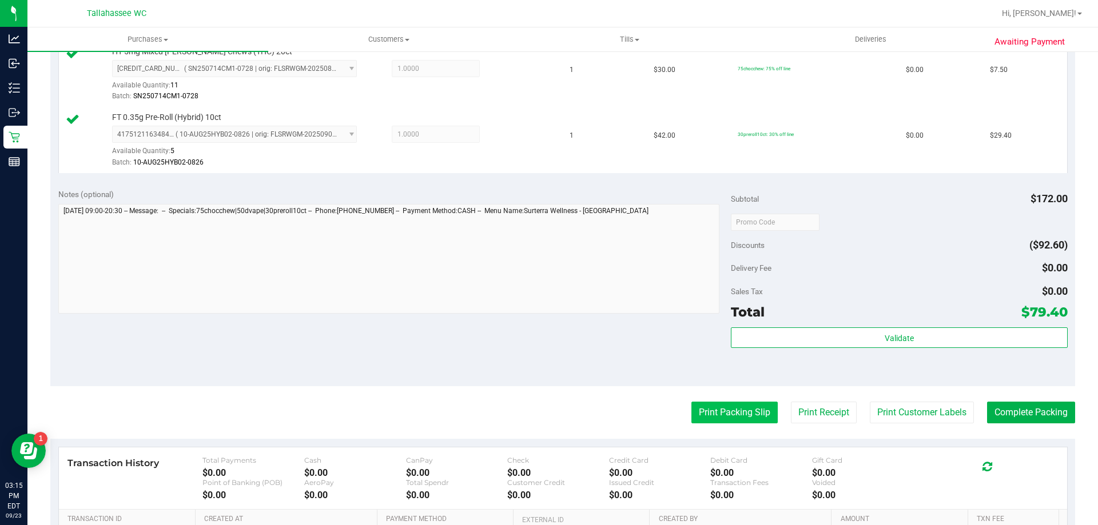
click at [736, 419] on button "Print Packing Slip" at bounding box center [734, 413] width 86 height 22
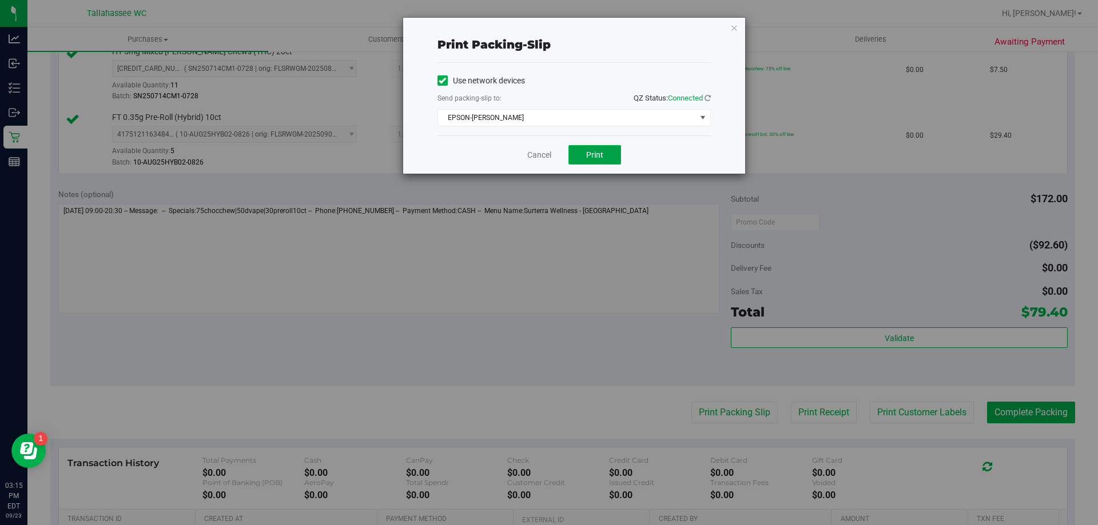
click at [602, 156] on span "Print" at bounding box center [594, 154] width 17 height 9
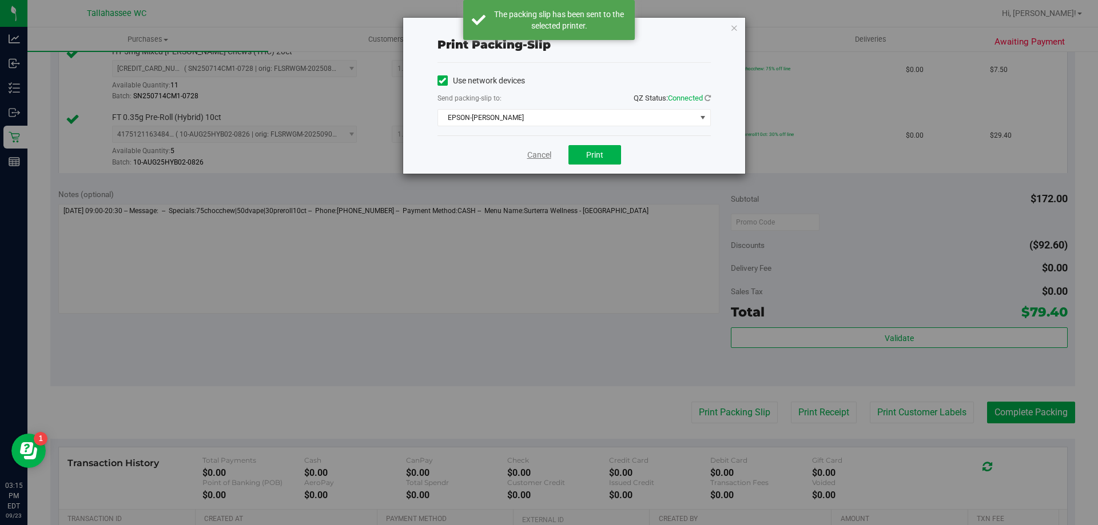
click at [537, 157] on link "Cancel" at bounding box center [539, 155] width 24 height 12
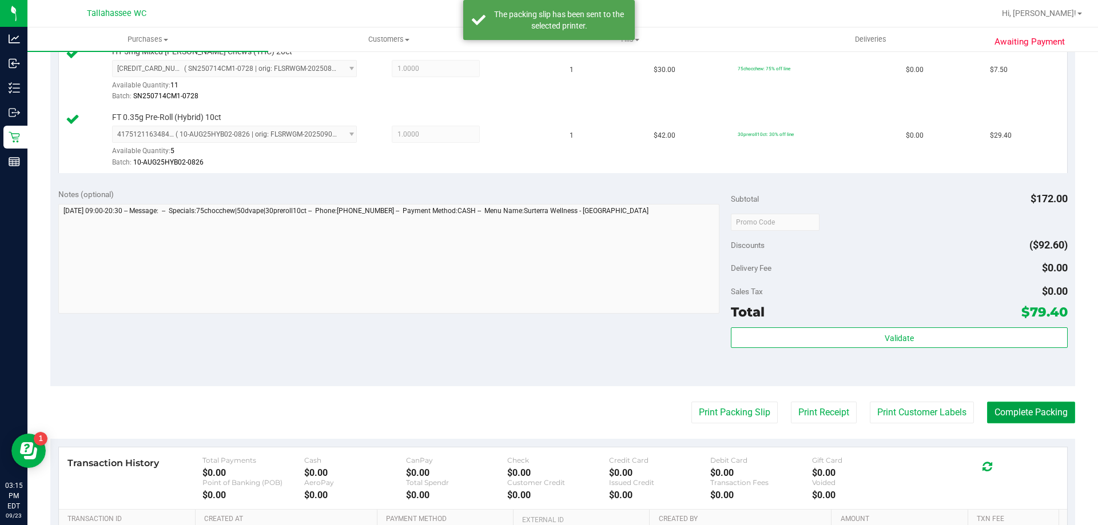
click at [1017, 414] on button "Complete Packing" at bounding box center [1031, 413] width 88 height 22
